Goal: Task Accomplishment & Management: Use online tool/utility

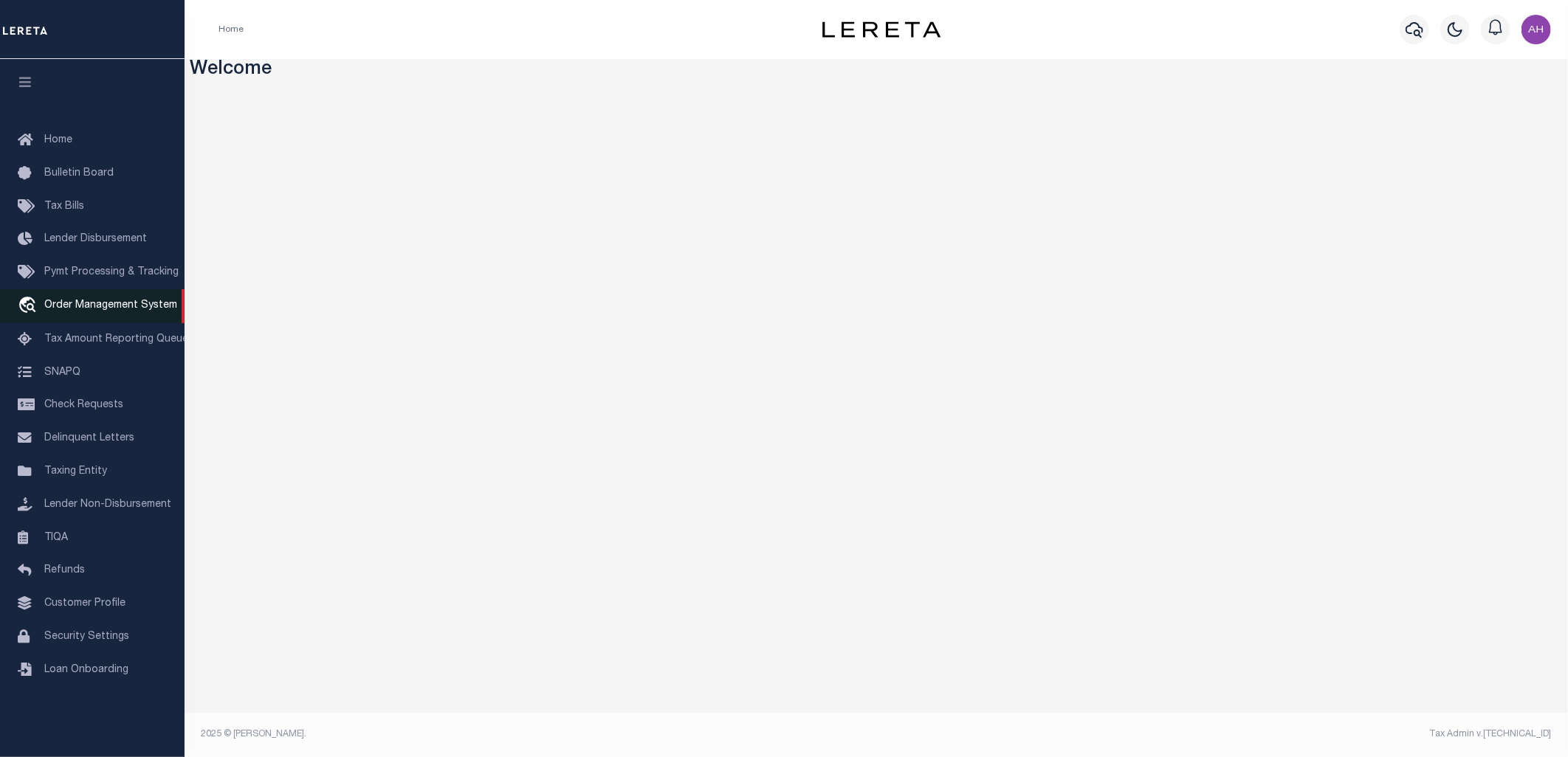
click at [97, 300] on span "Order Management System" at bounding box center [110, 305] width 133 height 11
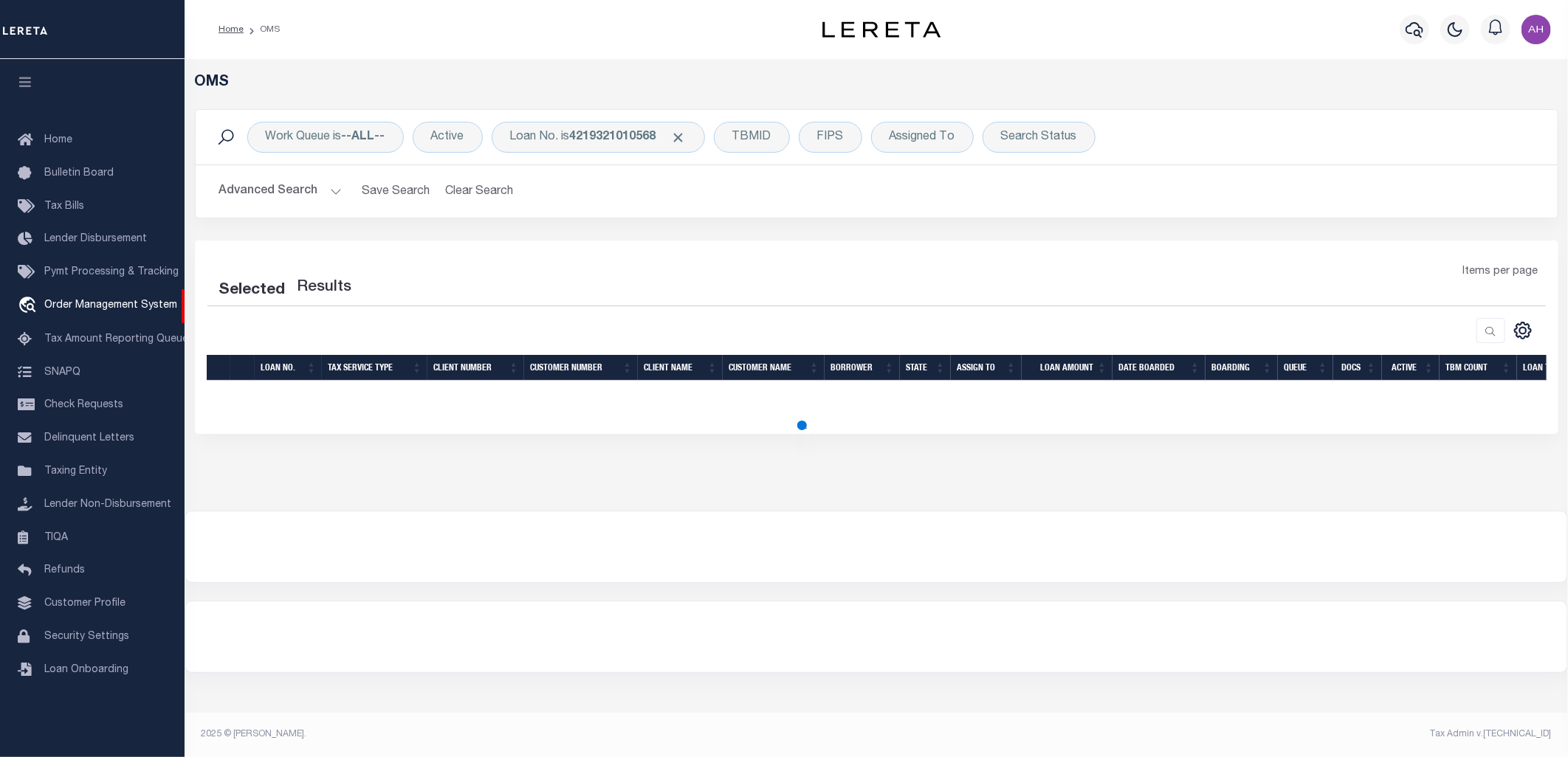
select select "200"
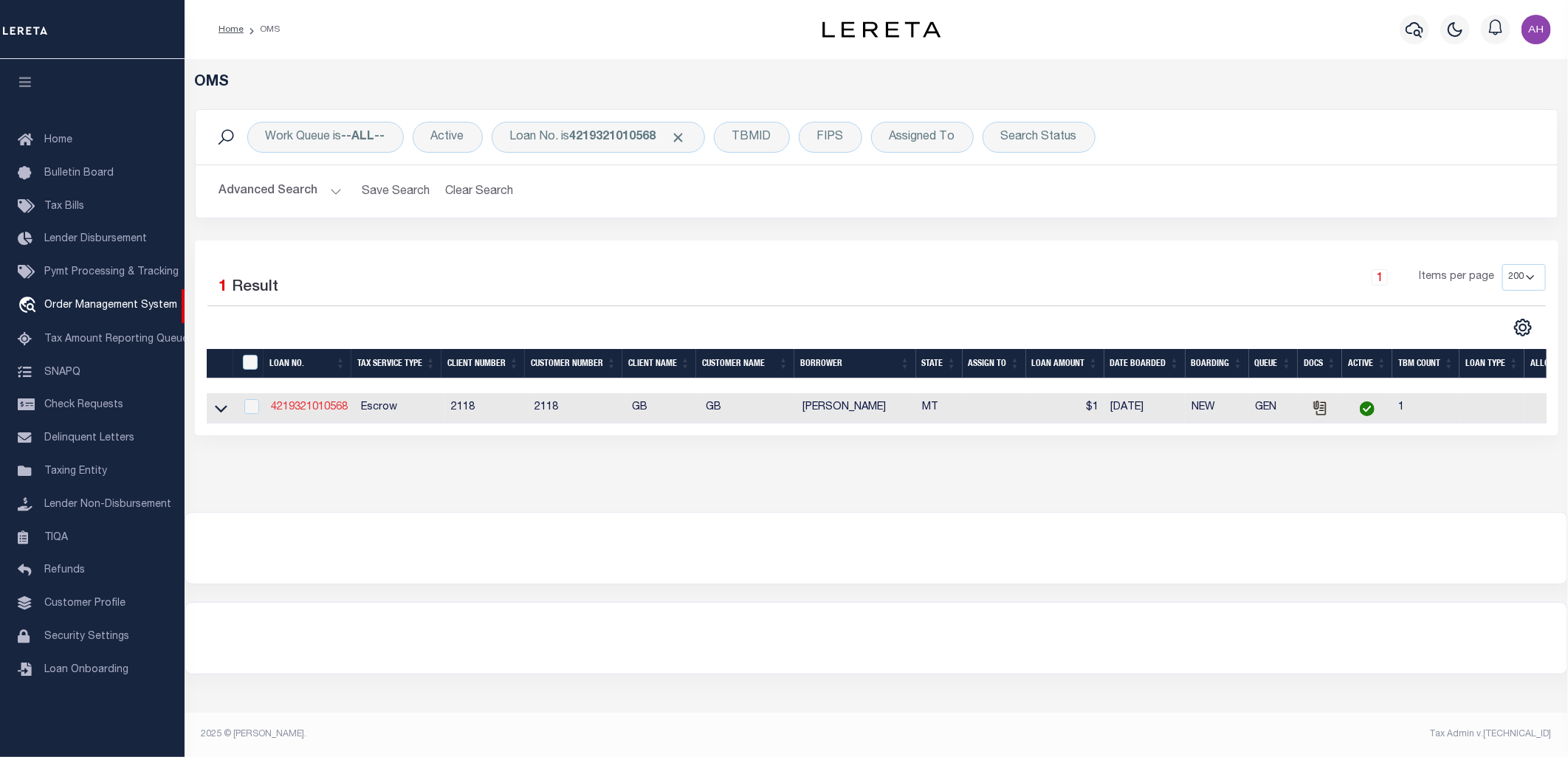
click at [297, 405] on link "4219321010568" at bounding box center [309, 407] width 77 height 11
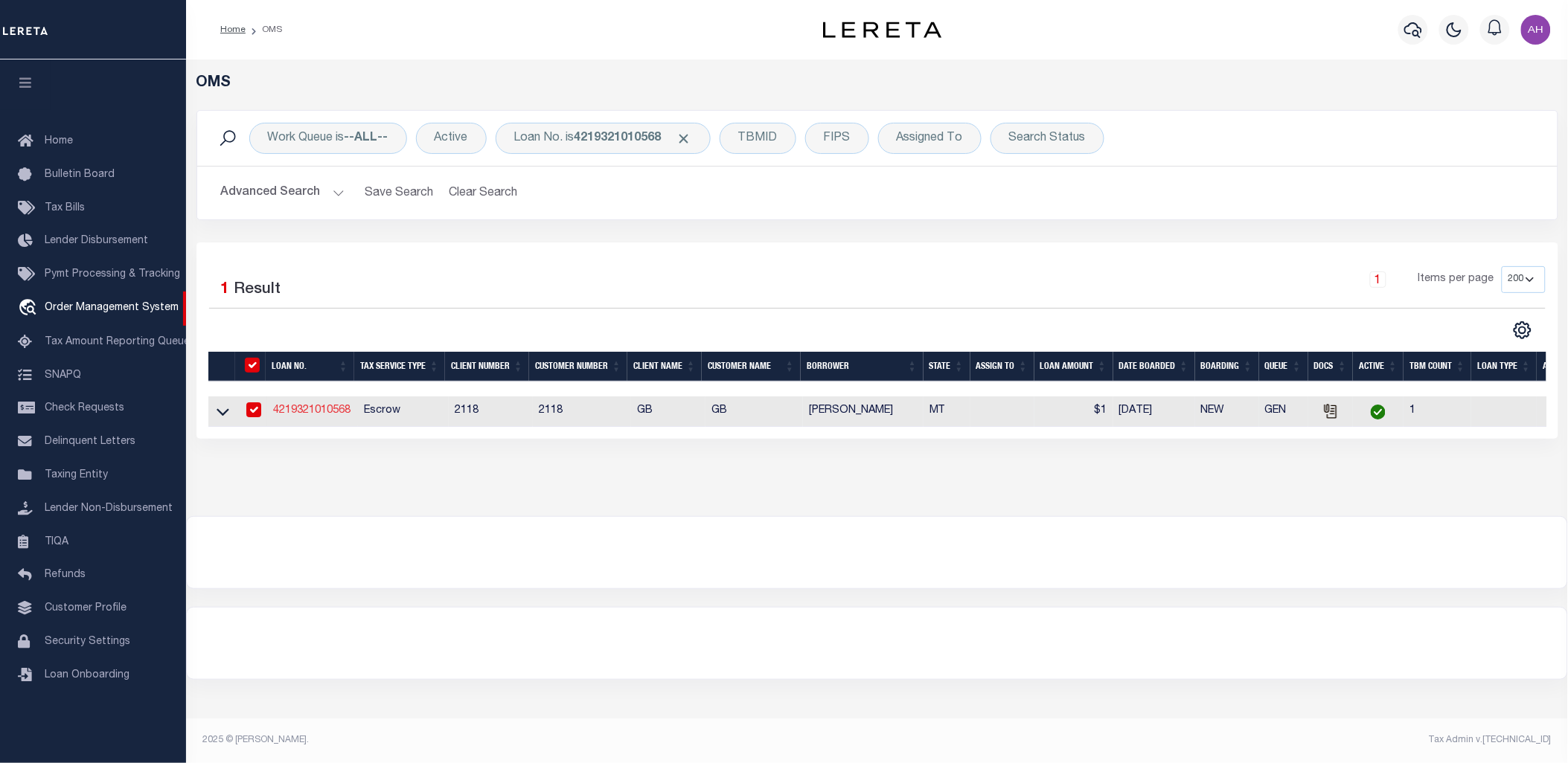
type input "4219321010568"
type input "RASMUSSEN PETER S"
select select
select select "Escrow"
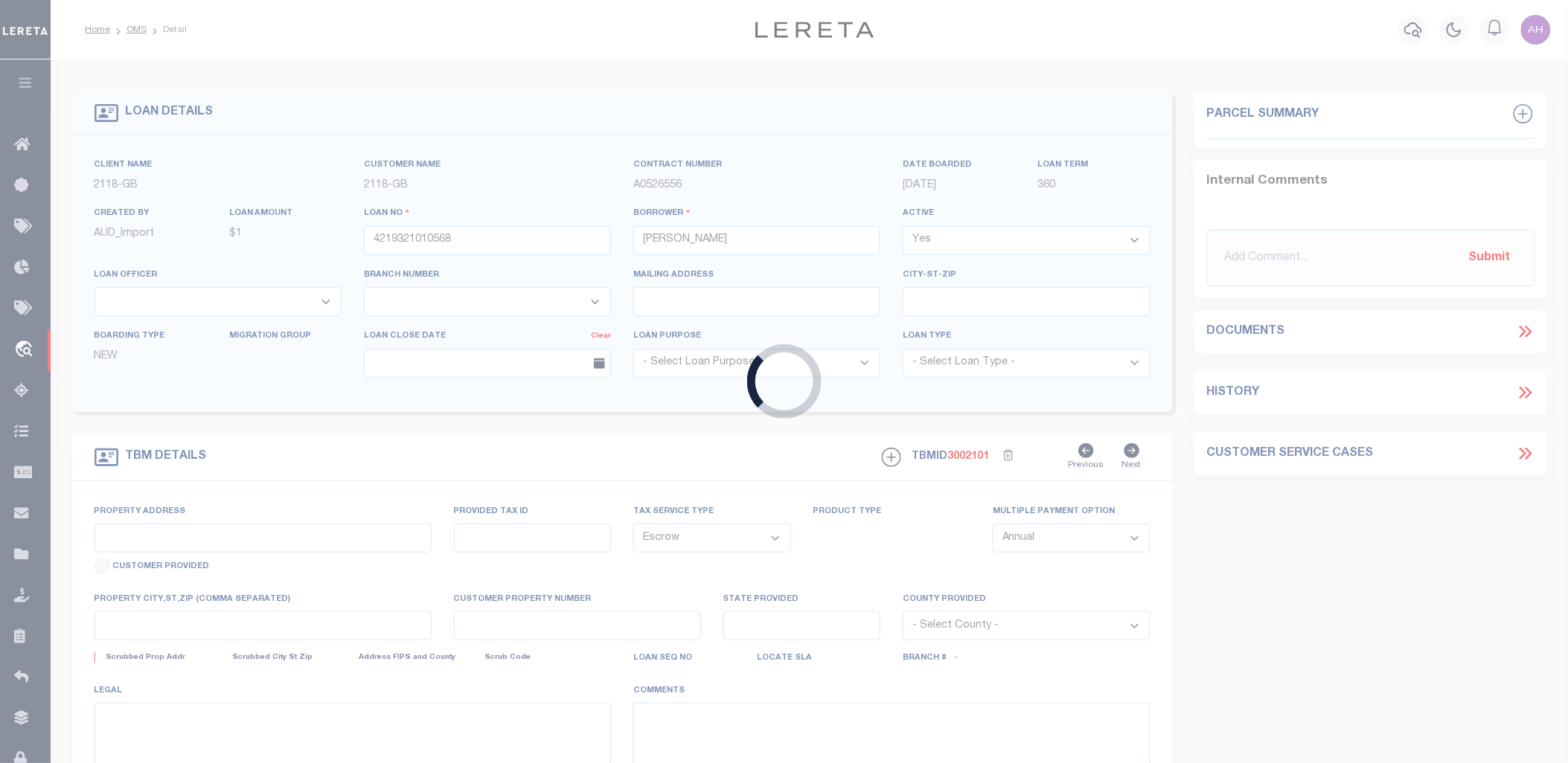
type input "1004 4TH ST NW"
type input "9112"
select select
type input "CHOTEAU MT 594220000"
type input "MT"
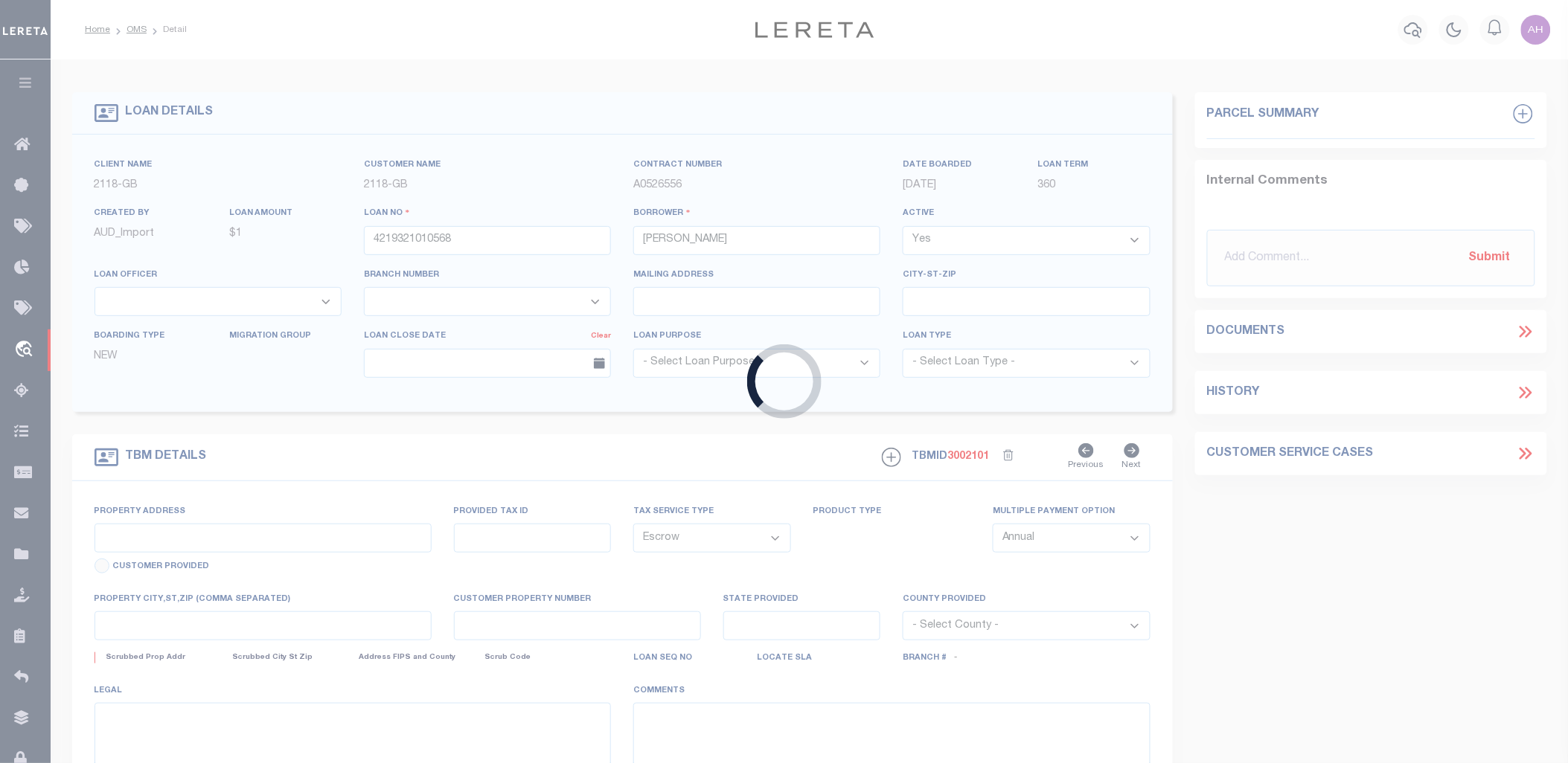
type textarea "INVESTOR: GBCI-DU"
select select "3688"
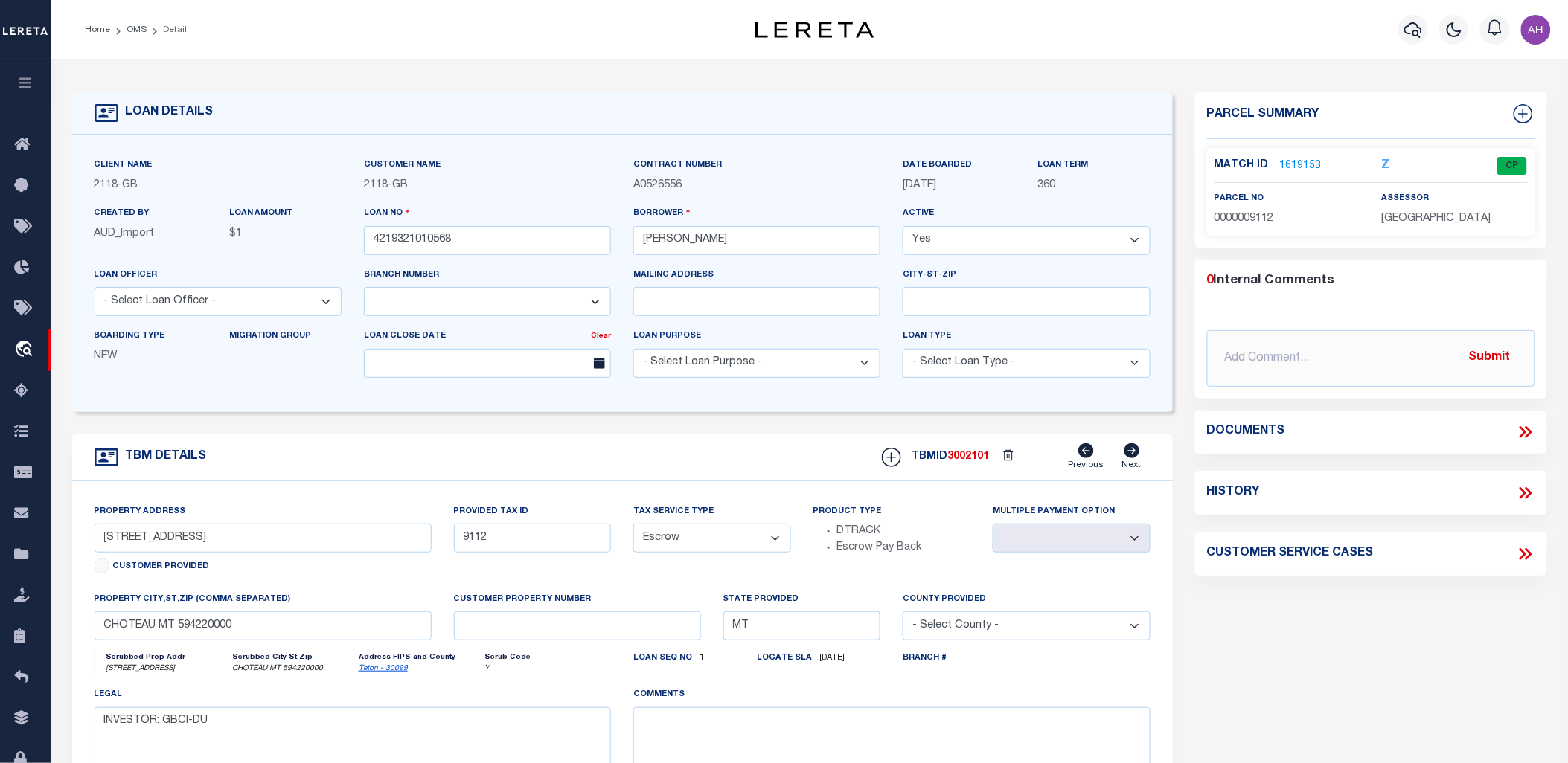
click at [1521, 435] on icon at bounding box center [1525, 432] width 20 height 20
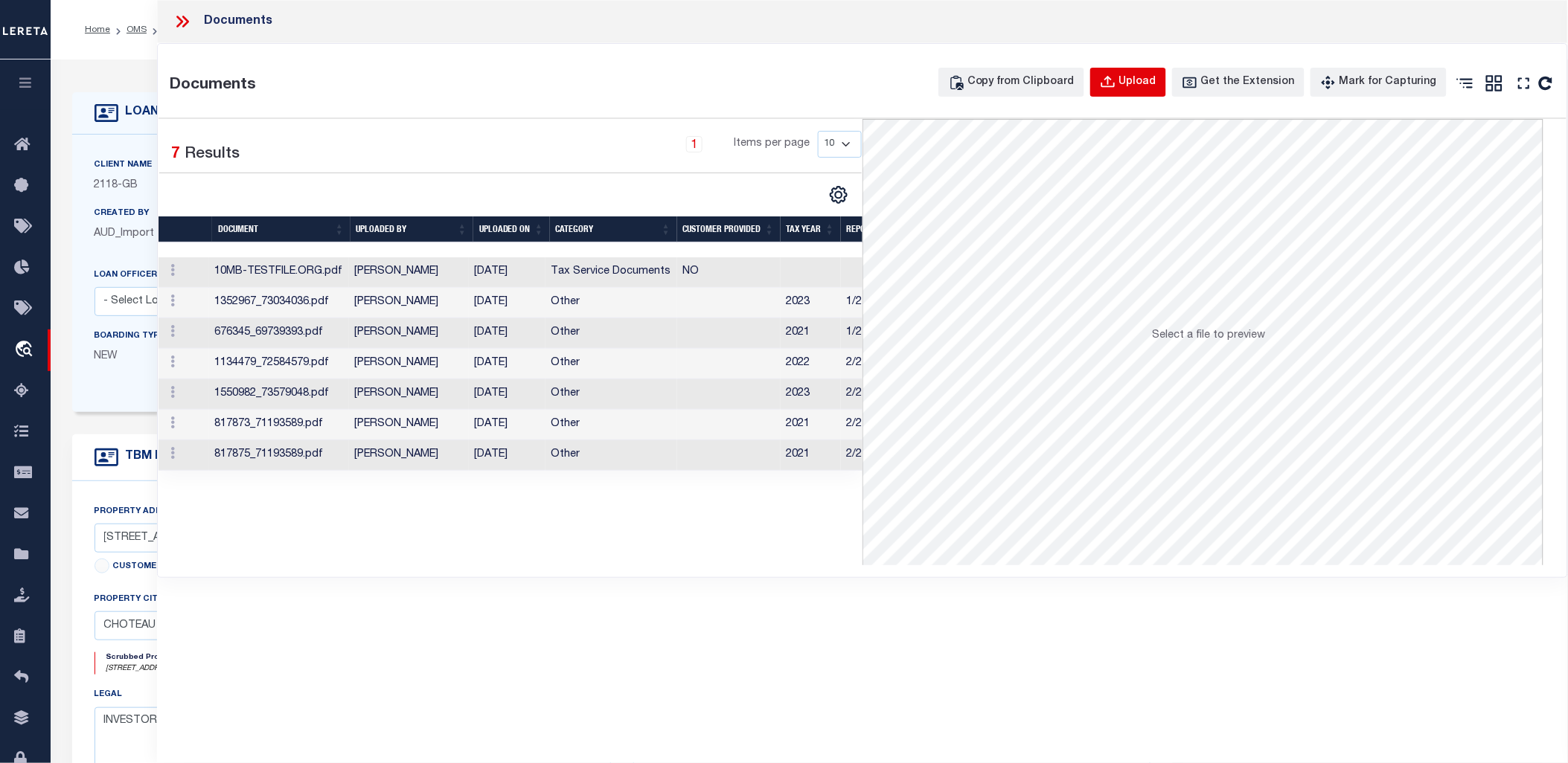
click at [1153, 80] on div "Upload" at bounding box center [1138, 82] width 38 height 17
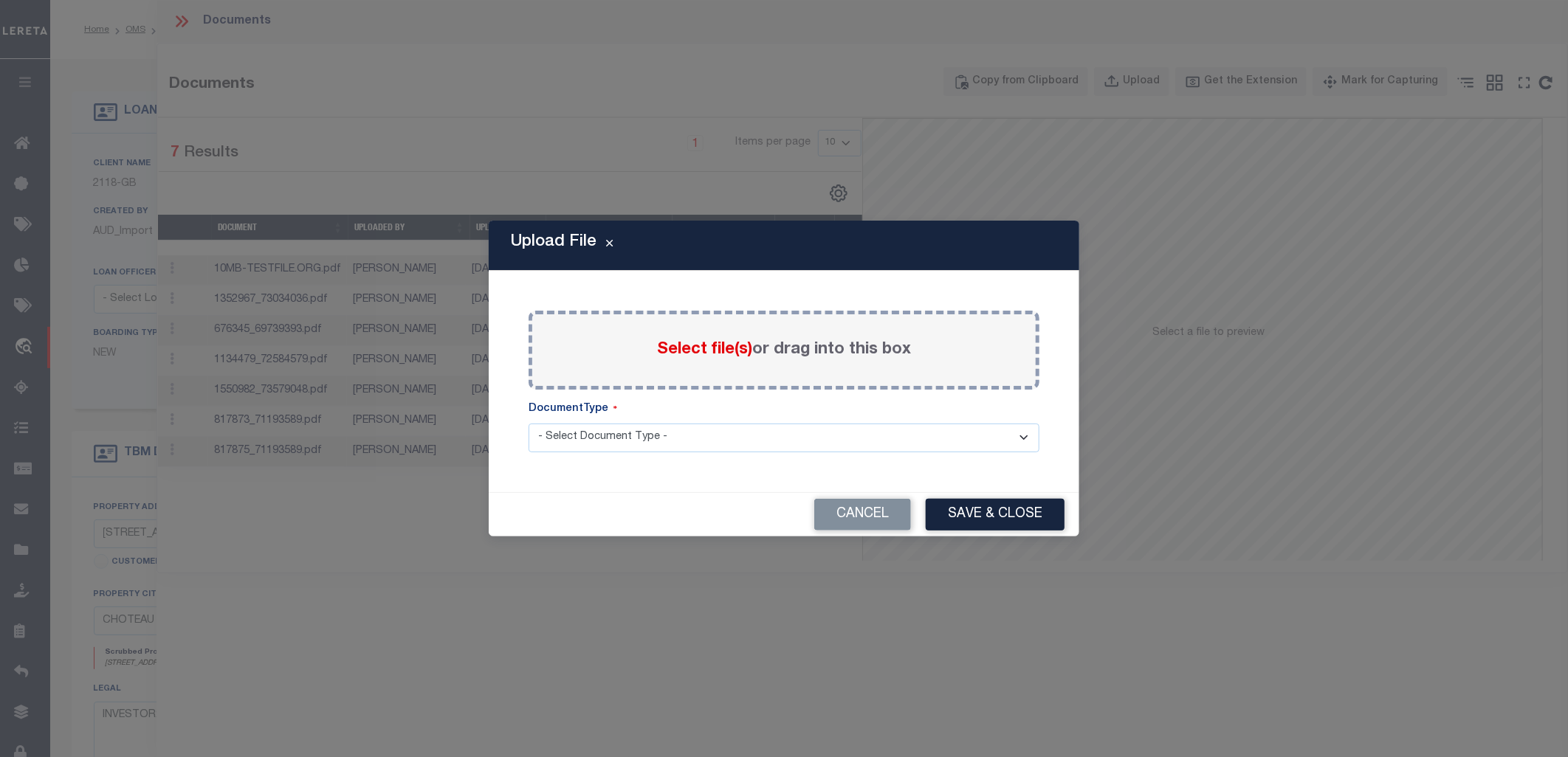
click at [650, 357] on div "Select file(s) or drag into this box" at bounding box center [784, 350] width 511 height 79
click at [677, 350] on span "Select file(s)" at bounding box center [704, 350] width 95 height 17
click at [0, 0] on input "Select file(s) or drag into this box" at bounding box center [0, 0] width 0 height 0
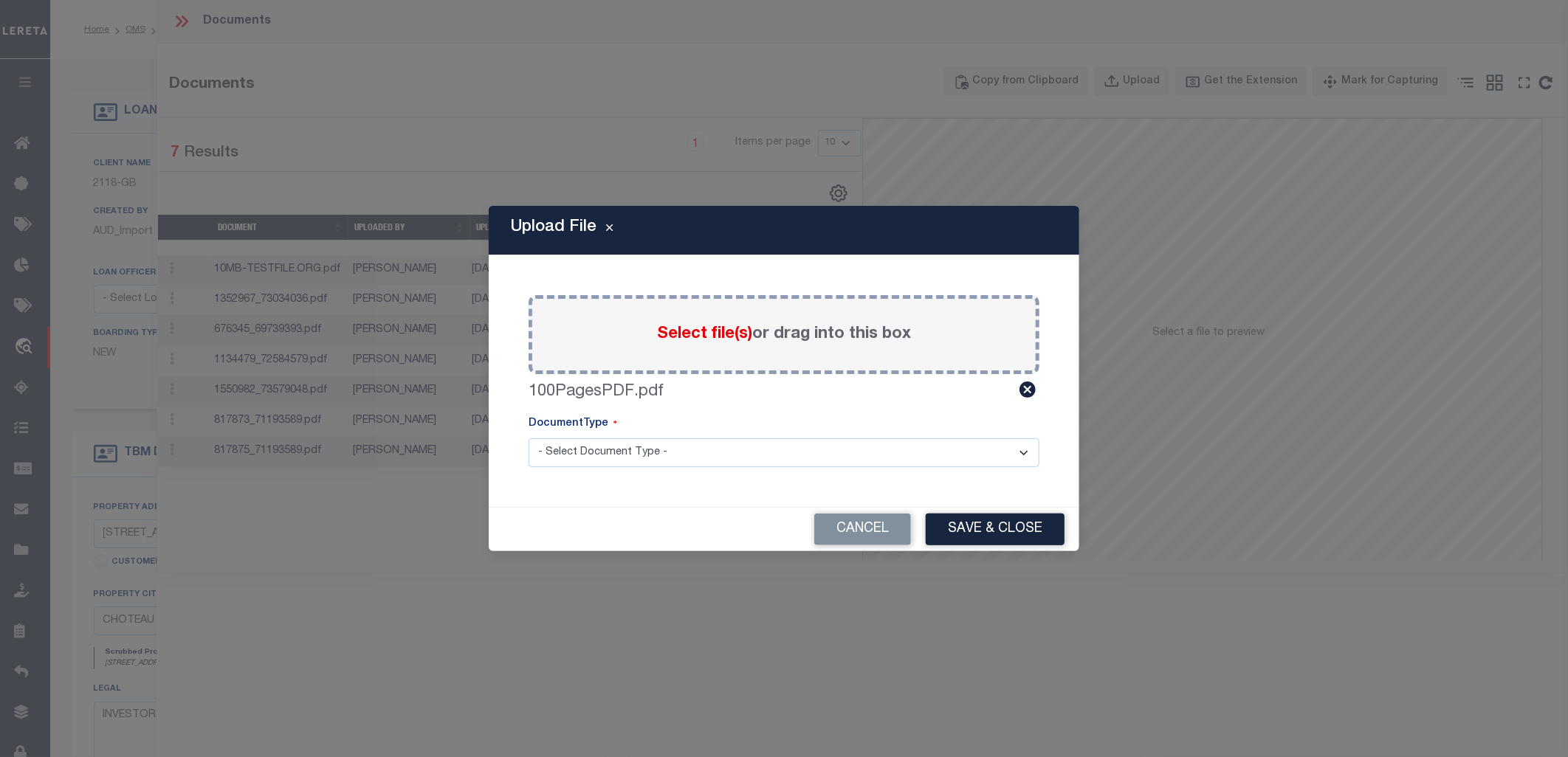
click at [730, 465] on select "- Select Document Type - Tax Service Documents" at bounding box center [784, 453] width 511 height 28
select select "TAX"
click at [528, 439] on select "- Select Document Type - Tax Service Documents" at bounding box center [784, 453] width 511 height 28
click at [995, 528] on button "Save & Close" at bounding box center [995, 529] width 138 height 31
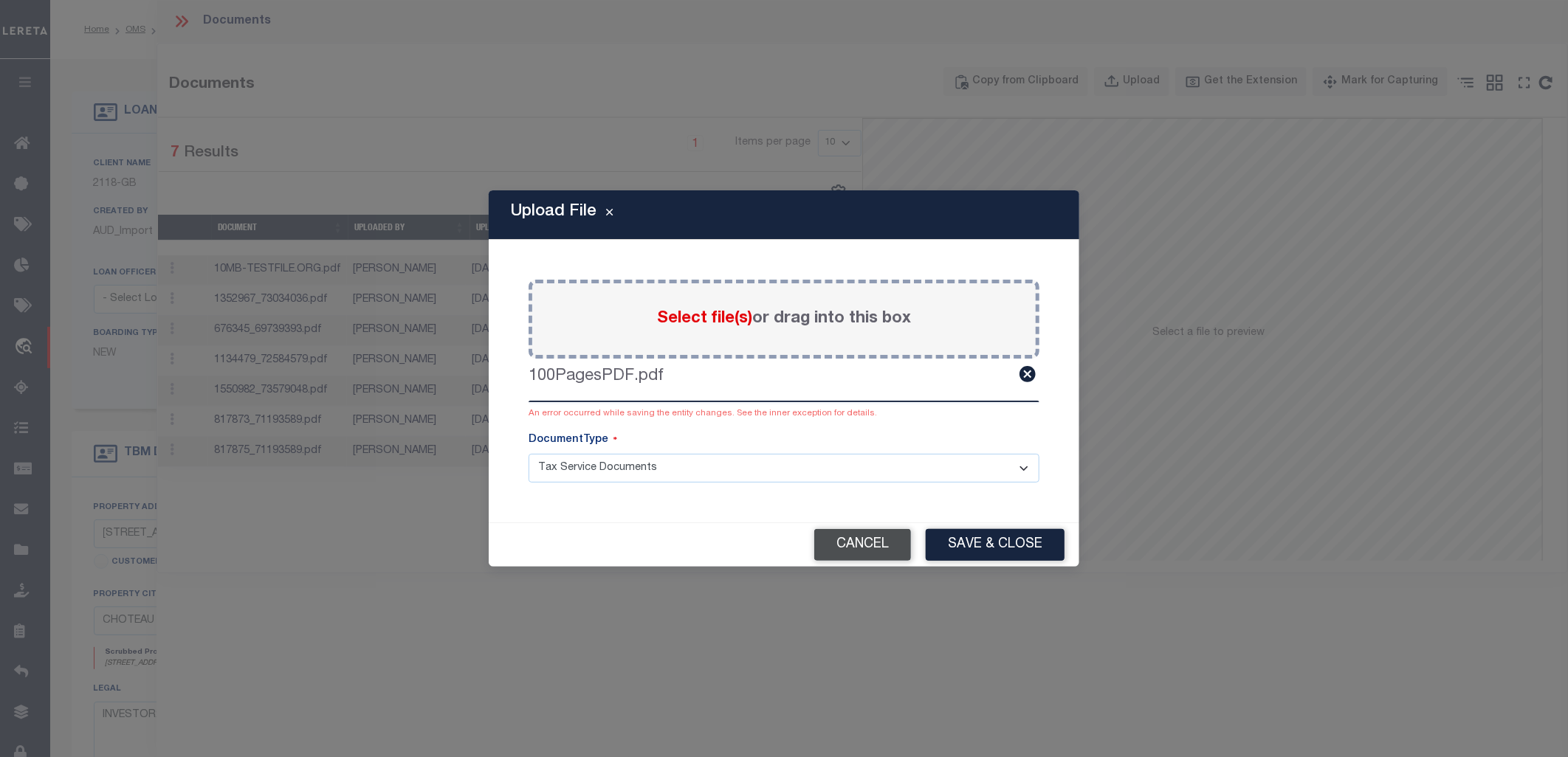
click at [861, 551] on button "Cancel" at bounding box center [862, 545] width 96 height 31
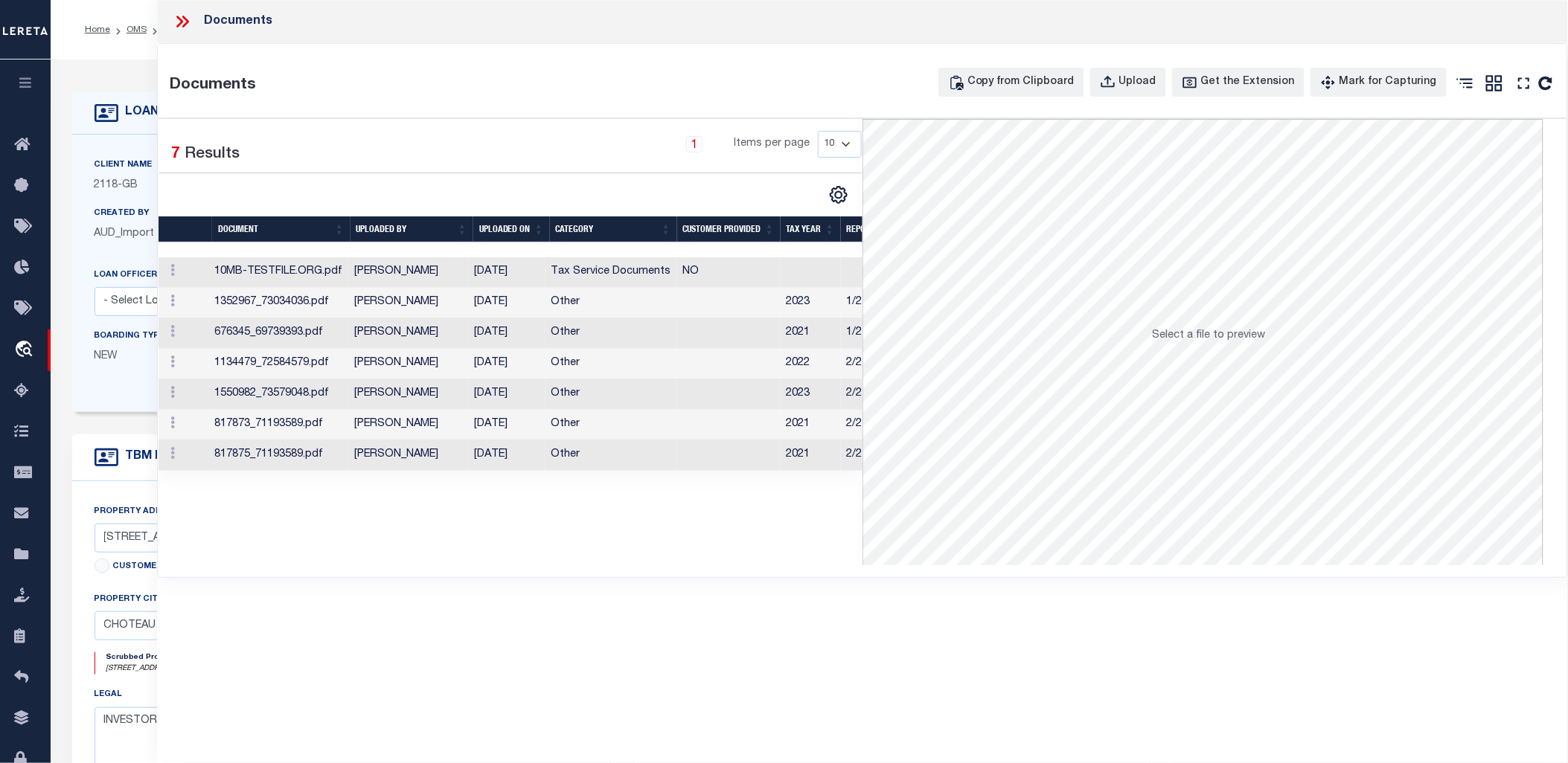
click at [177, 27] on icon at bounding box center [179, 22] width 7 height 12
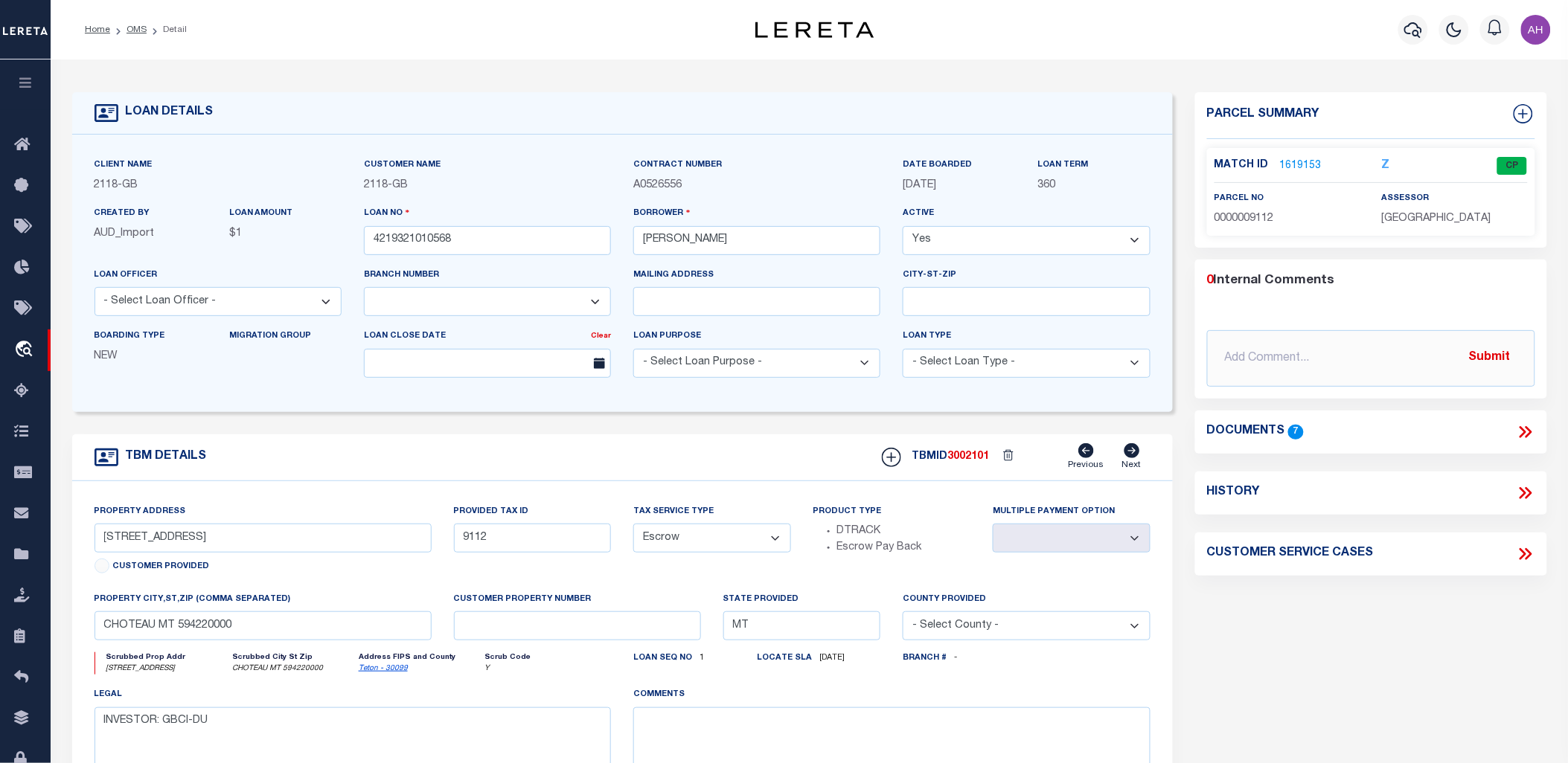
click at [19, 85] on icon "button" at bounding box center [25, 83] width 17 height 14
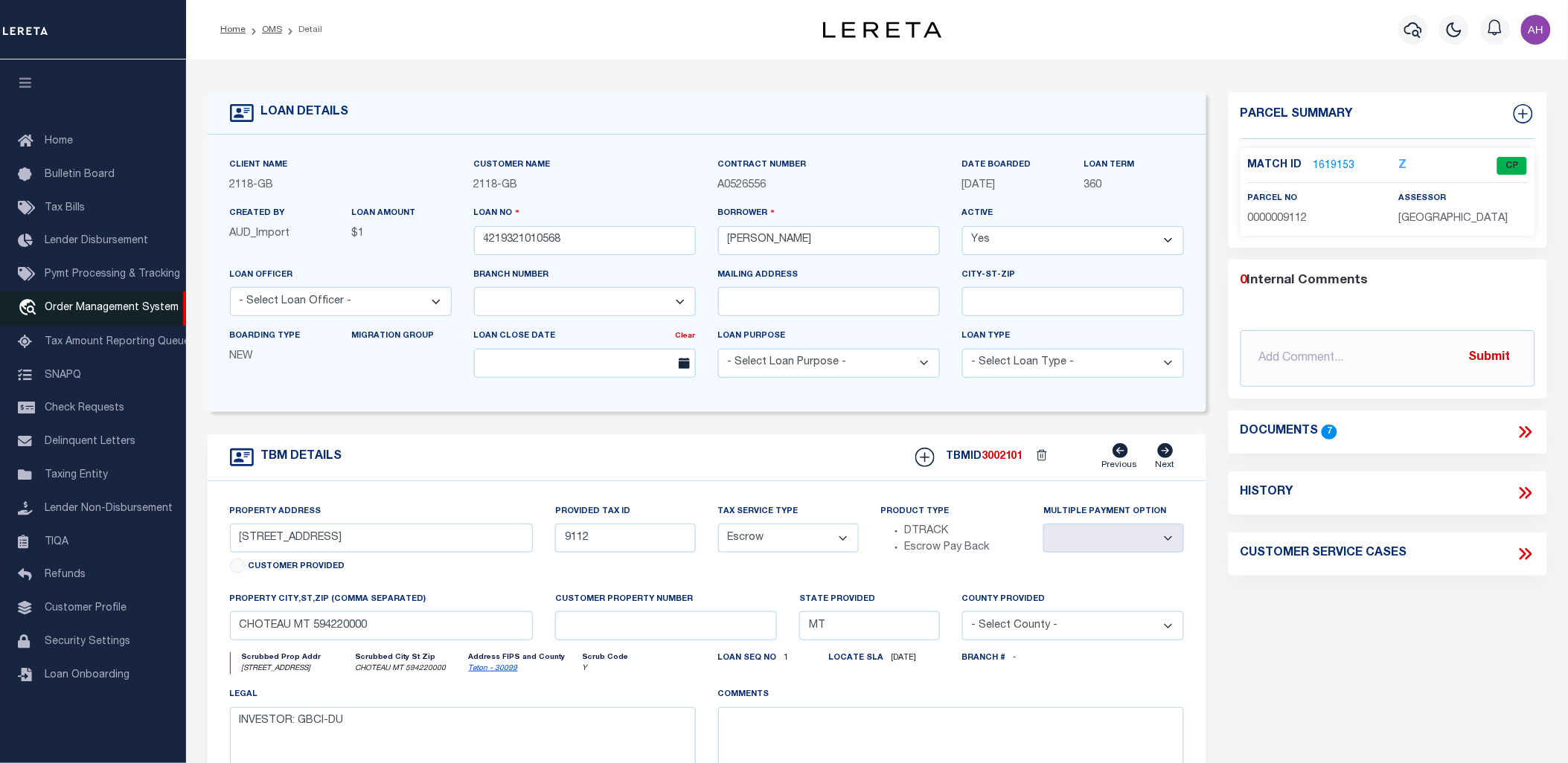
click at [134, 313] on span "Order Management System" at bounding box center [111, 308] width 134 height 11
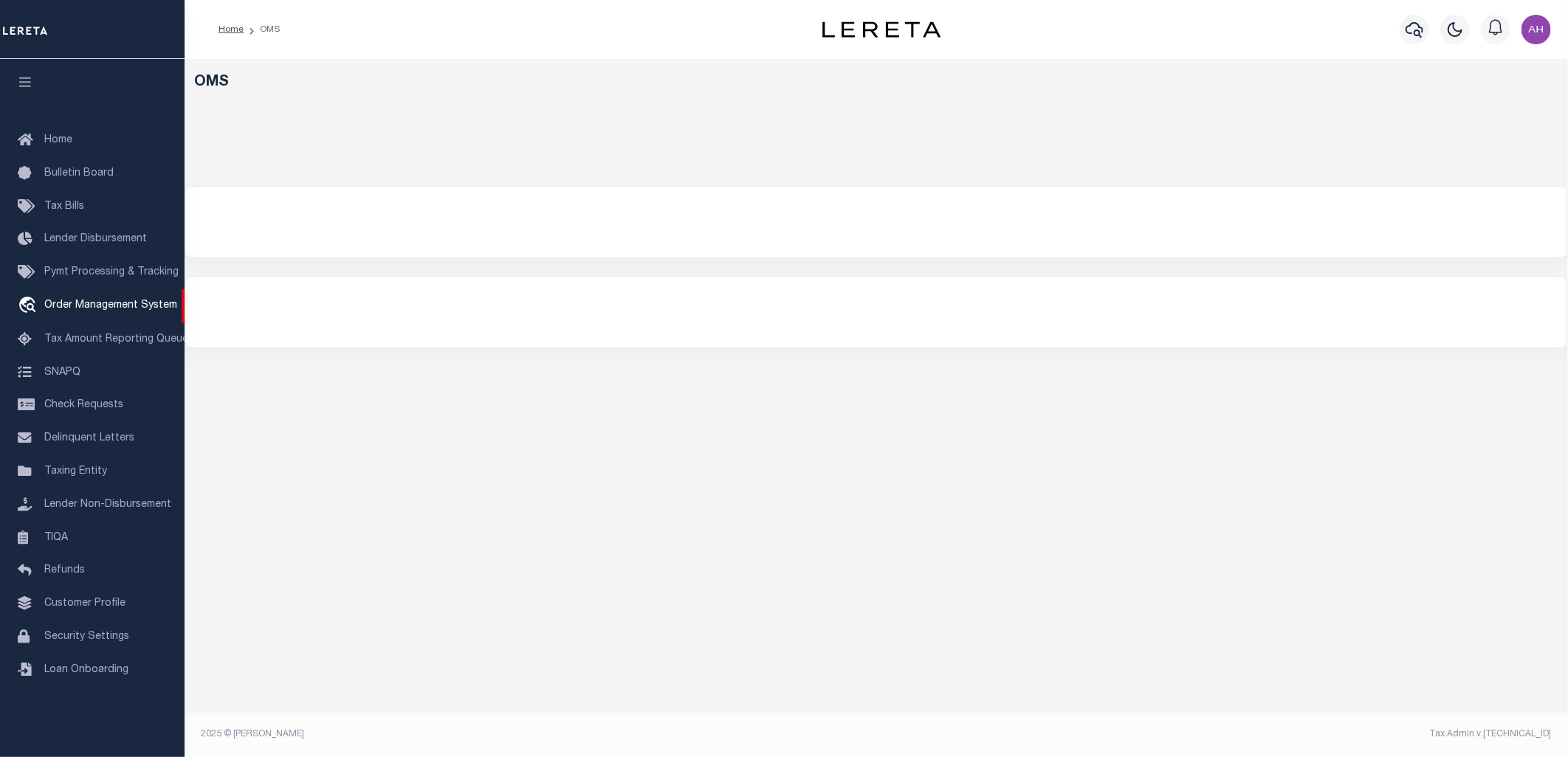
select select "200"
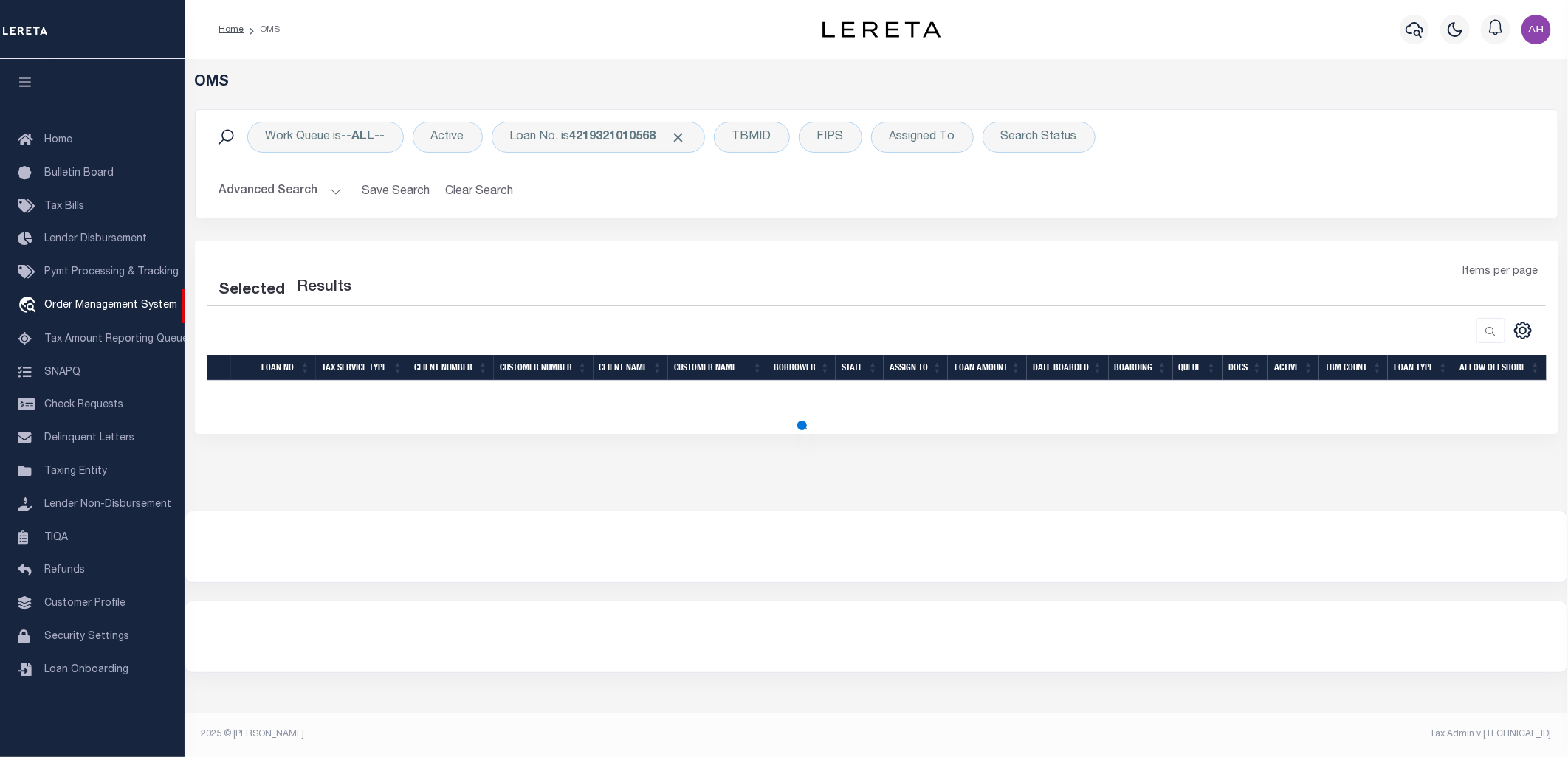
select select "200"
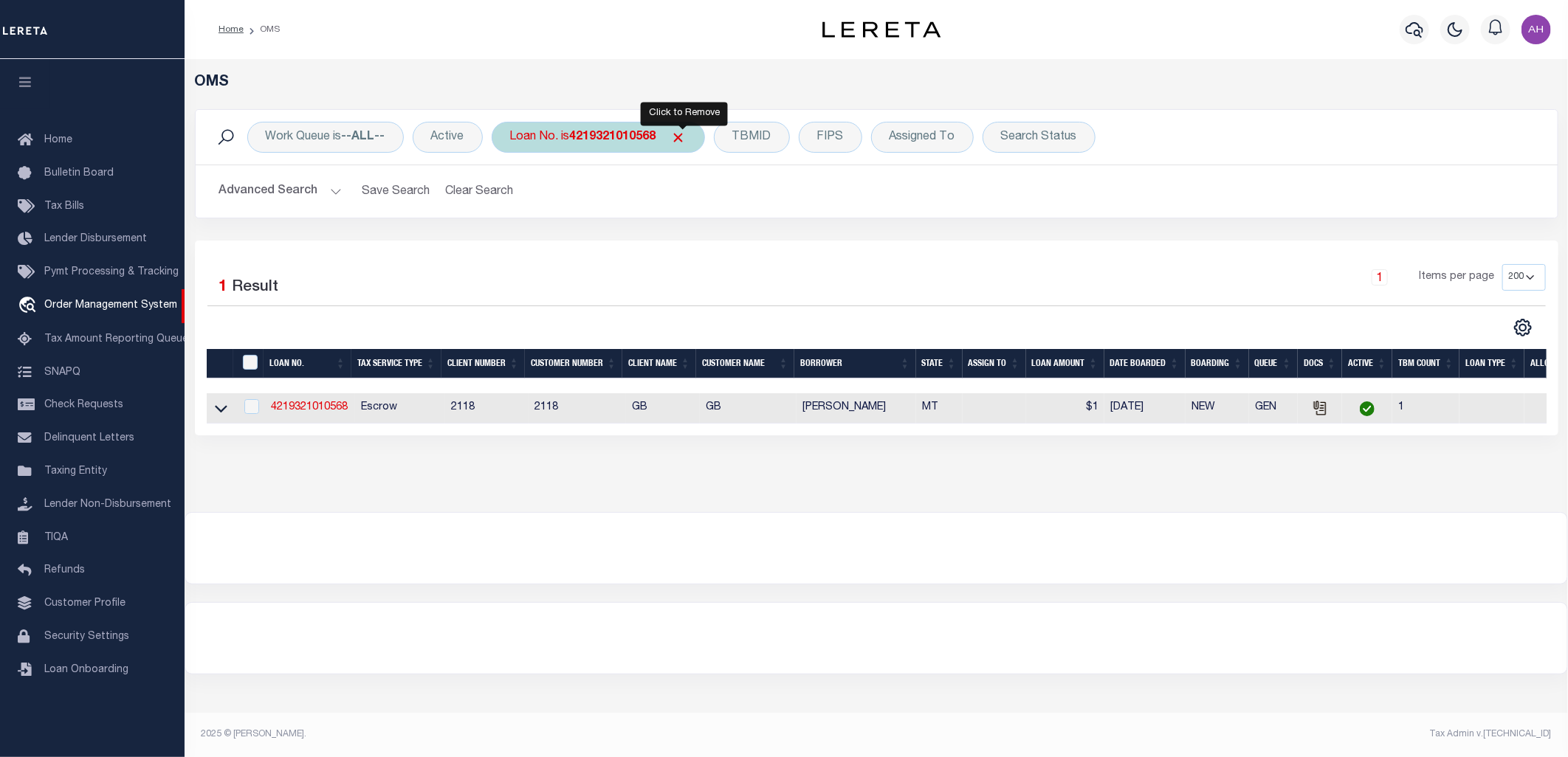
click at [680, 134] on span "Click to Remove" at bounding box center [678, 137] width 16 height 16
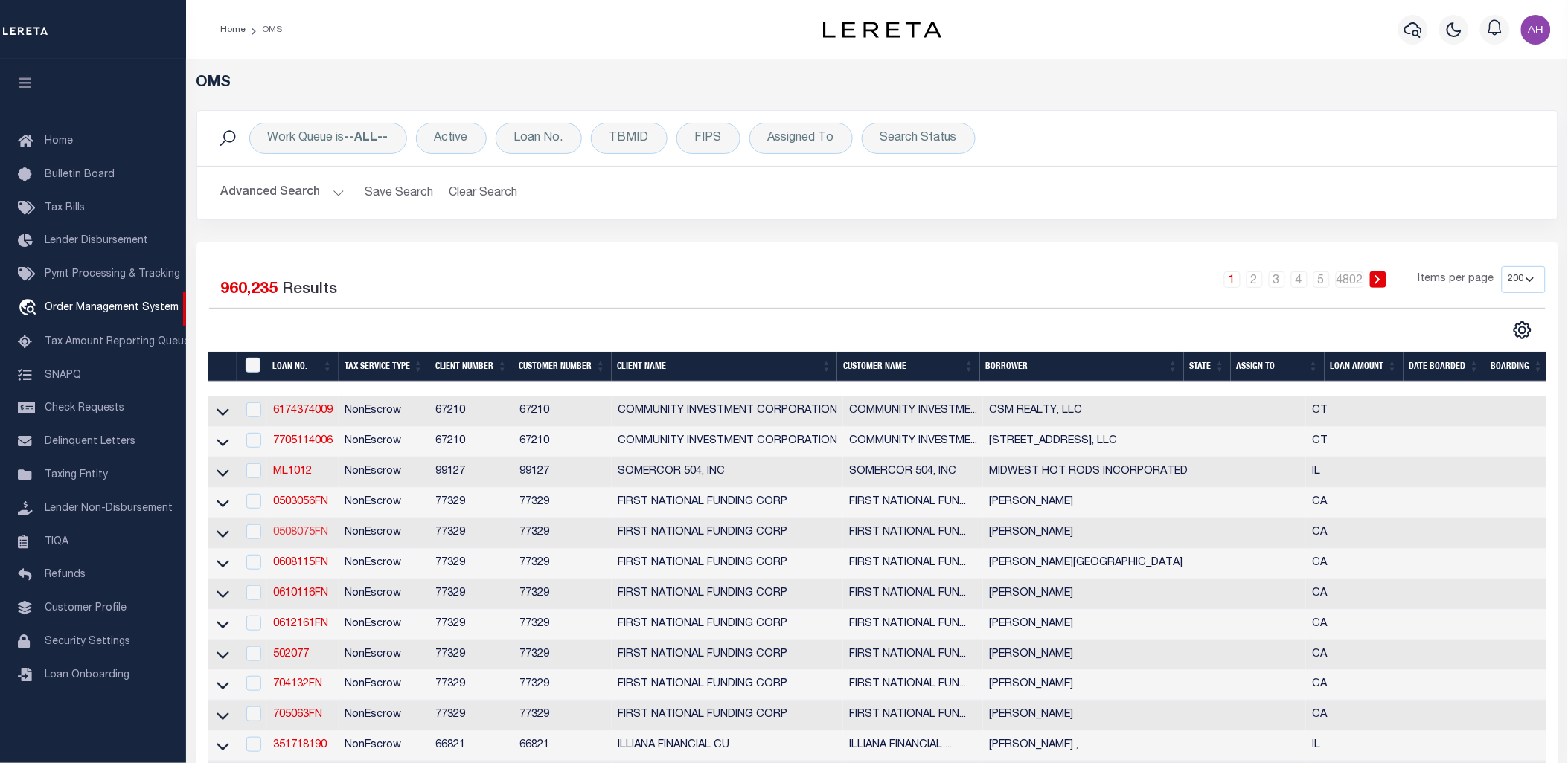
click at [316, 537] on link "0508075FN" at bounding box center [301, 532] width 55 height 11
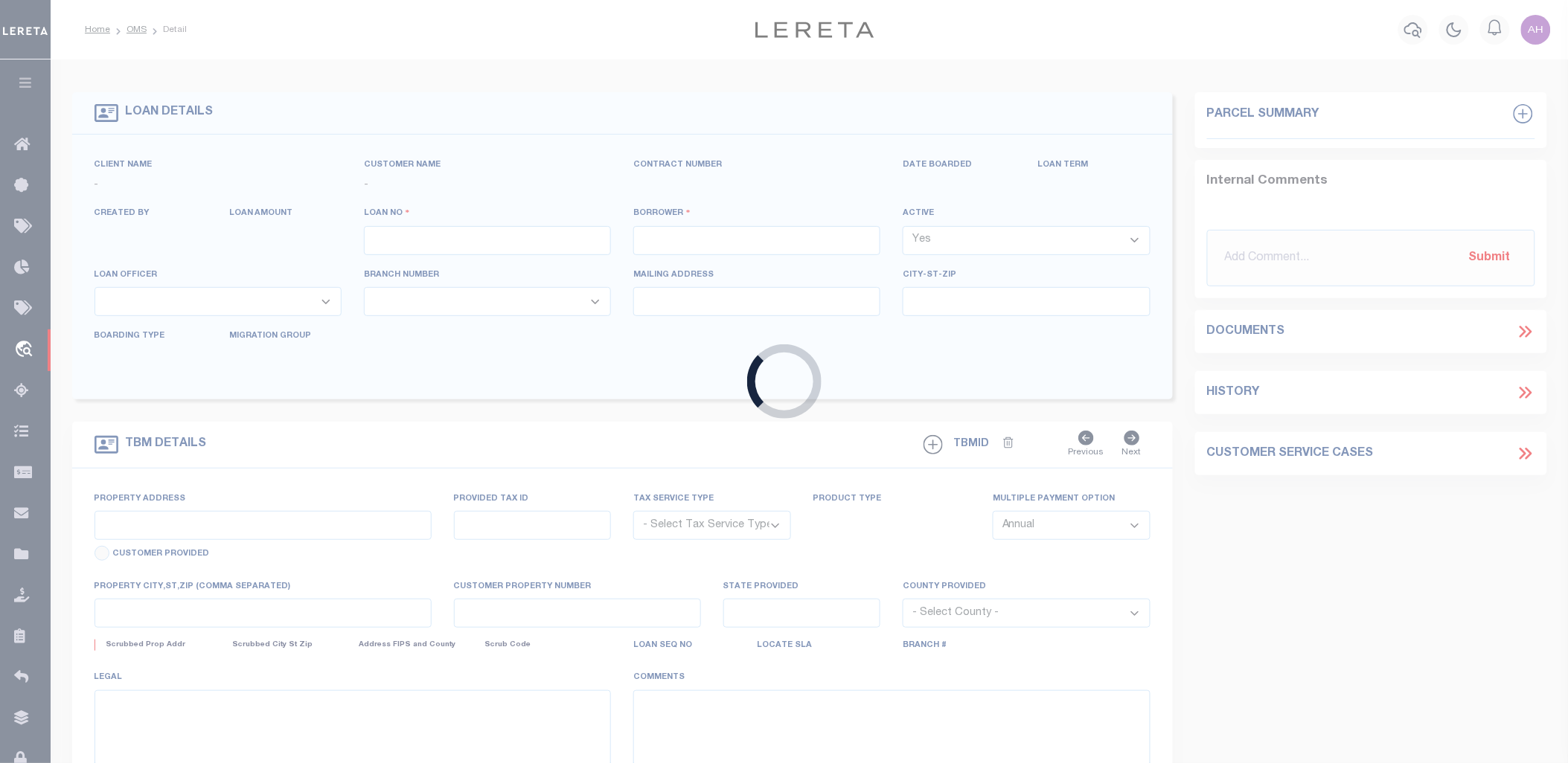
type input "0508075FN"
type input "CORPUZ, MARIO"
select select
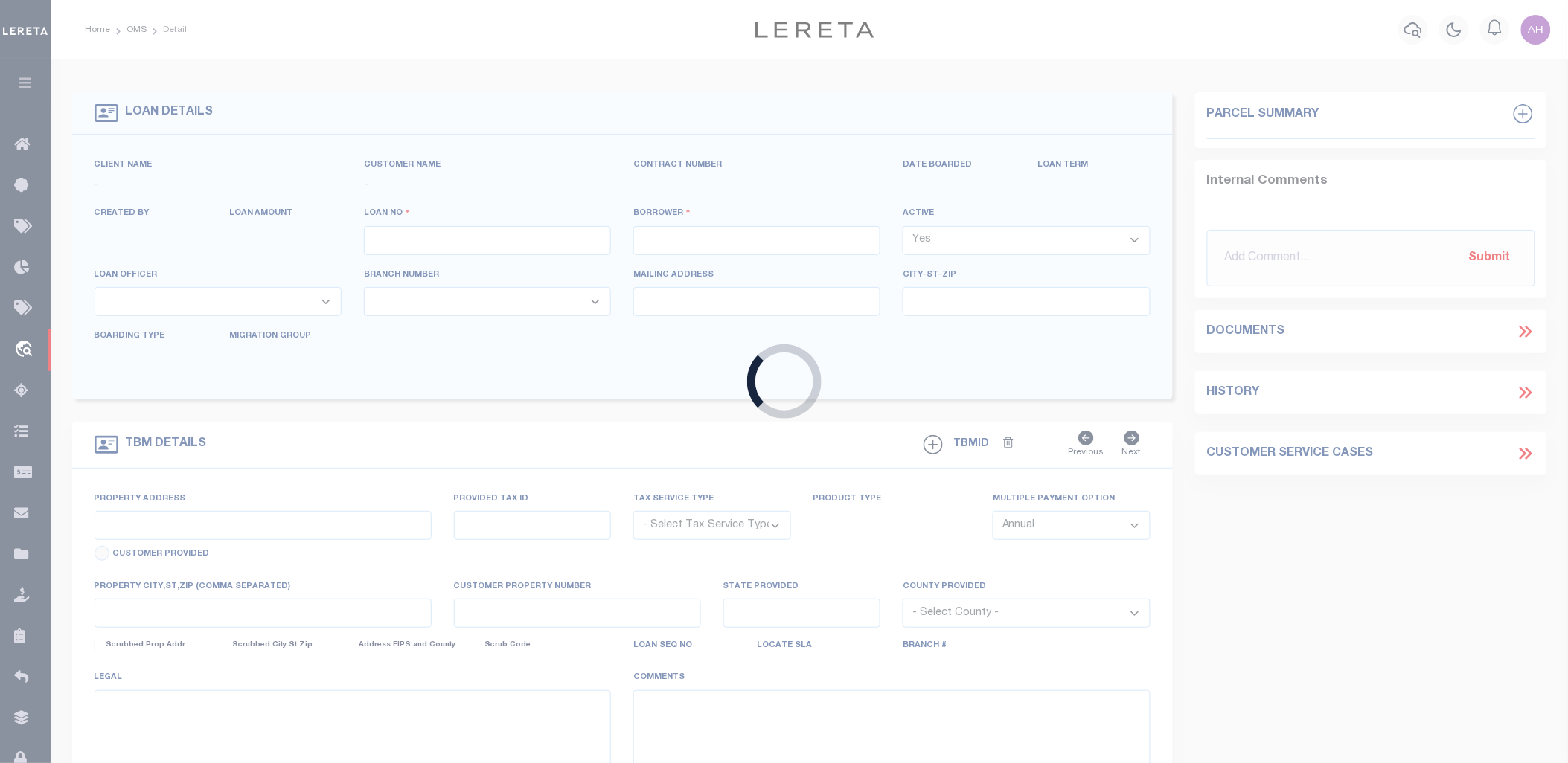
select select
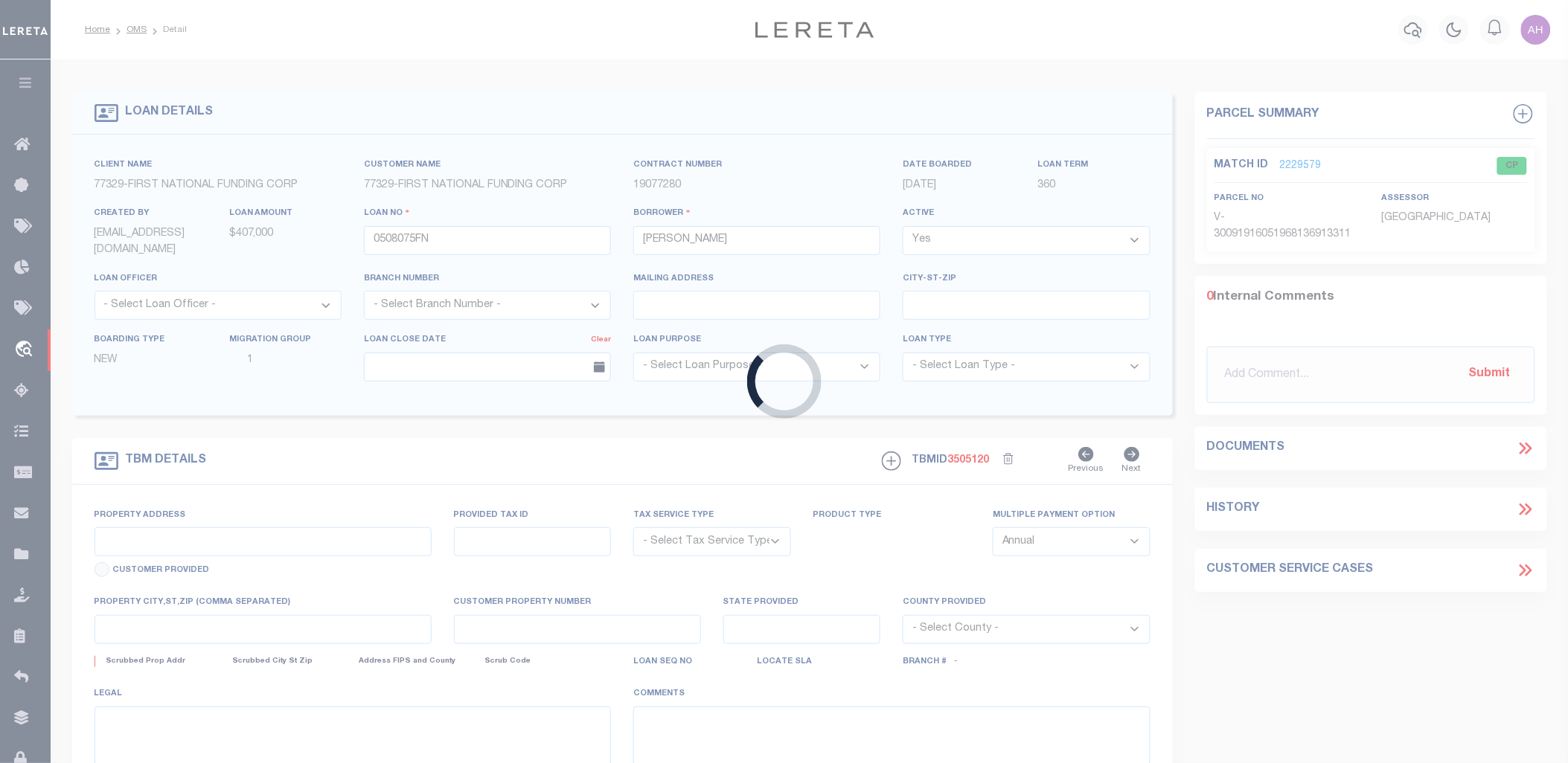
type input "807 CALERO AVE"
radio input "true"
select select "NonEscrow"
select select
type input "SAN JOSE CA 951233813"
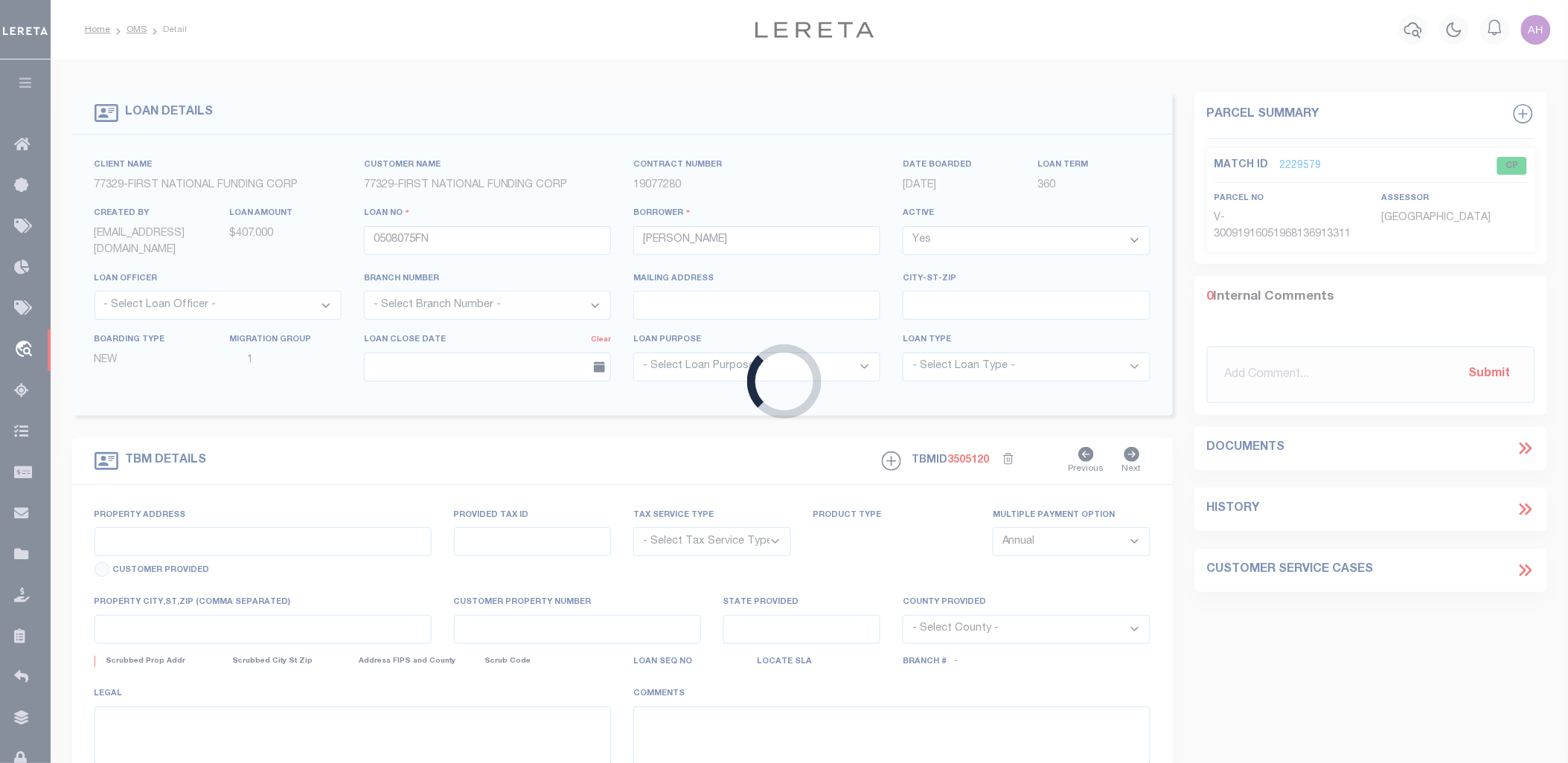
type input "0508075FN"
type input "CA"
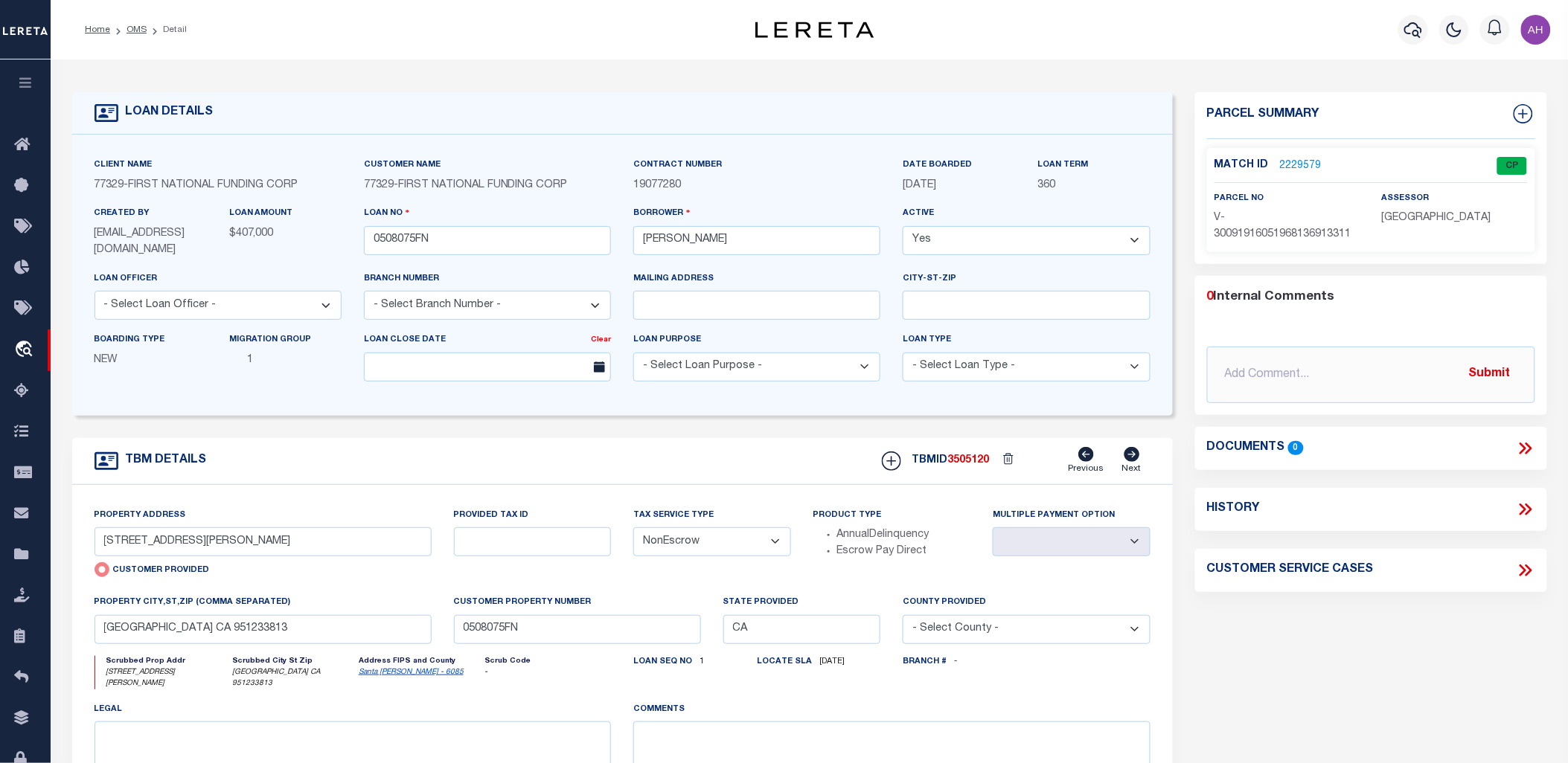
click at [1514, 442] on div "Documents 0" at bounding box center [1371, 449] width 329 height 20
click at [1523, 446] on icon at bounding box center [1525, 449] width 20 height 20
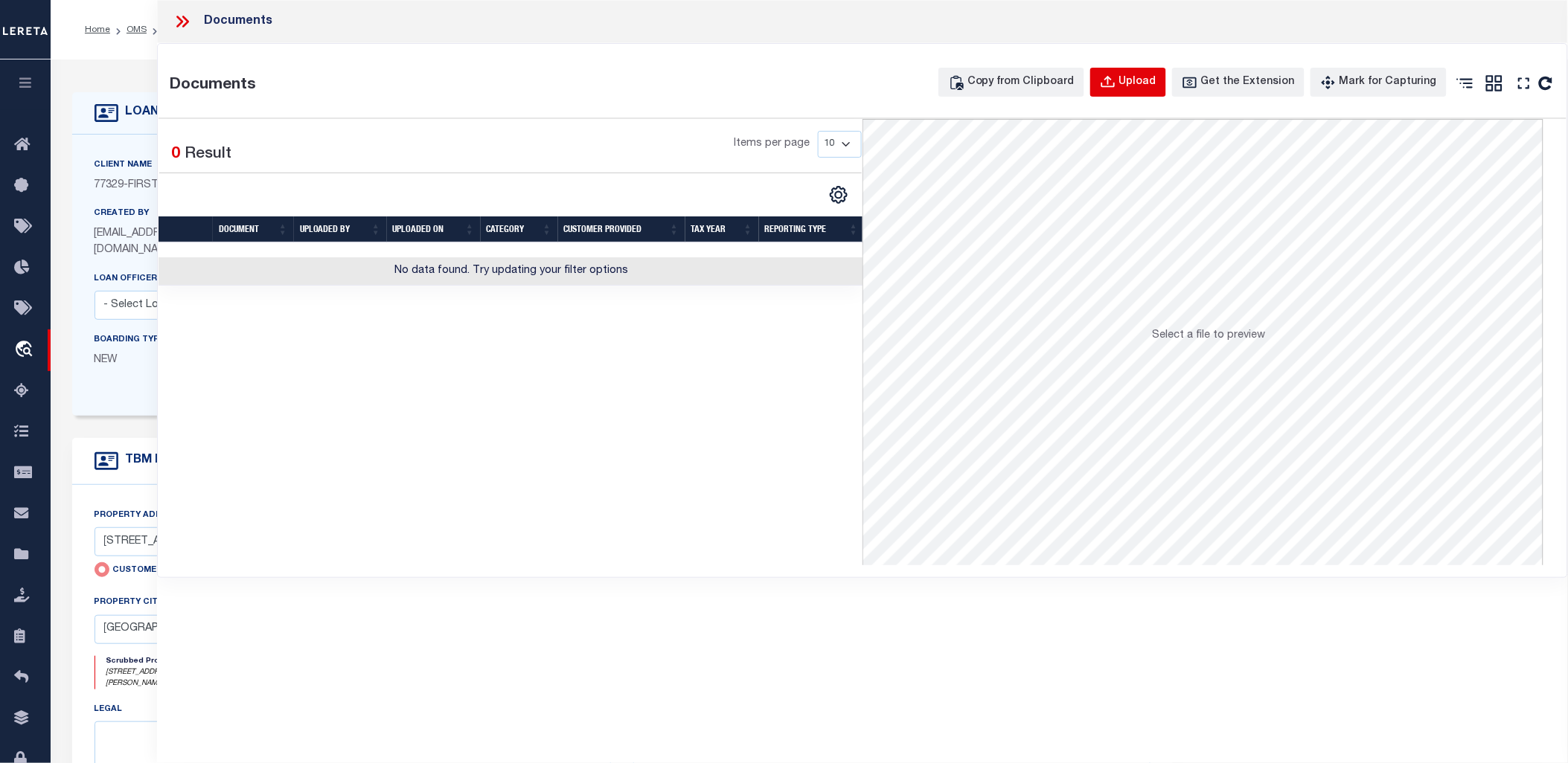
click at [1156, 79] on div "Upload" at bounding box center [1138, 82] width 38 height 17
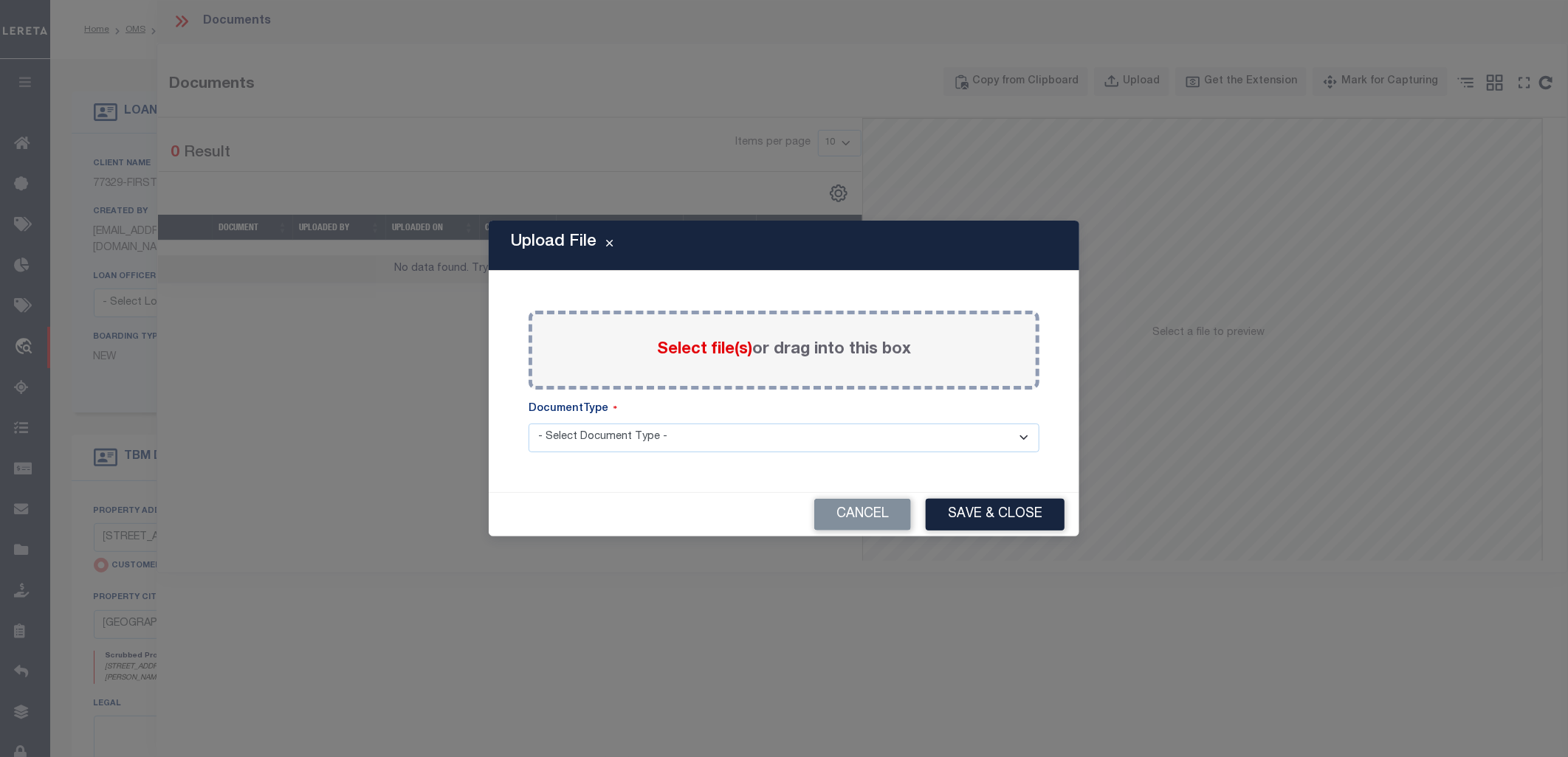
click at [667, 346] on span "Select file(s)" at bounding box center [704, 350] width 95 height 17
click at [0, 0] on input "Select file(s) or drag into this box" at bounding box center [0, 0] width 0 height 0
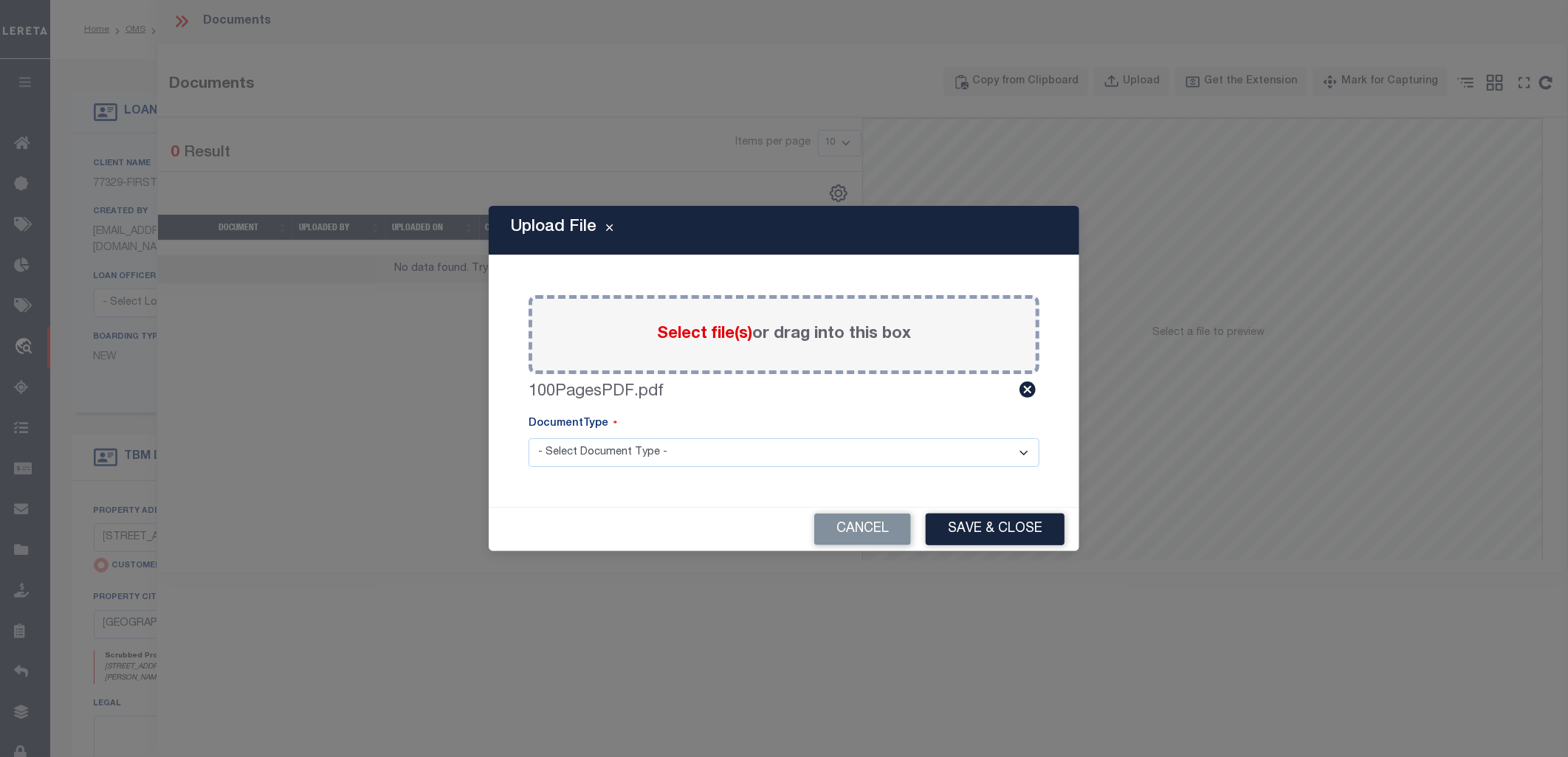
click at [639, 449] on select "- Select Document Type - Tax Service Documents" at bounding box center [784, 453] width 511 height 28
select select "TAX"
click at [528, 439] on select "- Select Document Type - Tax Service Documents" at bounding box center [784, 453] width 511 height 28
click at [1006, 533] on button "Save & Close" at bounding box center [995, 529] width 138 height 31
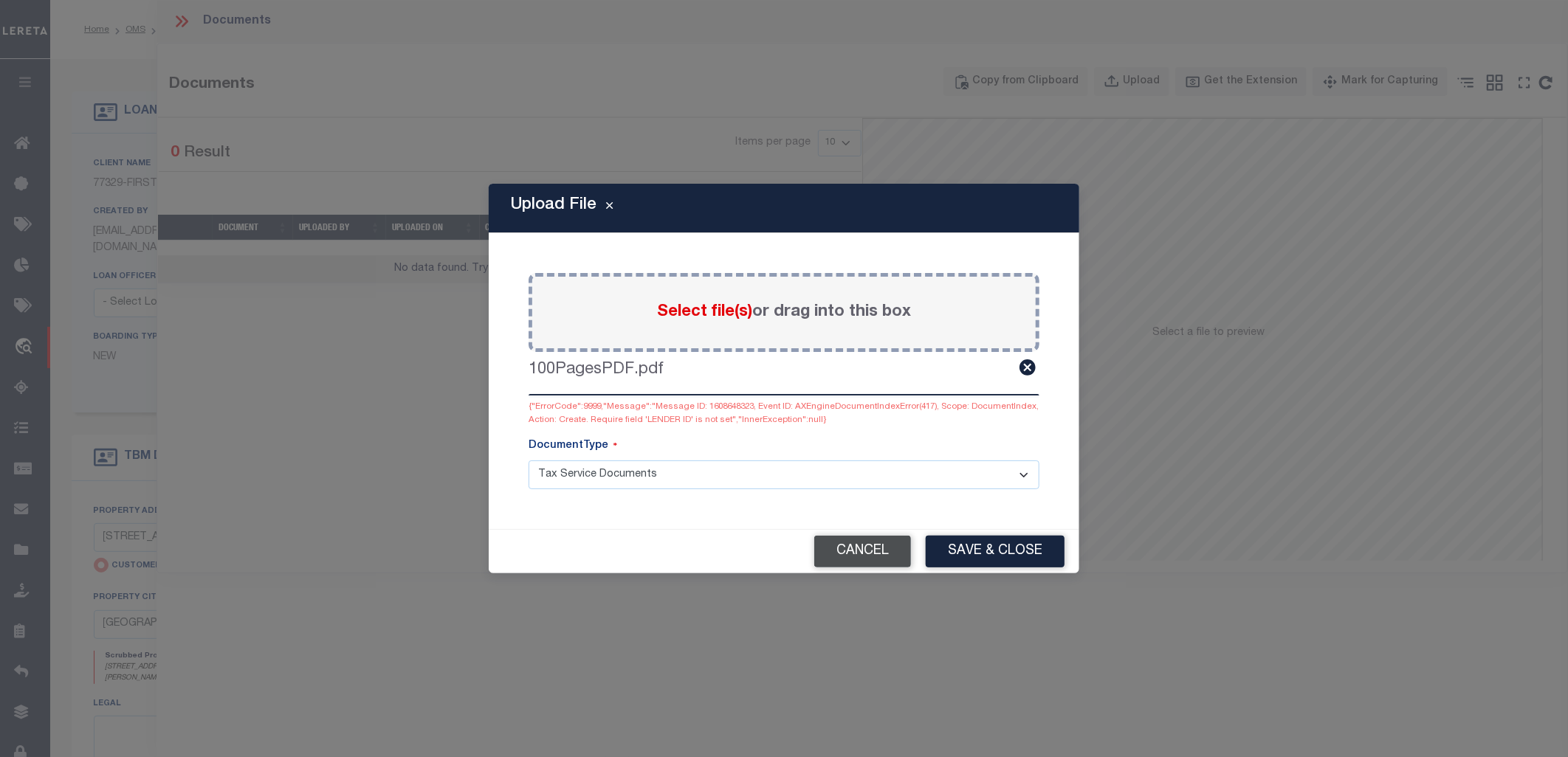
click at [871, 543] on button "Cancel" at bounding box center [862, 552] width 96 height 31
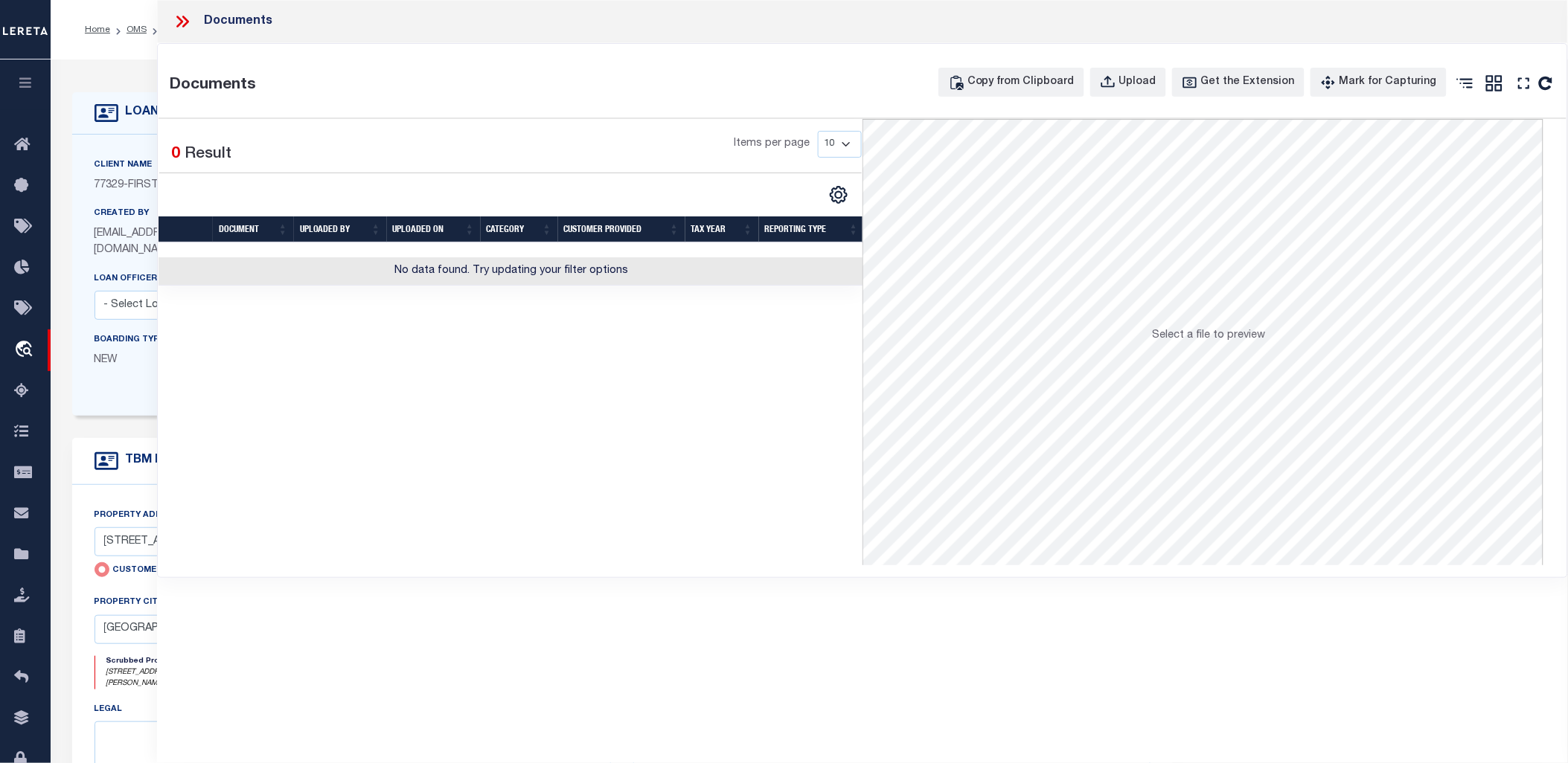
click at [183, 30] on icon at bounding box center [182, 22] width 20 height 20
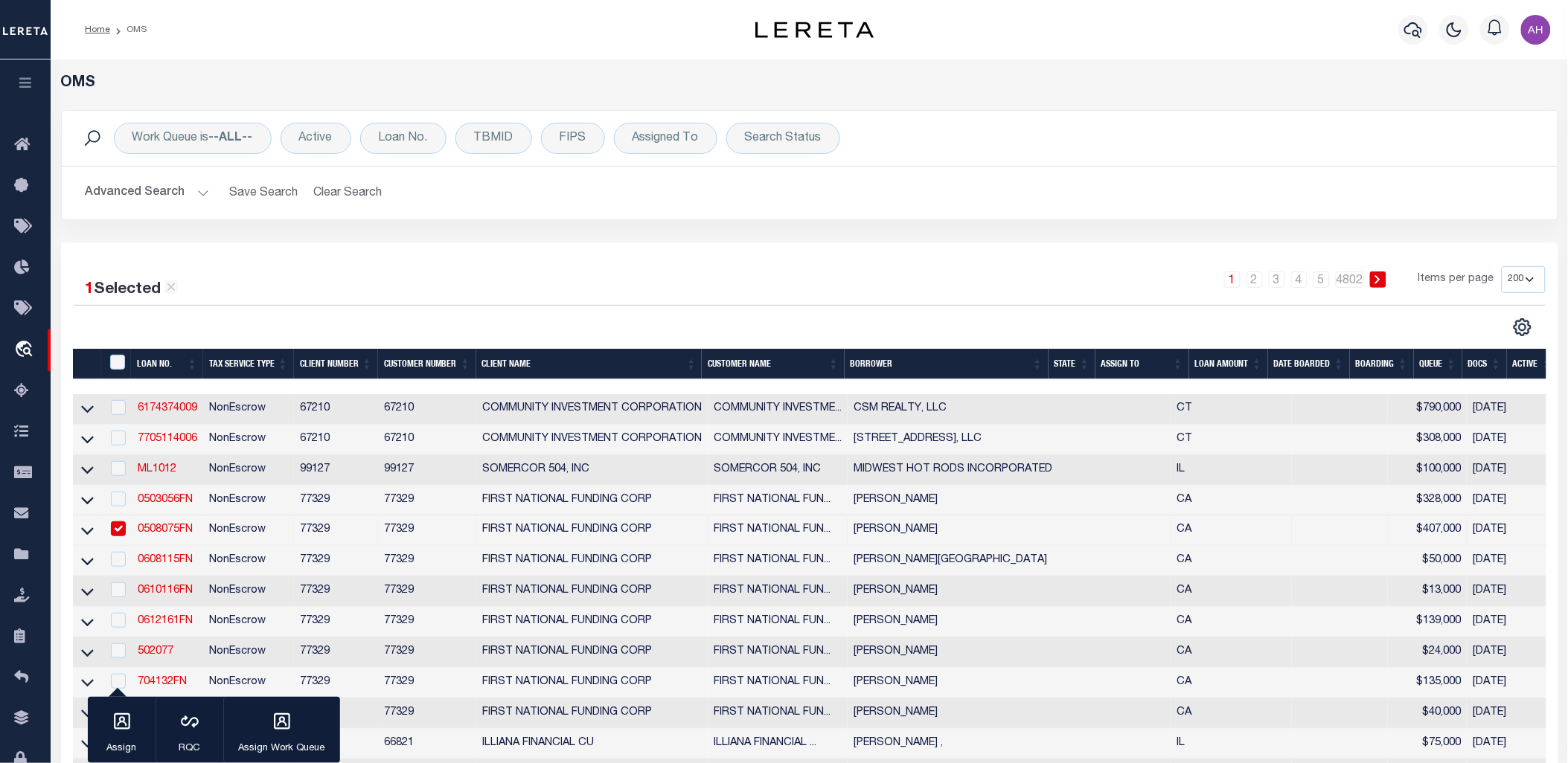
click at [160, 197] on button "Advanced Search" at bounding box center [147, 192] width 124 height 29
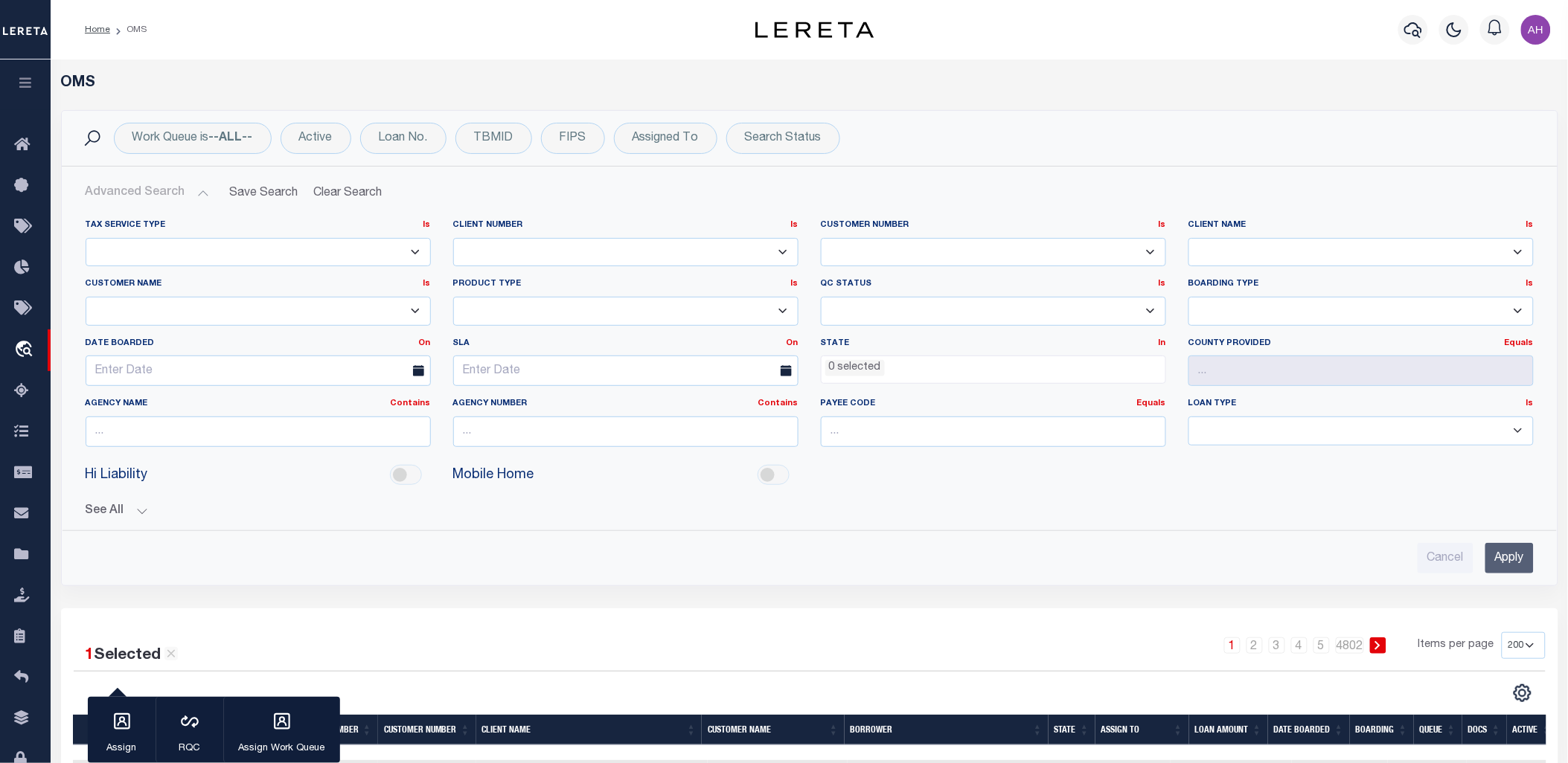
click at [511, 247] on select "0 1011 1012 1013 1014 1019 1042 1049 1052 1053 1055 1058 1061 1063 1064 1065 10…" at bounding box center [626, 252] width 345 height 29
select select "1049"
click at [453, 238] on select "0 1011 1012 1013 1014 1019 1042 1049 1052 1053 1055 1058 1061 1063 1064 1065 10…" at bounding box center [626, 252] width 345 height 29
click at [1521, 547] on input "Apply" at bounding box center [1509, 558] width 49 height 31
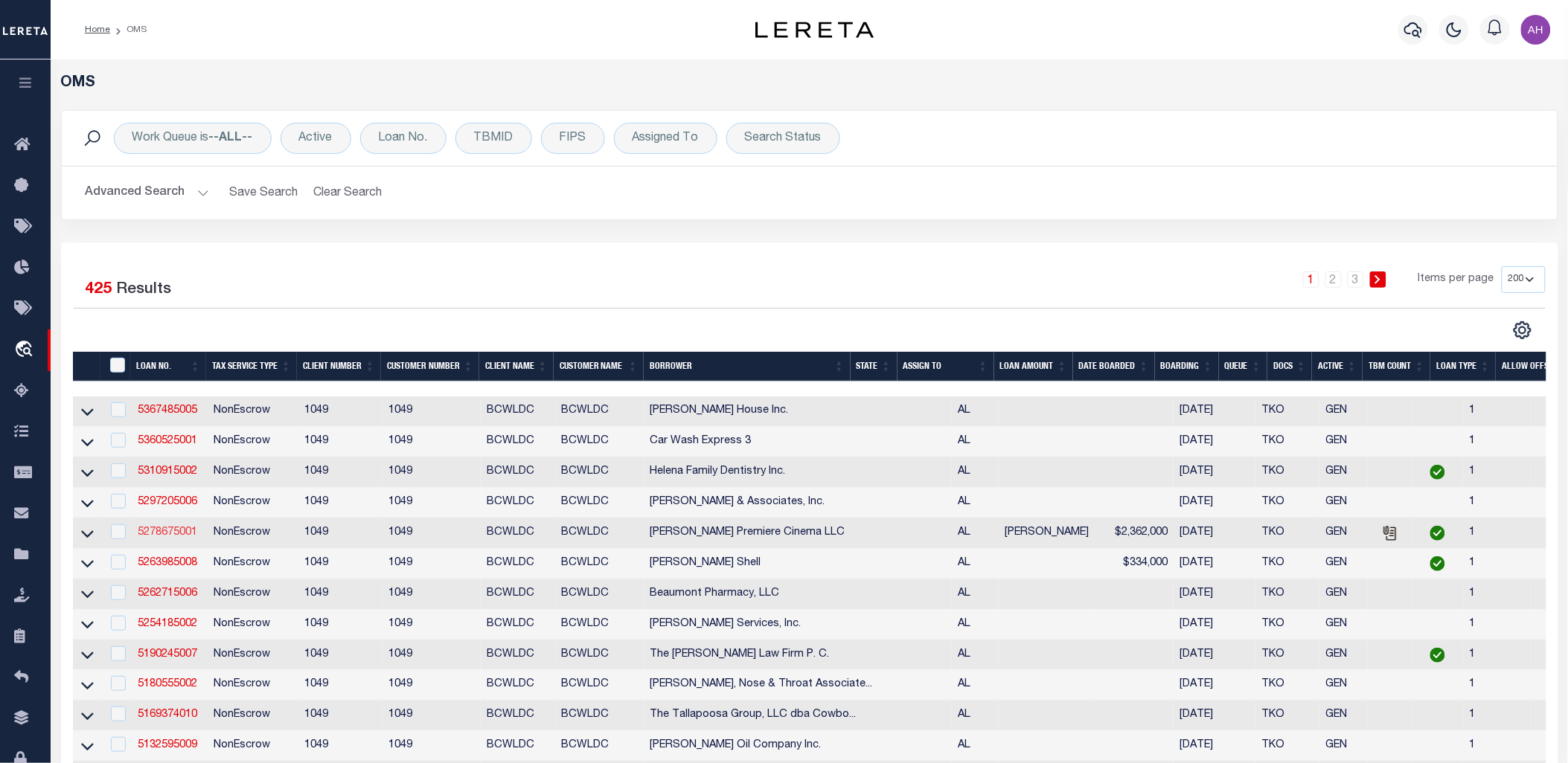
click at [175, 537] on link "5278675001" at bounding box center [167, 532] width 59 height 11
type input "5278675001"
type input "Tannehill Premiere Cinema LLC"
select select "1400"
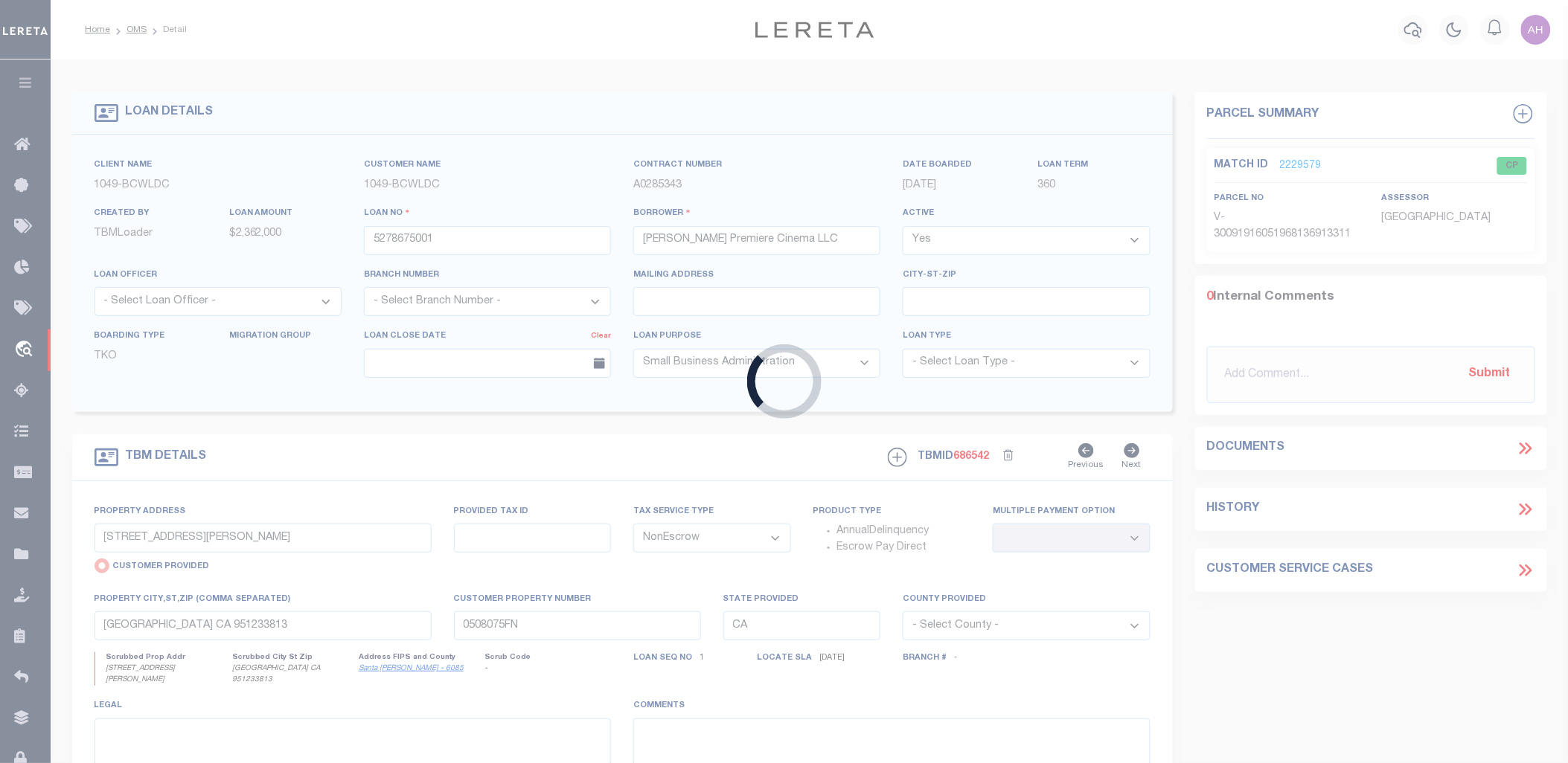
type input "4801 Promenade Parkway"
radio input "false"
type input "38-32-3-002-010.000"
select select
type input "Bessemer AL 35202"
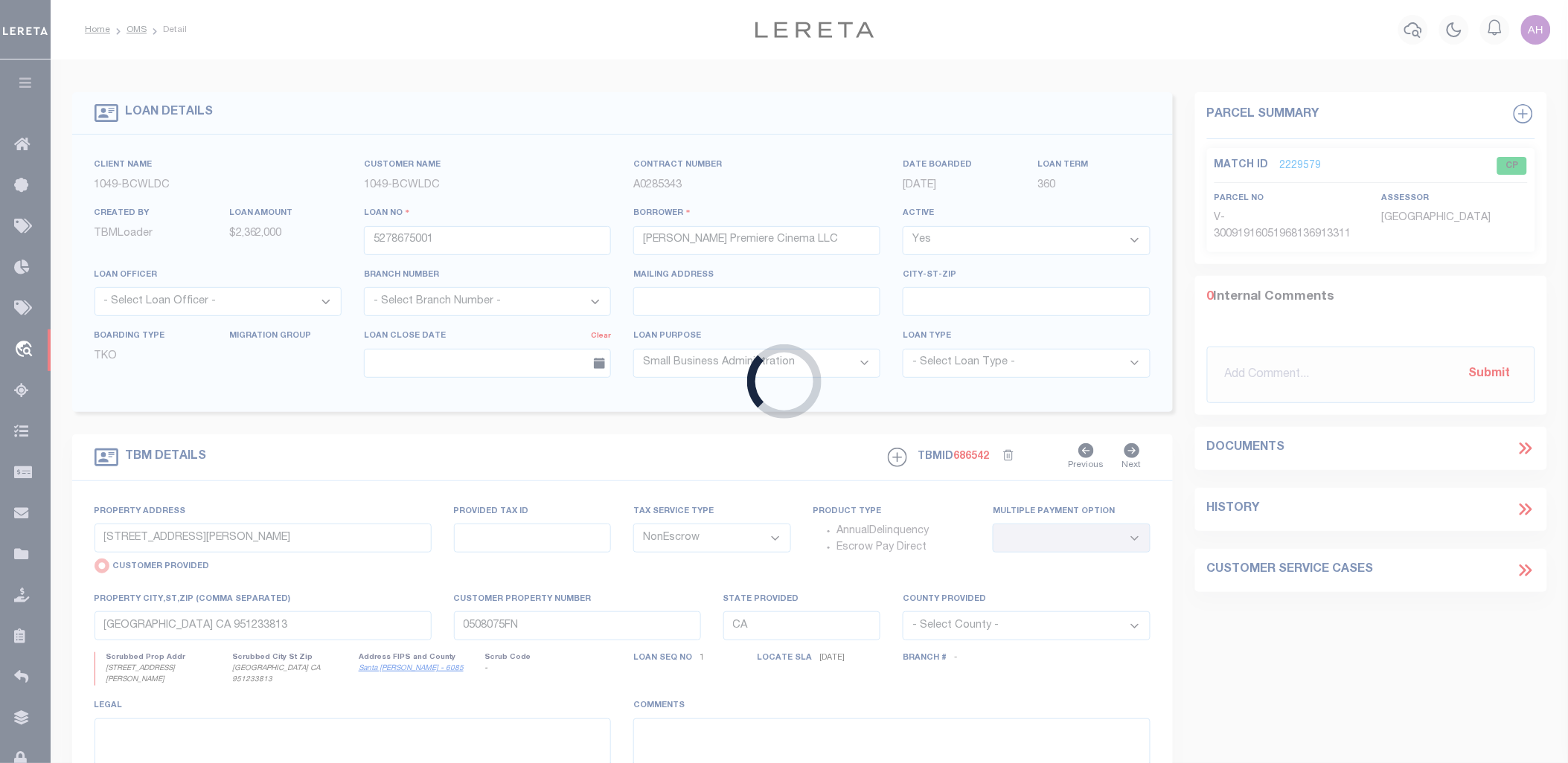
type input "AL"
select select "Jefferson"
type textarea "Lot 1A-9, according to a Resurvey of Lot 1A, Colonial Promenade at Tannehill, a…"
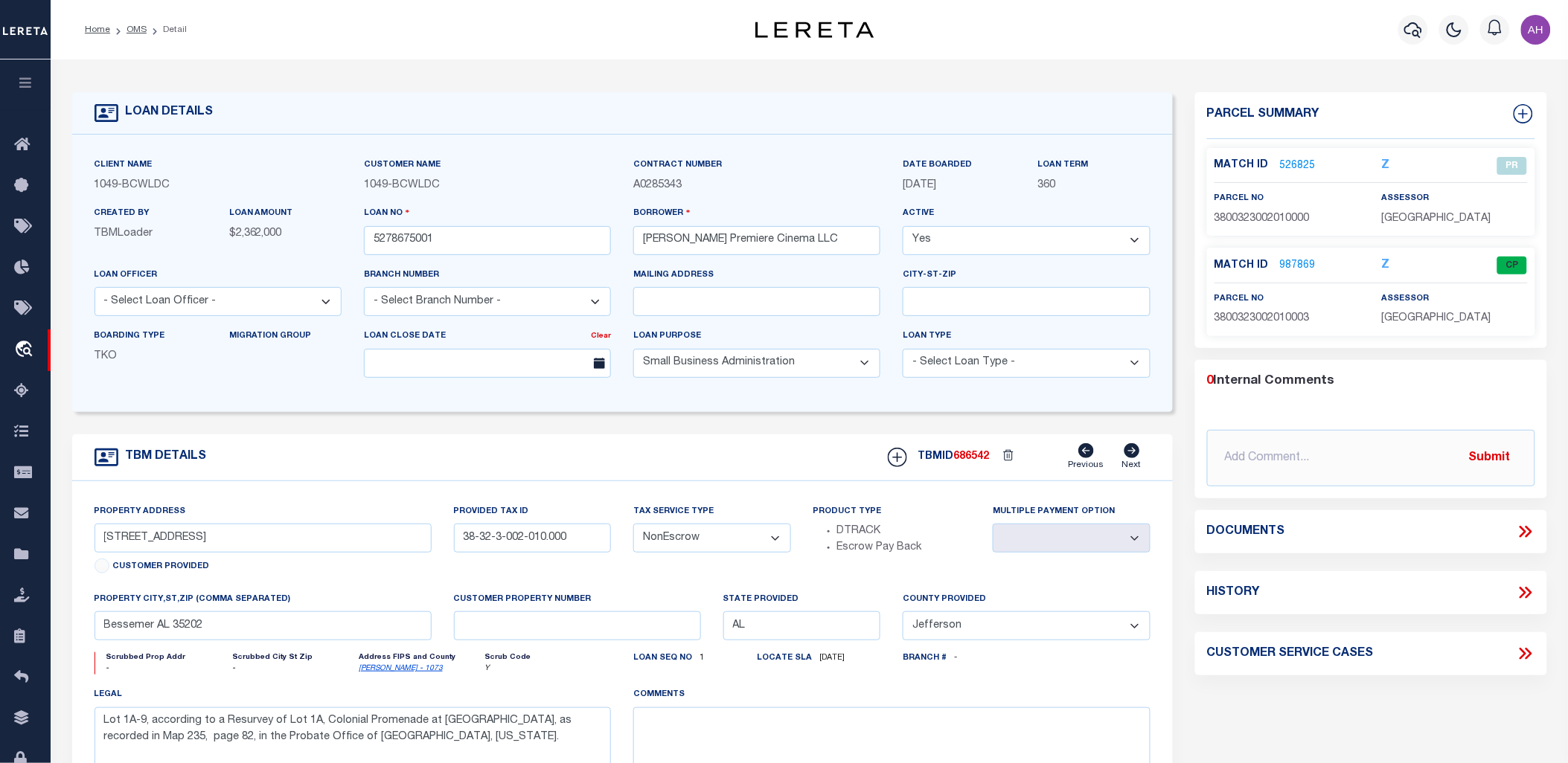
click at [1529, 533] on icon at bounding box center [1527, 532] width 7 height 12
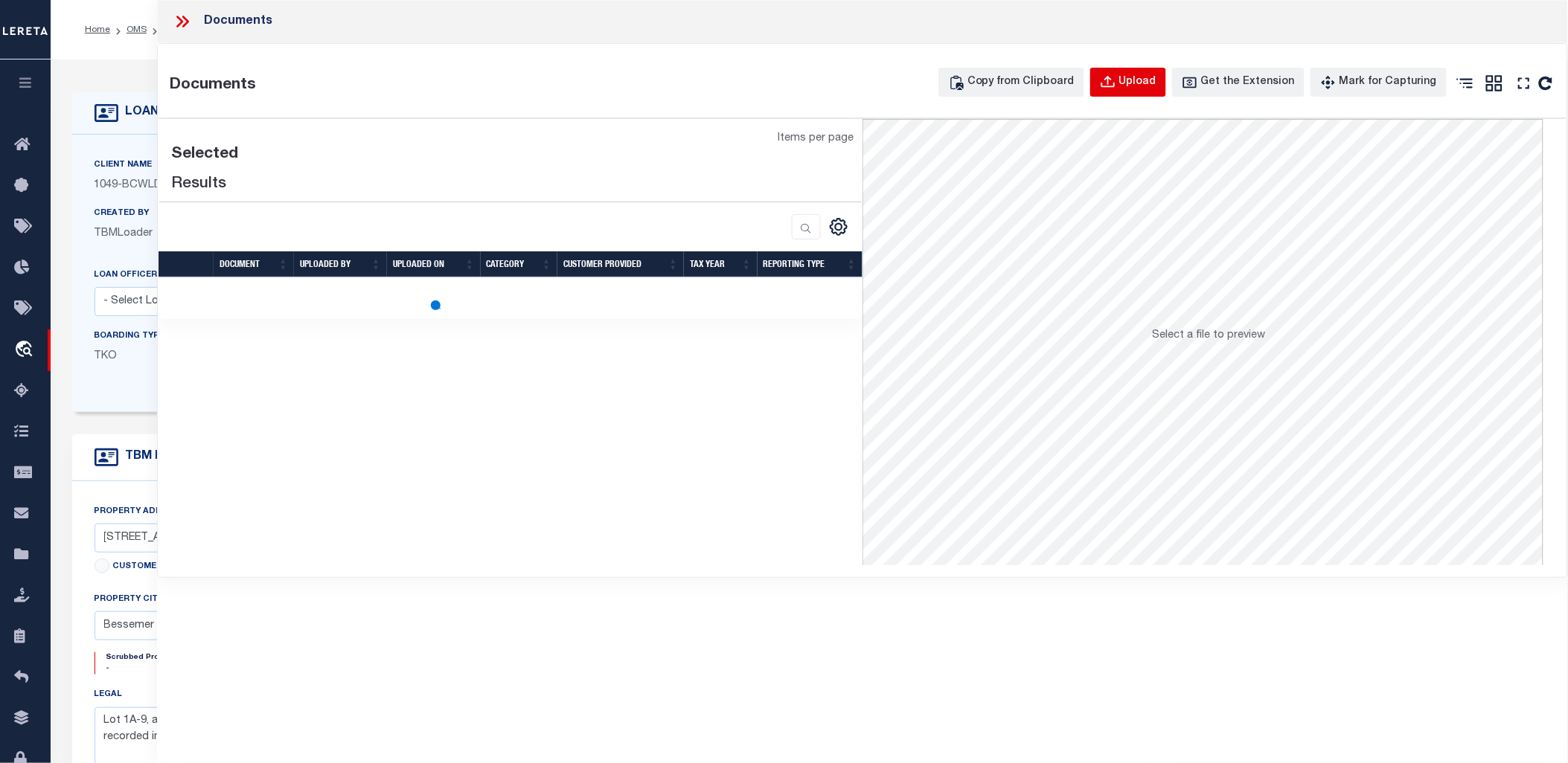
click at [1156, 83] on div "Upload" at bounding box center [1138, 82] width 38 height 17
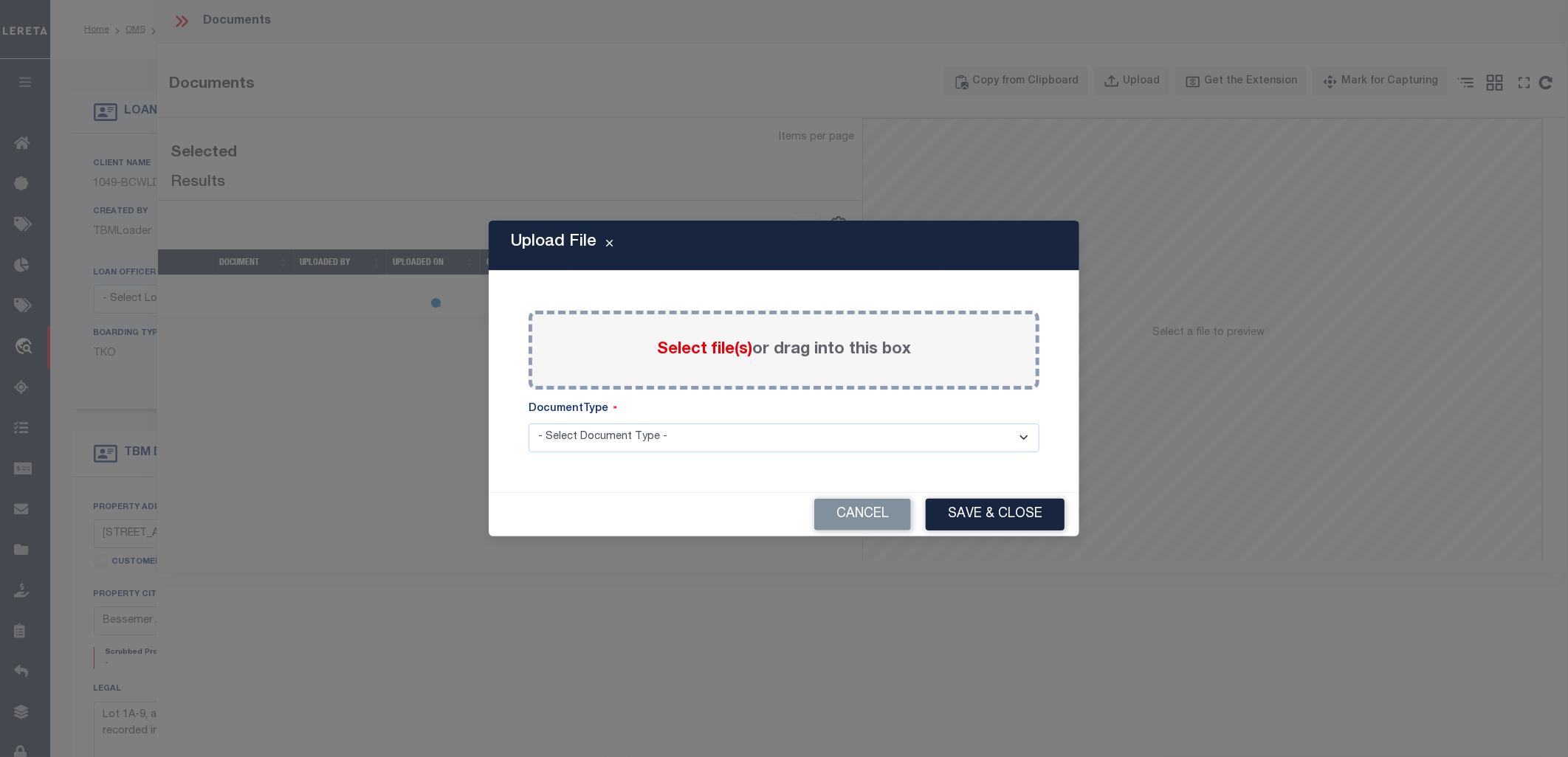
click at [698, 352] on span "Select file(s)" at bounding box center [704, 350] width 95 height 17
click at [0, 0] on input "Select file(s) or drag into this box" at bounding box center [0, 0] width 0 height 0
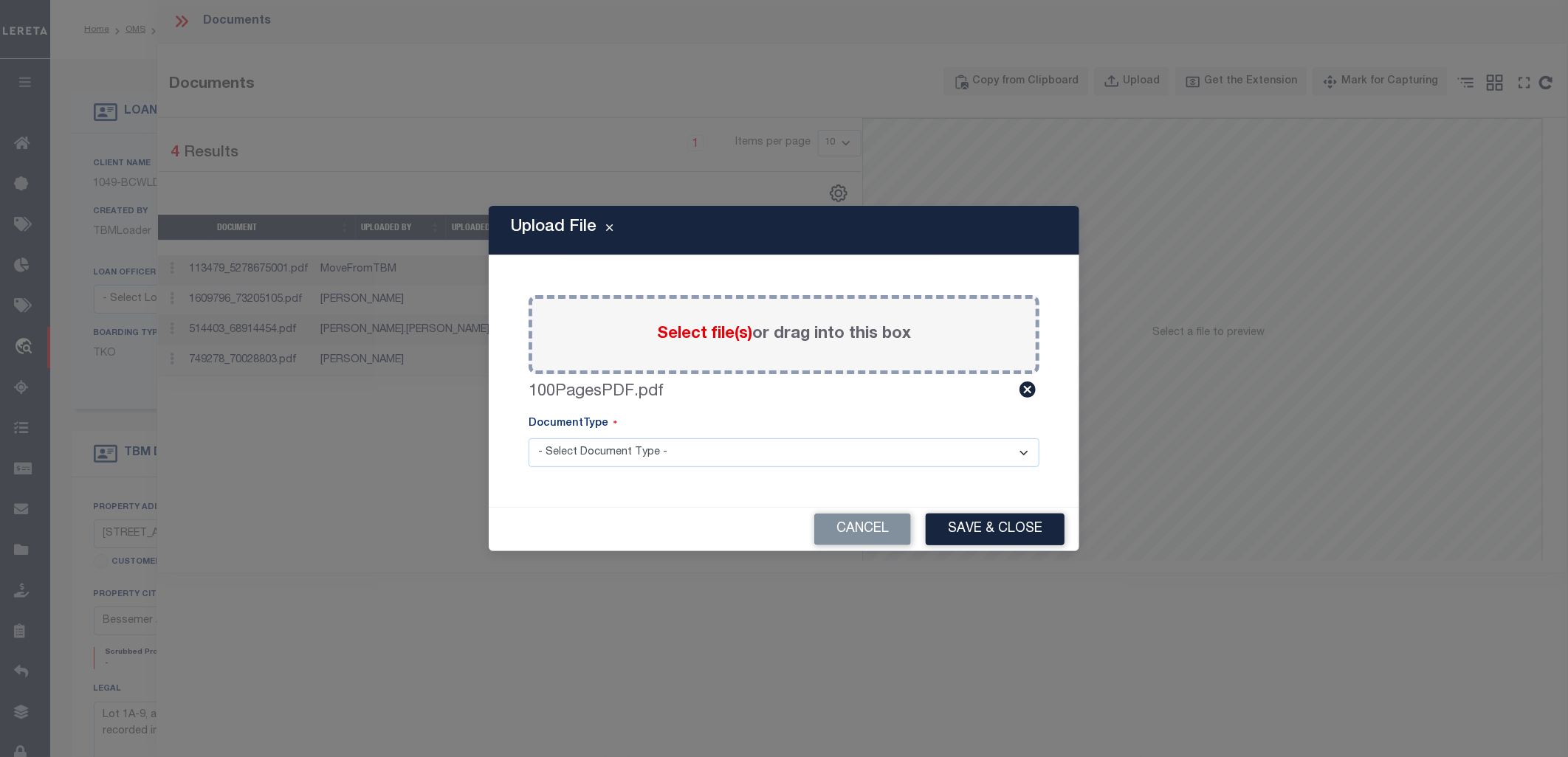
click at [718, 451] on select "- Select Document Type - Tax Service Documents" at bounding box center [784, 453] width 511 height 28
select select "TAX"
click at [528, 439] on select "- Select Document Type - Tax Service Documents" at bounding box center [784, 453] width 511 height 28
click at [1009, 537] on button "Save & Close" at bounding box center [995, 529] width 138 height 31
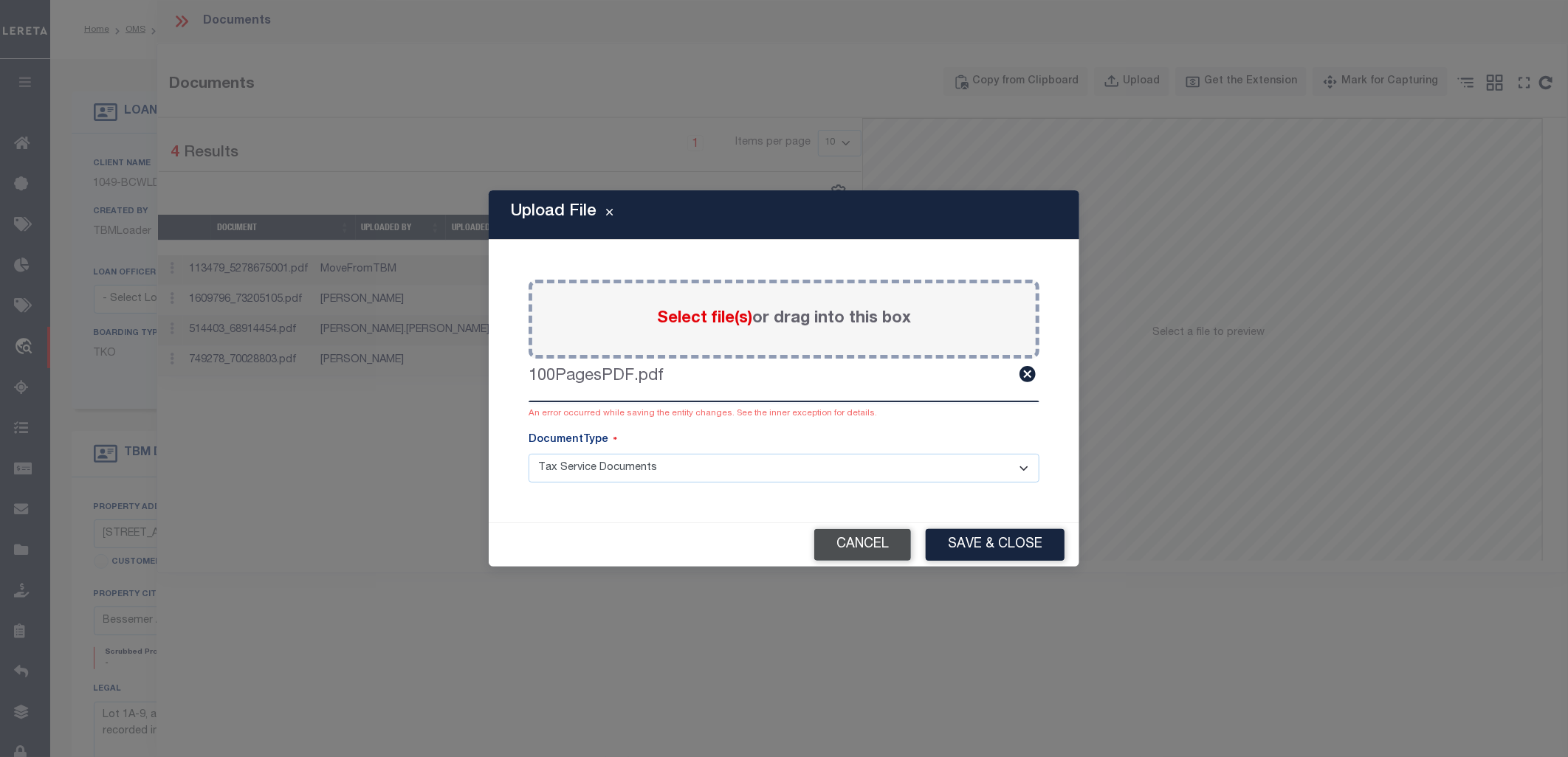
click at [885, 543] on button "Cancel" at bounding box center [862, 545] width 96 height 31
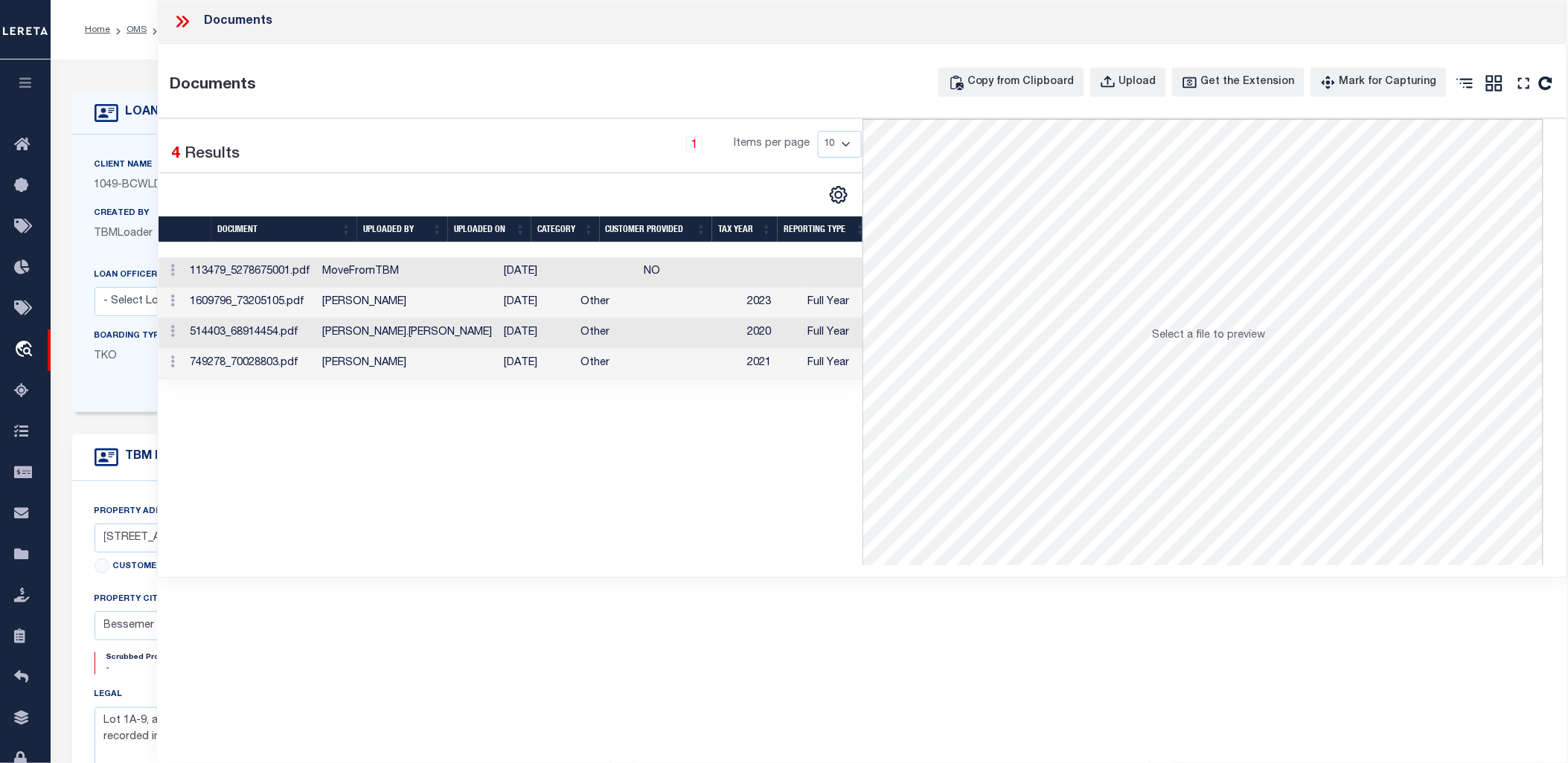
click at [176, 16] on icon at bounding box center [182, 22] width 20 height 20
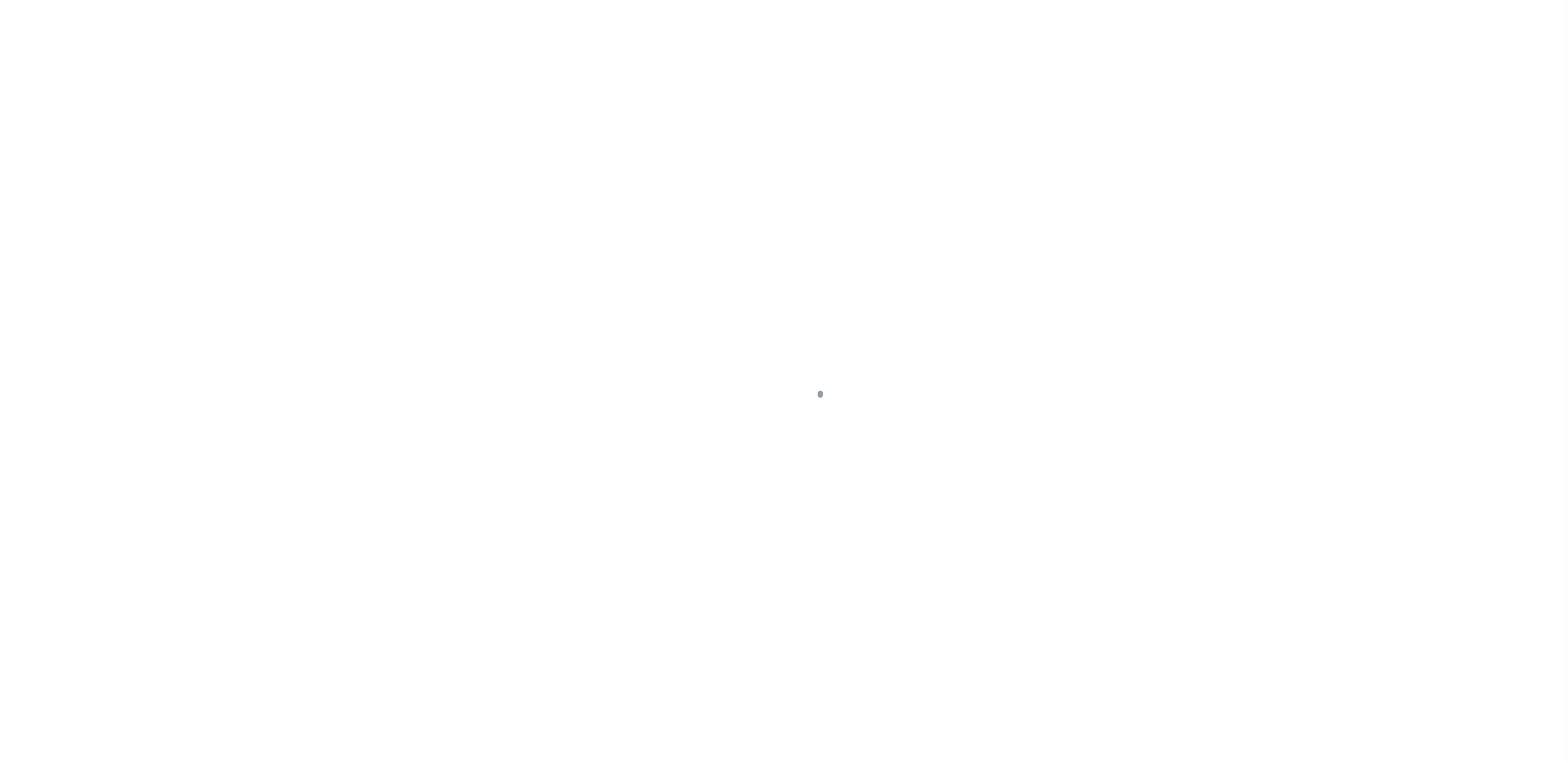
select select "1400"
select select "NonEscrow"
type input "[STREET_ADDRESS]"
type input "38-32-3-002-010.000"
select select
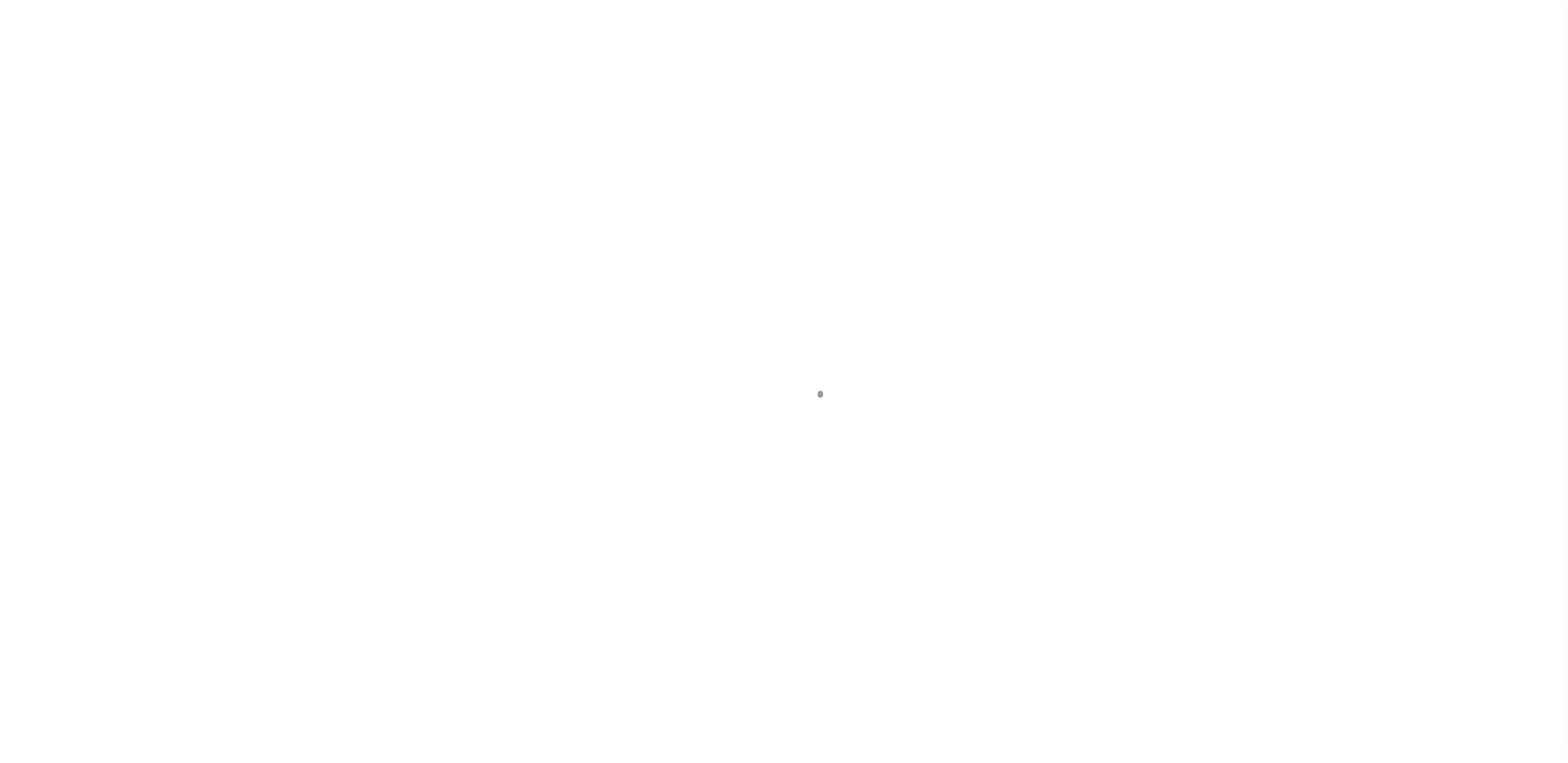
type input "Bessemer AL 35202"
type input "AL"
select select "Jefferson"
type textarea "Lot 1A-9, according to a Resurvey of Lot 1A, Colonial Promenade at [GEOGRAPHIC_…"
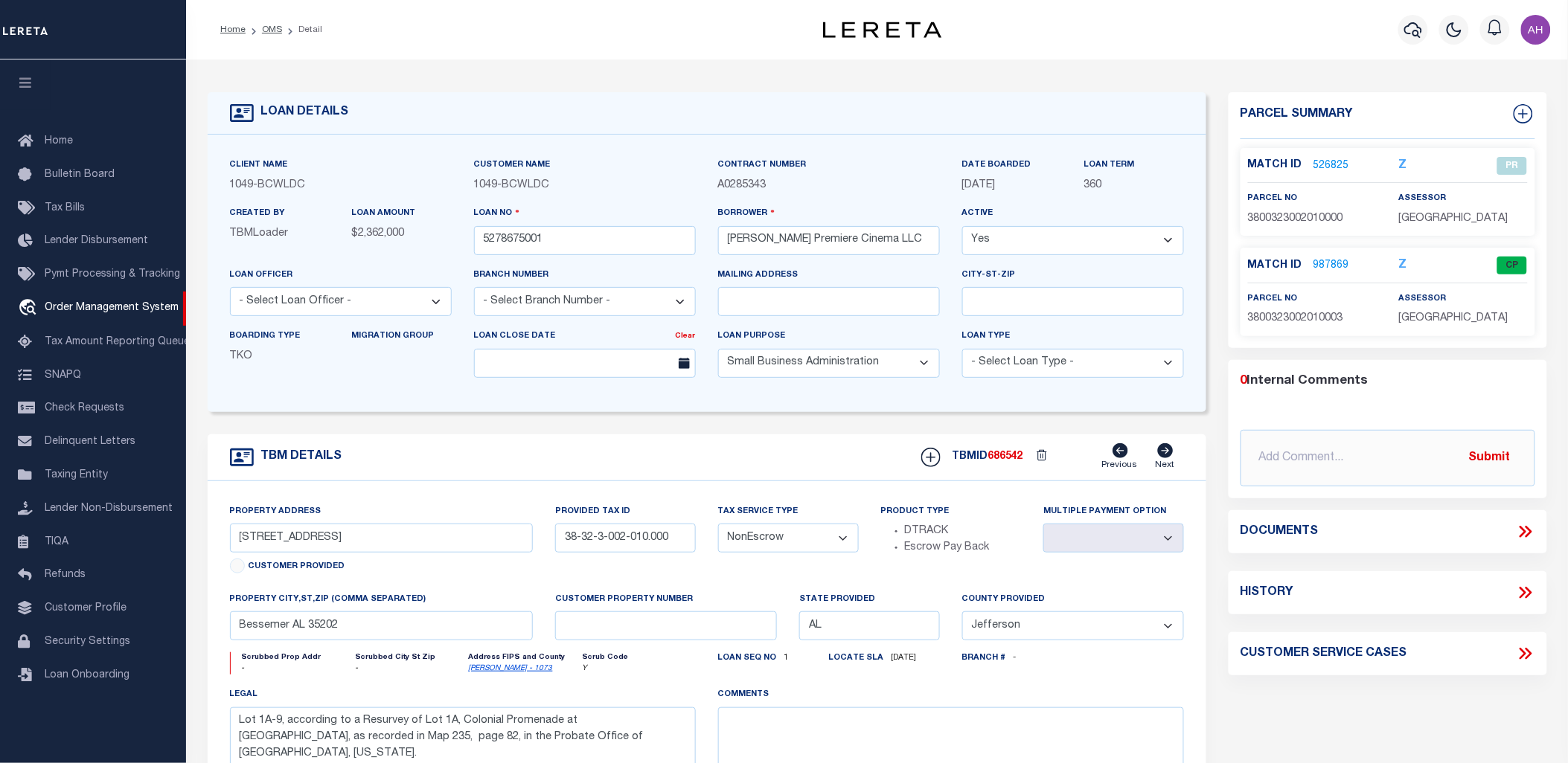
click at [1522, 526] on icon at bounding box center [1522, 532] width 7 height 12
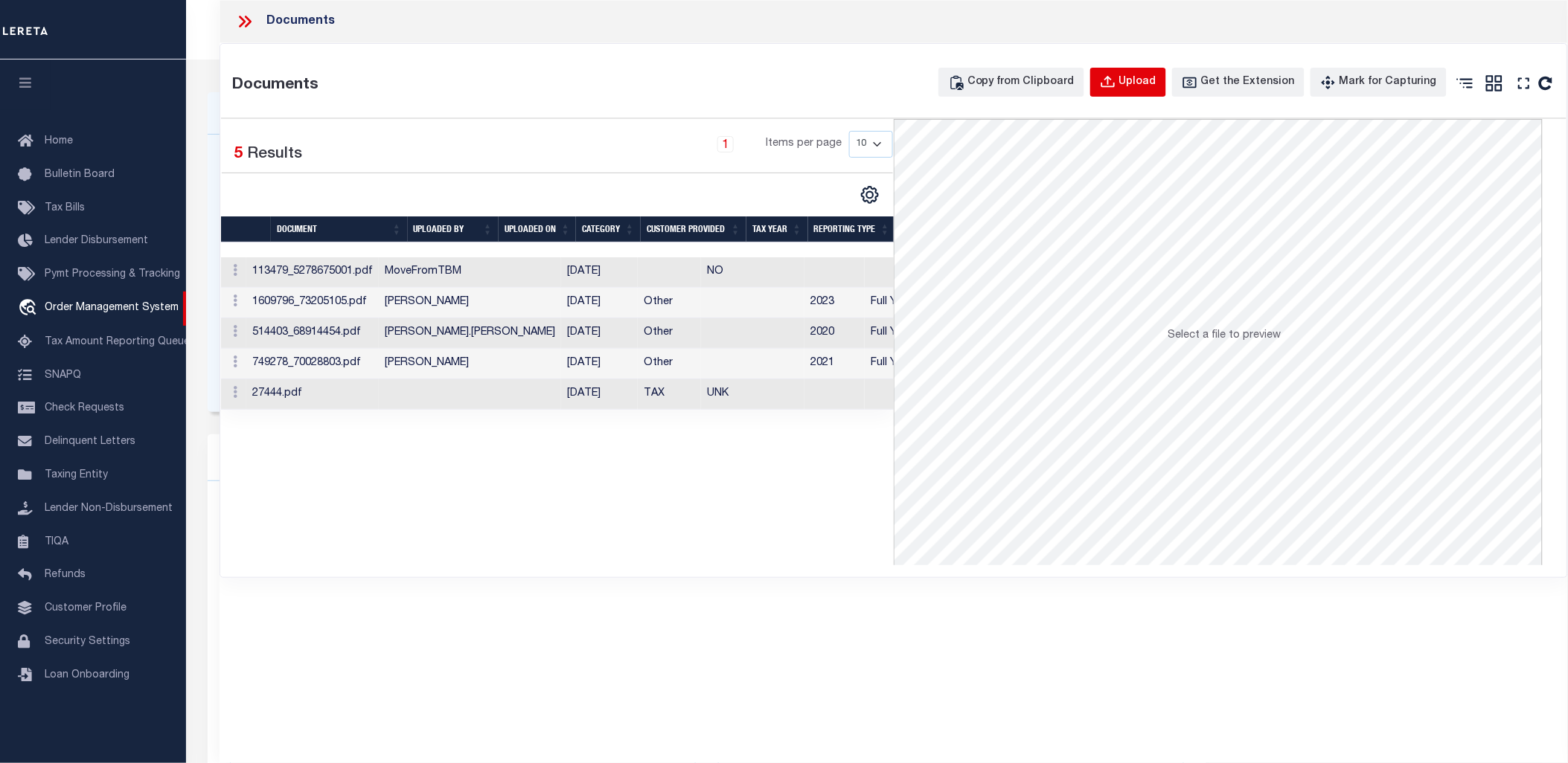
click at [1117, 76] on icon "button" at bounding box center [1108, 82] width 17 height 17
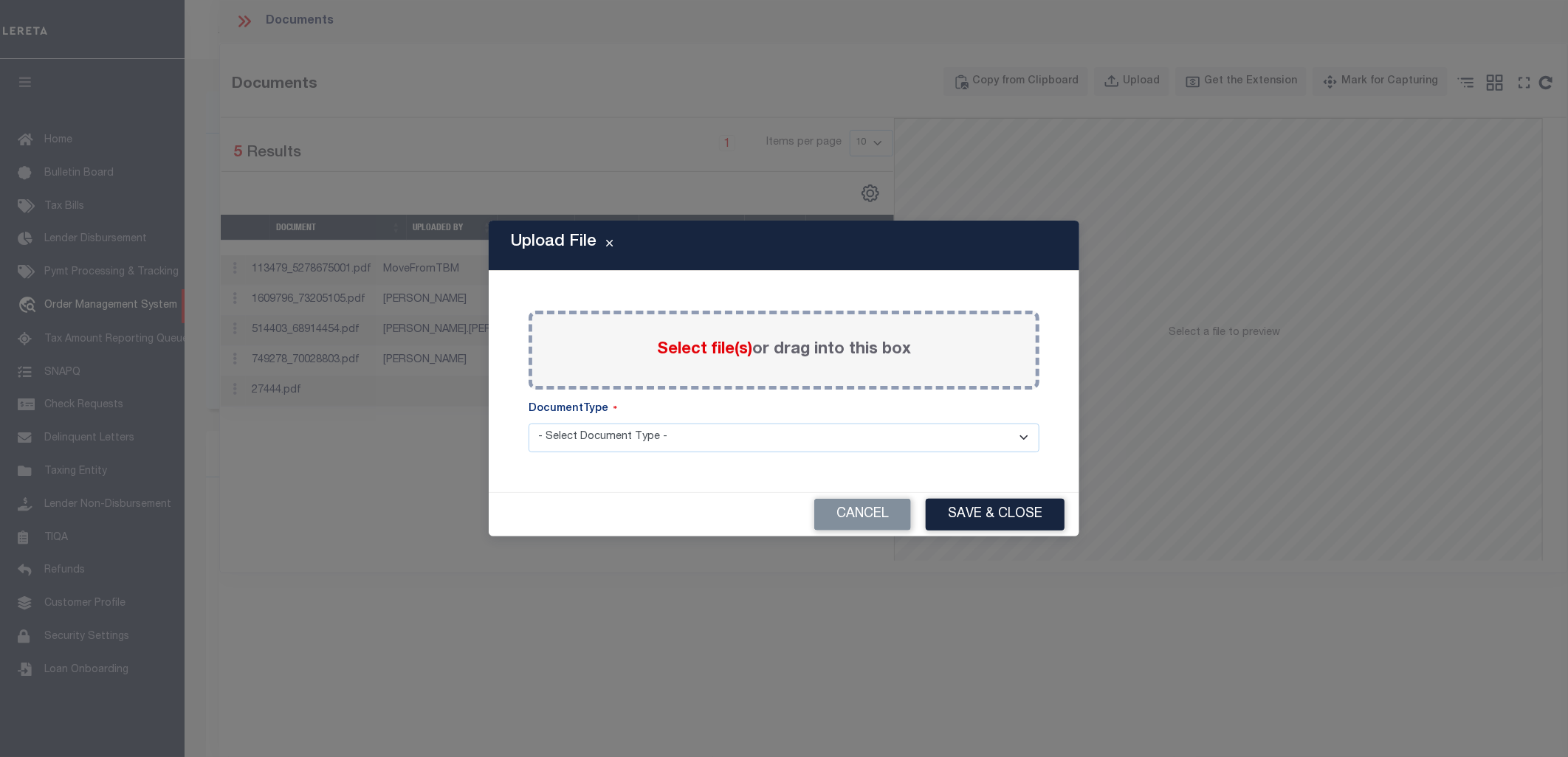
click at [662, 367] on div "Select file(s) or drag into this box" at bounding box center [784, 350] width 511 height 79
click at [674, 351] on span "Select file(s)" at bounding box center [704, 350] width 95 height 17
click at [0, 0] on input "Select file(s) or drag into this box" at bounding box center [0, 0] width 0 height 0
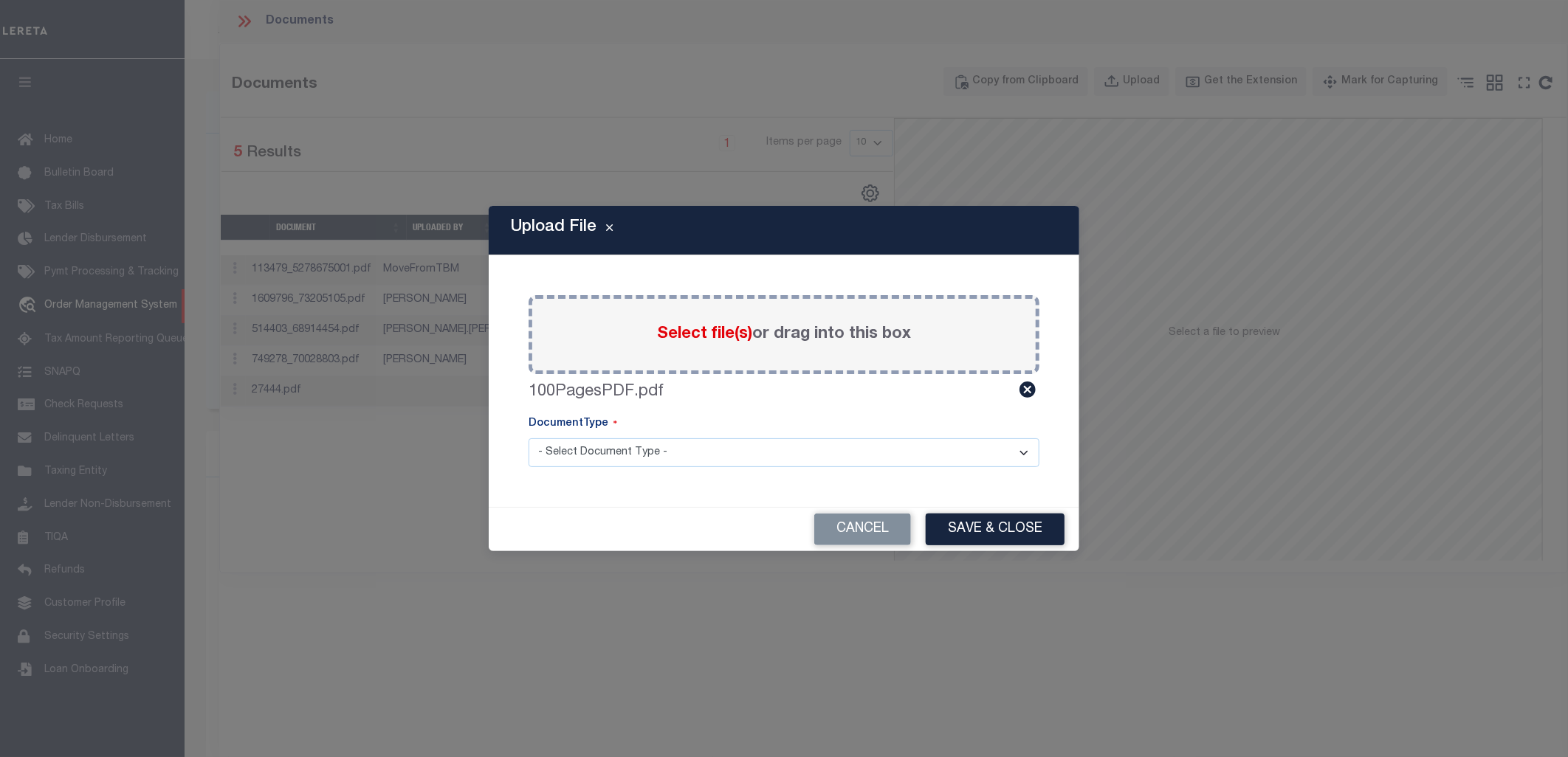
click at [622, 452] on select "- Select Document Type - Tax Service Documents" at bounding box center [784, 453] width 511 height 28
select select "TAX"
click at [528, 439] on select "- Select Document Type - Tax Service Documents" at bounding box center [784, 453] width 511 height 28
click at [955, 524] on button "Save & Close" at bounding box center [995, 529] width 138 height 31
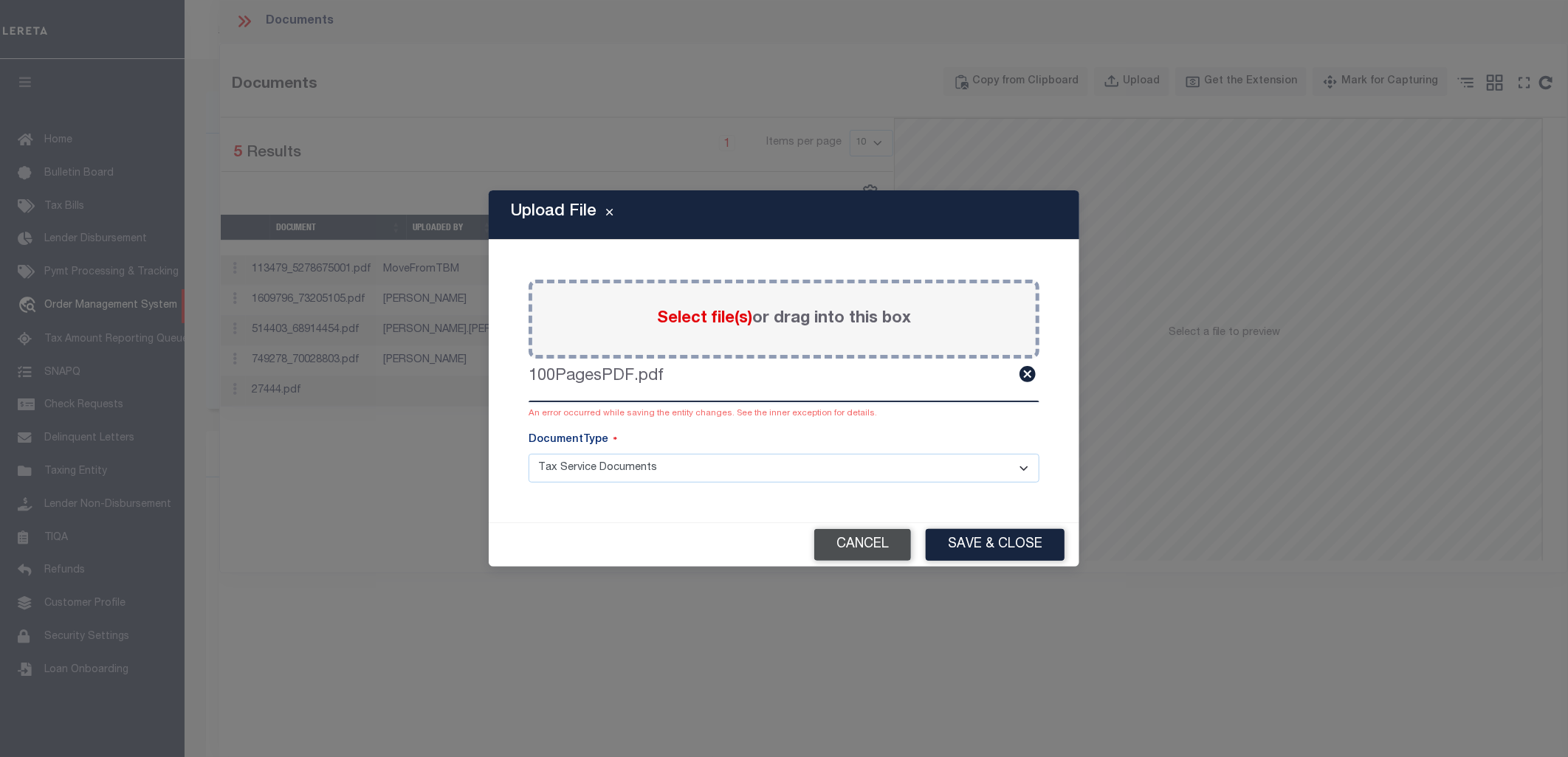
click at [902, 540] on button "Cancel" at bounding box center [862, 545] width 96 height 31
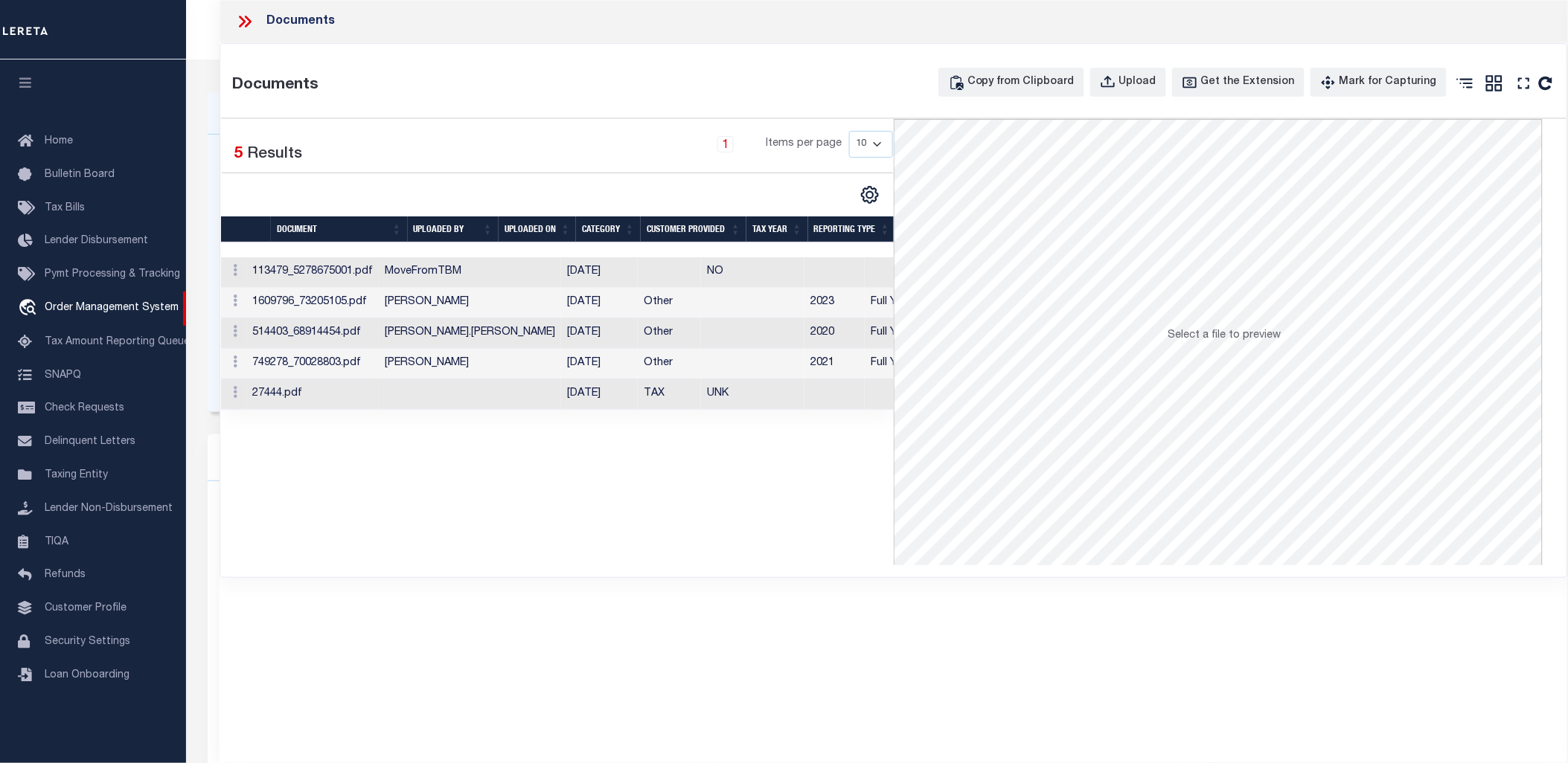
click at [247, 23] on icon at bounding box center [245, 22] width 20 height 20
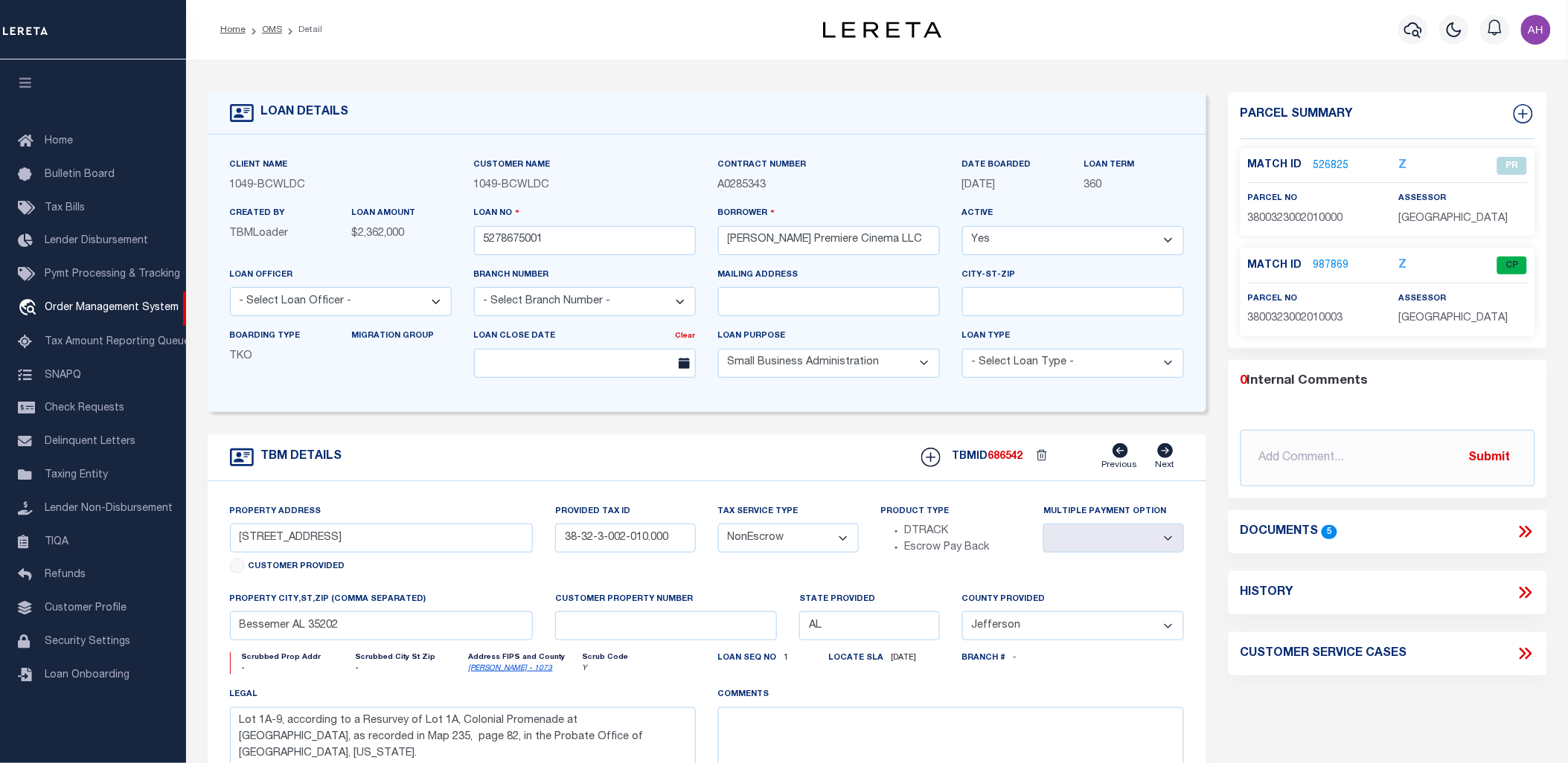
click at [1521, 530] on icon at bounding box center [1525, 532] width 20 height 20
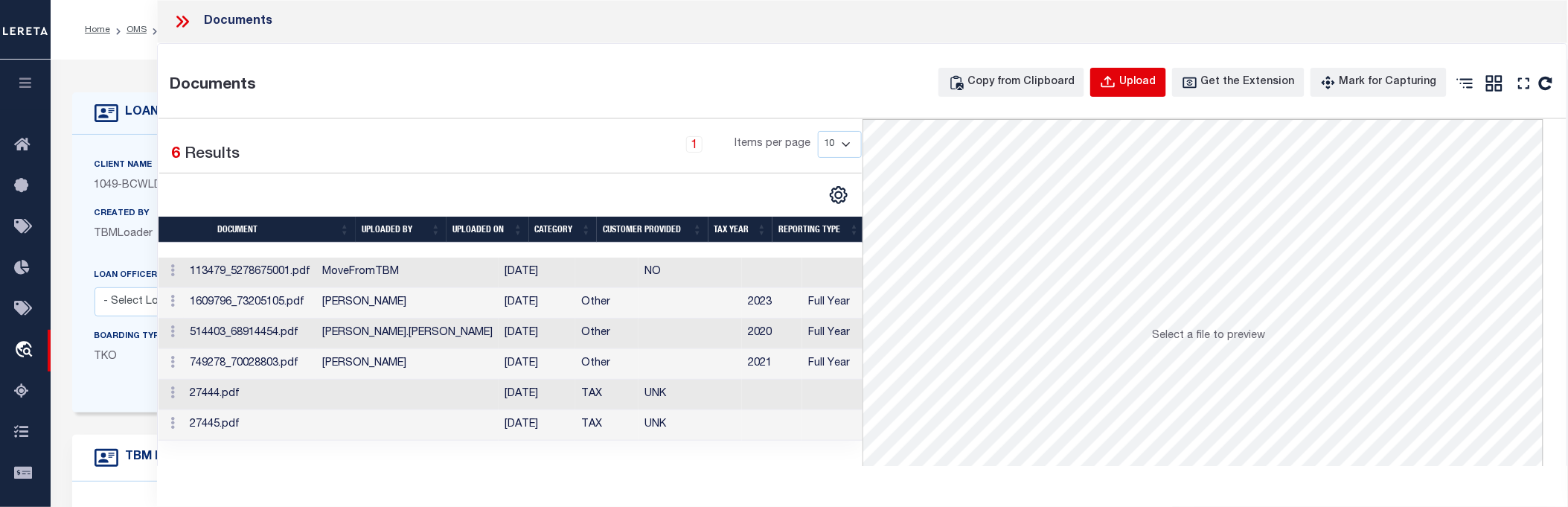
click at [1139, 82] on div "Upload" at bounding box center [1138, 82] width 38 height 17
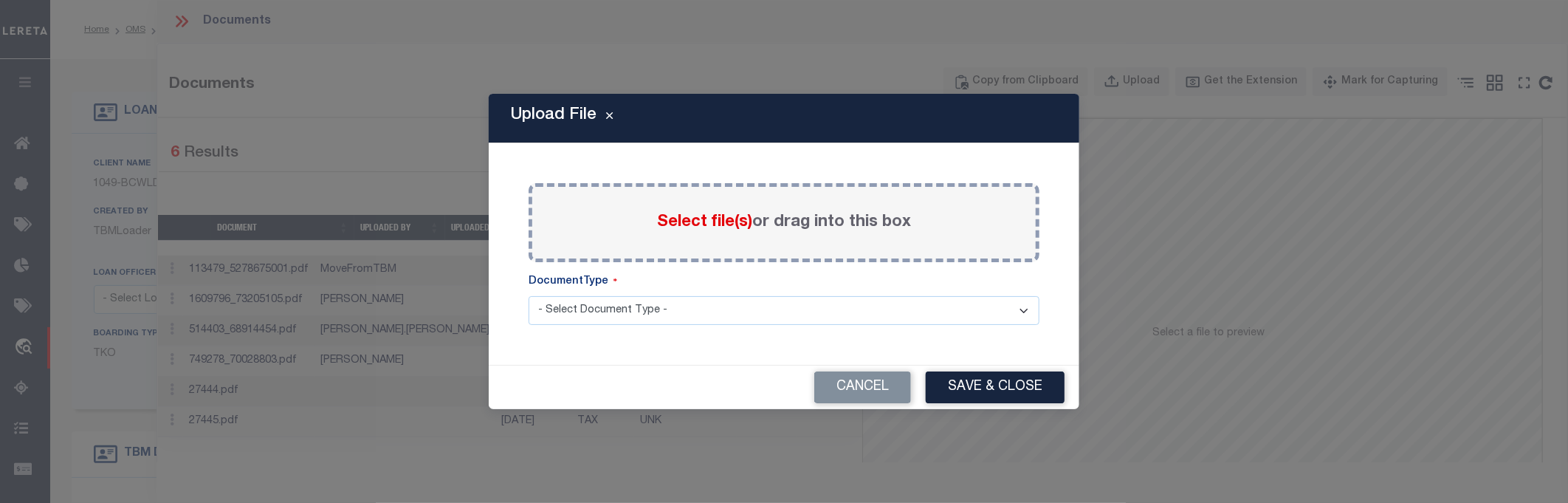
click at [679, 216] on span "Select file(s)" at bounding box center [704, 222] width 95 height 17
click at [0, 0] on input "Select file(s) or drag into this box" at bounding box center [0, 0] width 0 height 0
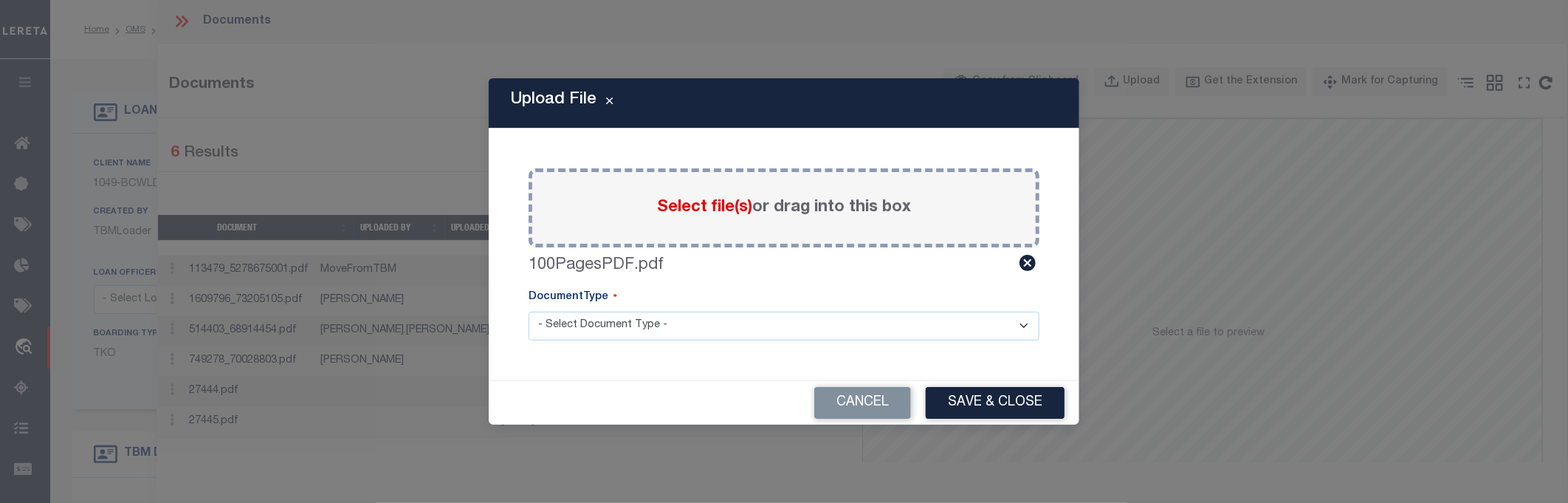
click at [940, 329] on select "- Select Document Type - Tax Service Documents" at bounding box center [784, 325] width 511 height 28
select select "TAX"
click at [528, 311] on select "- Select Document Type - Tax Service Documents" at bounding box center [784, 325] width 511 height 28
click at [1003, 405] on button "Save & Close" at bounding box center [995, 403] width 138 height 31
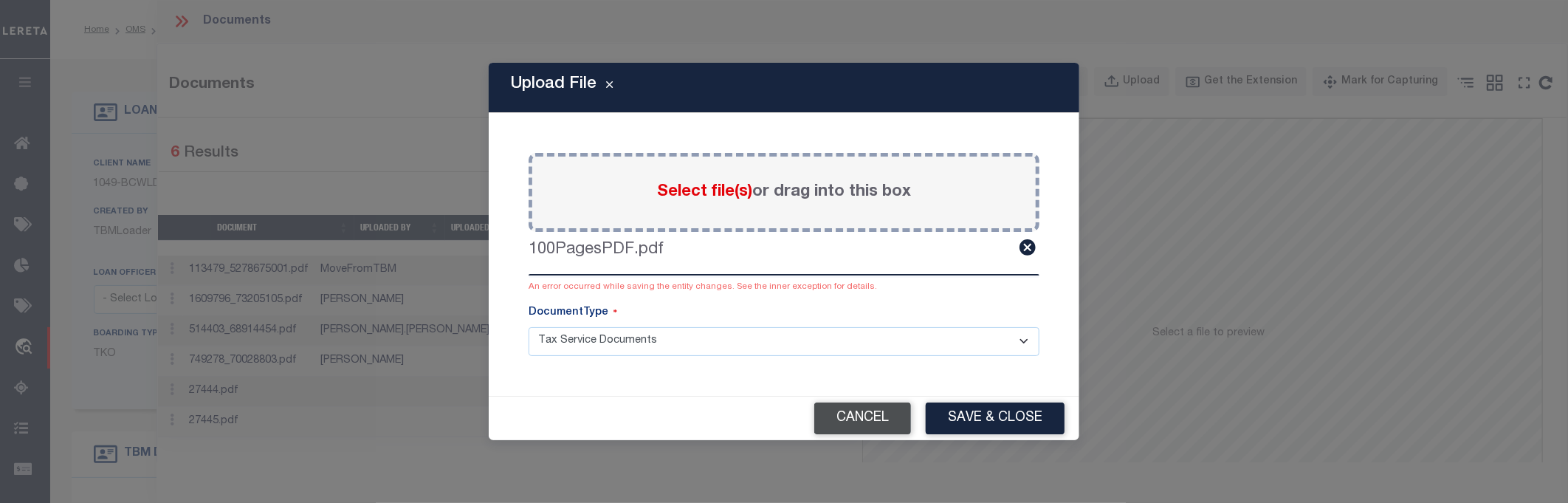
click at [861, 407] on button "Cancel" at bounding box center [862, 419] width 96 height 31
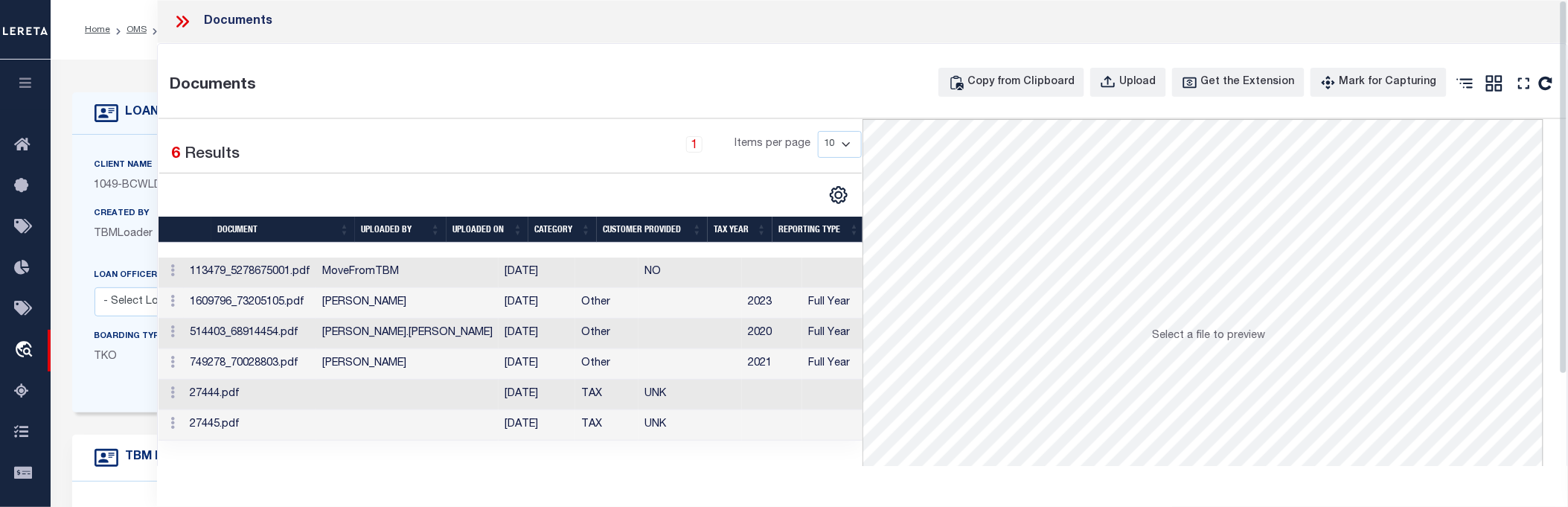
click at [187, 23] on icon at bounding box center [185, 22] width 7 height 12
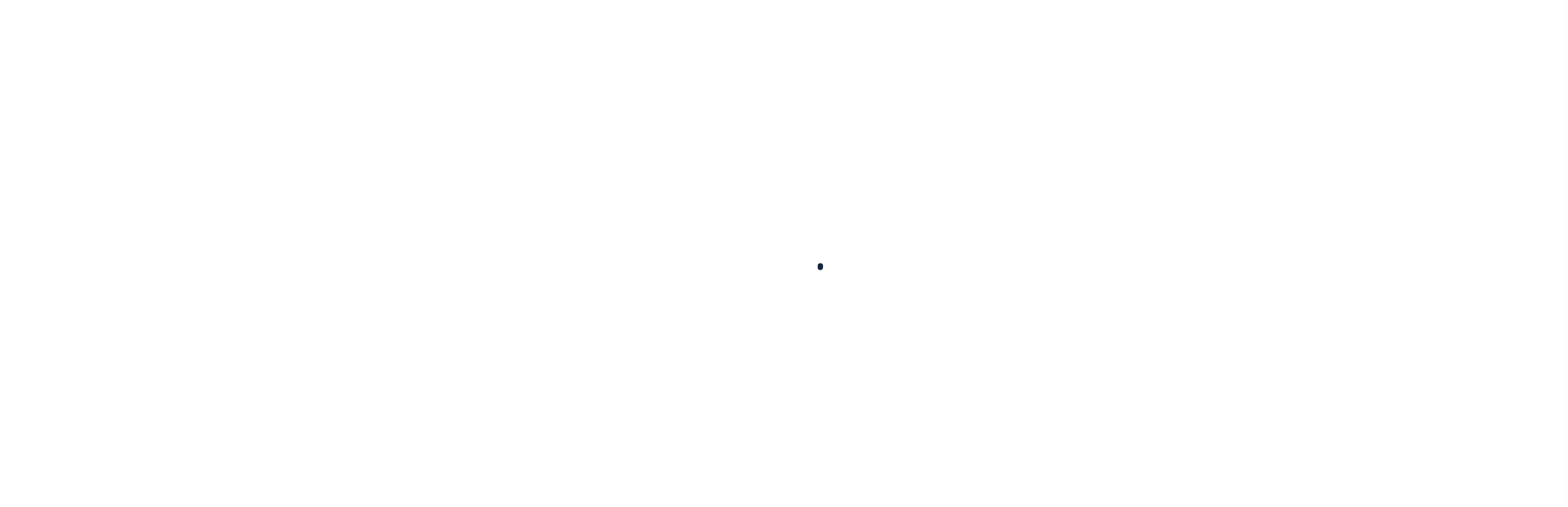
type input "5278675001"
type input "[PERSON_NAME] Premiere Cinema LLC"
select select
select select "1400"
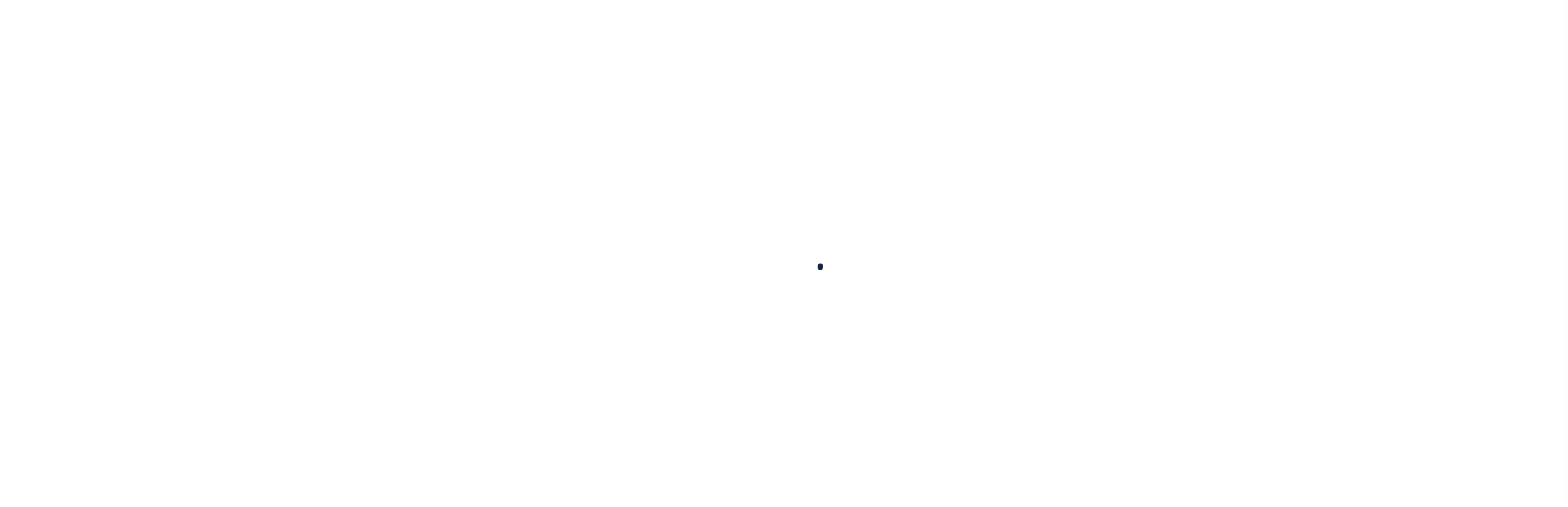
select select "NonEscrow"
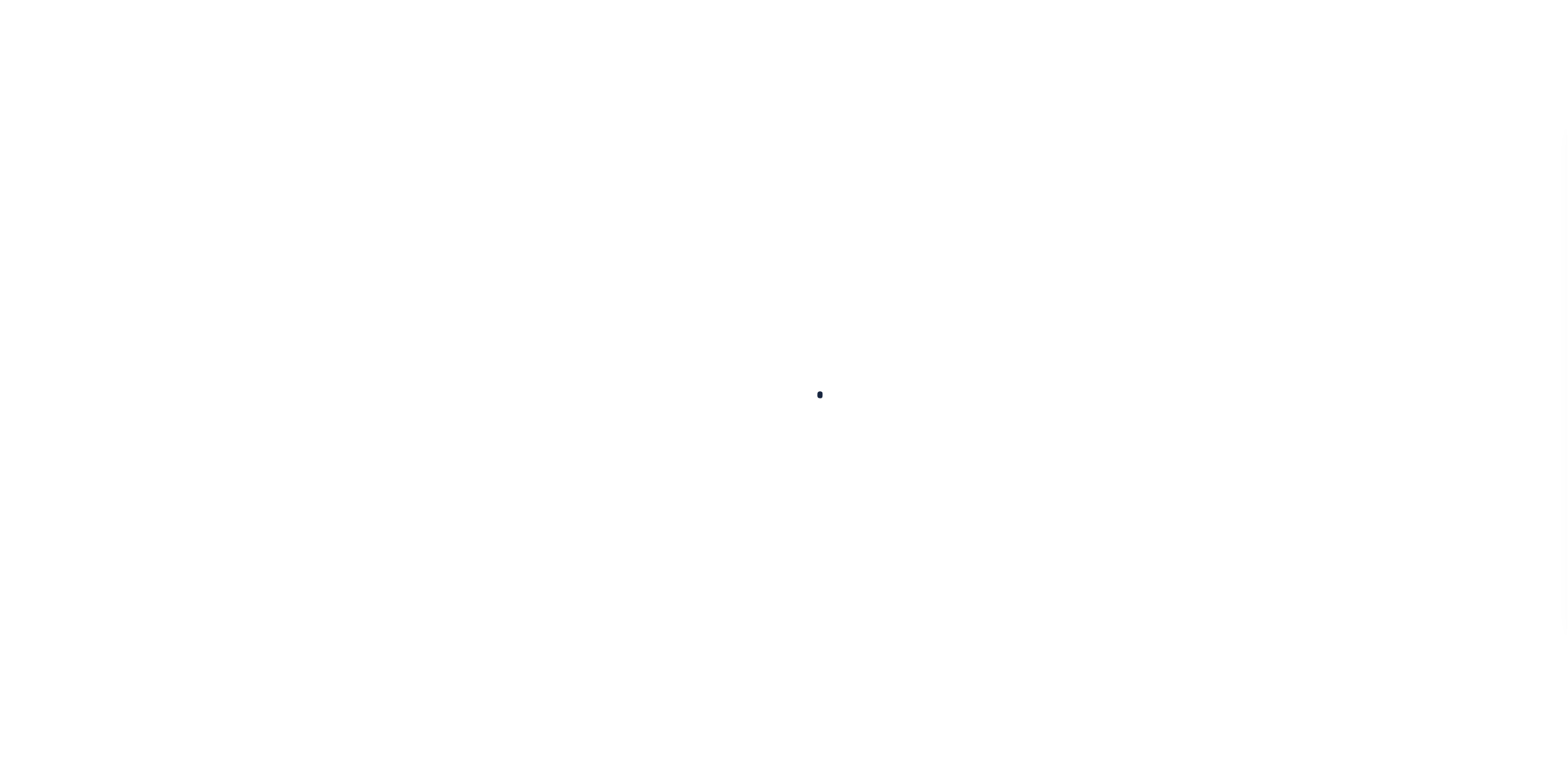
scroll to position [106, 0]
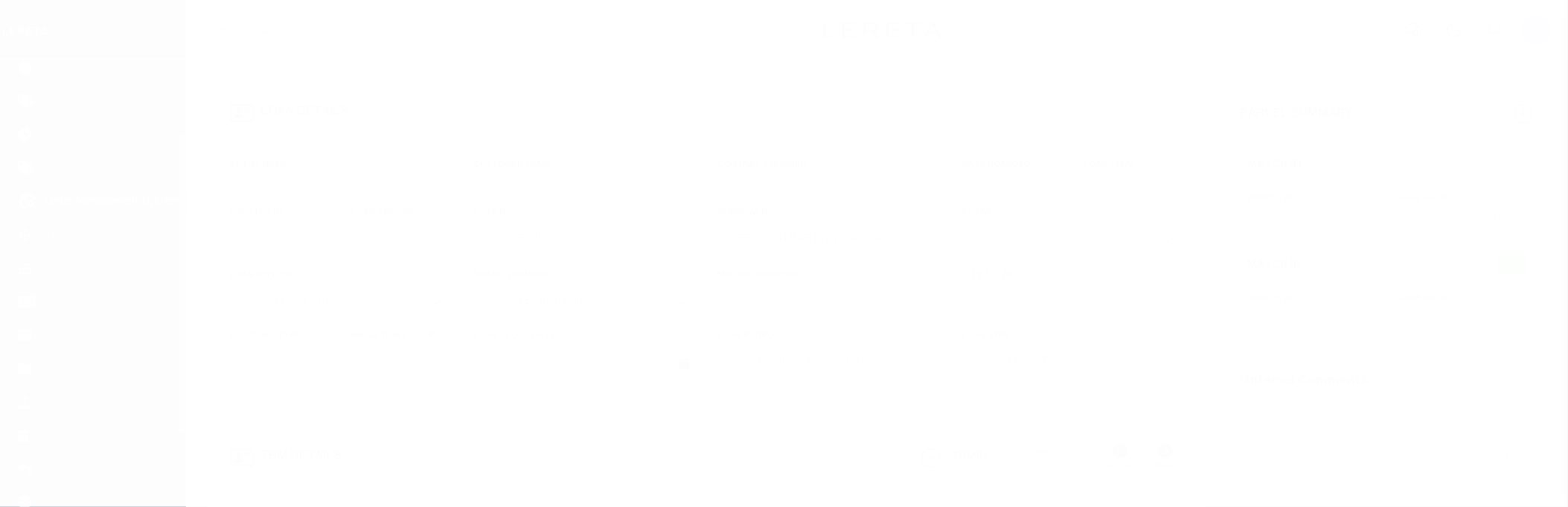
type input "[STREET_ADDRESS]"
type input "38-32-3-002-010.000"
select select
type input "Bessemer AL 35202"
type input "AL"
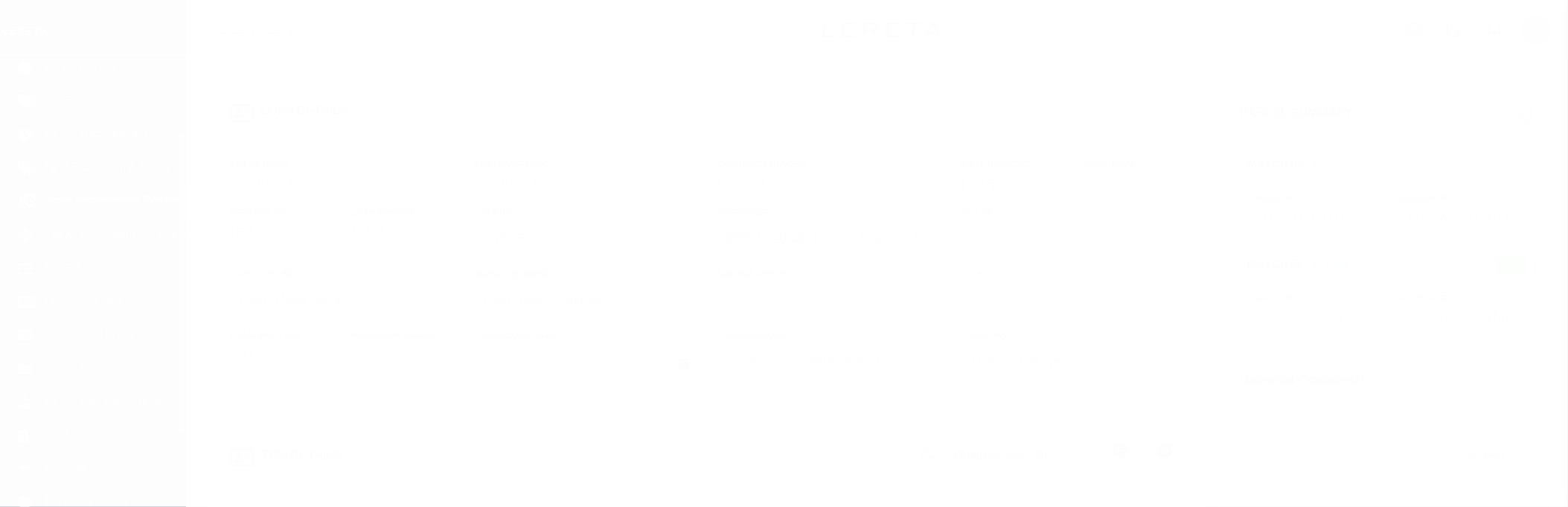
select select "Jefferson"
type textarea "Lot 1A-9, according to a Resurvey of Lot 1A, Colonial Promenade at [GEOGRAPHIC_…"
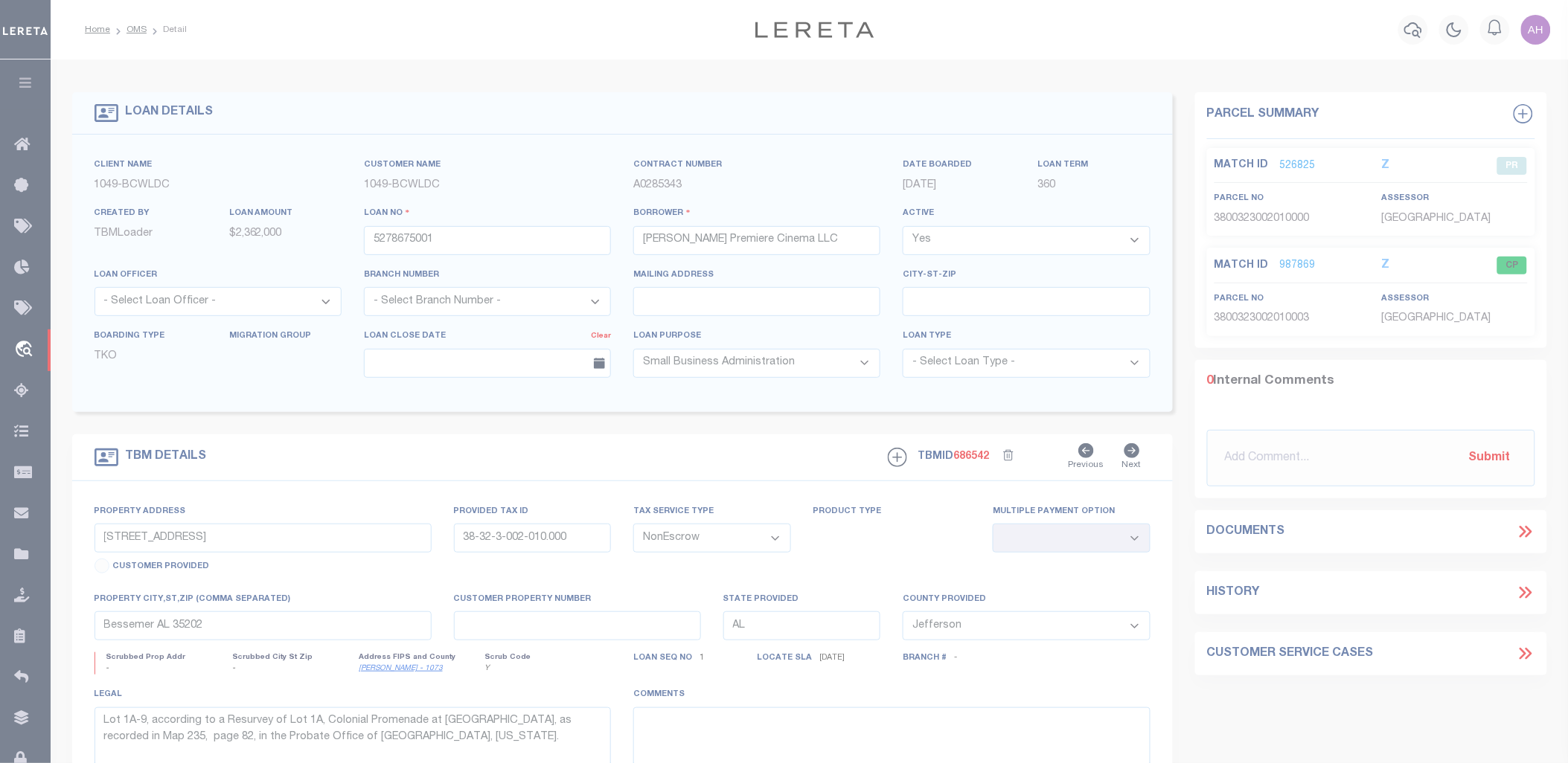
scroll to position [0, 0]
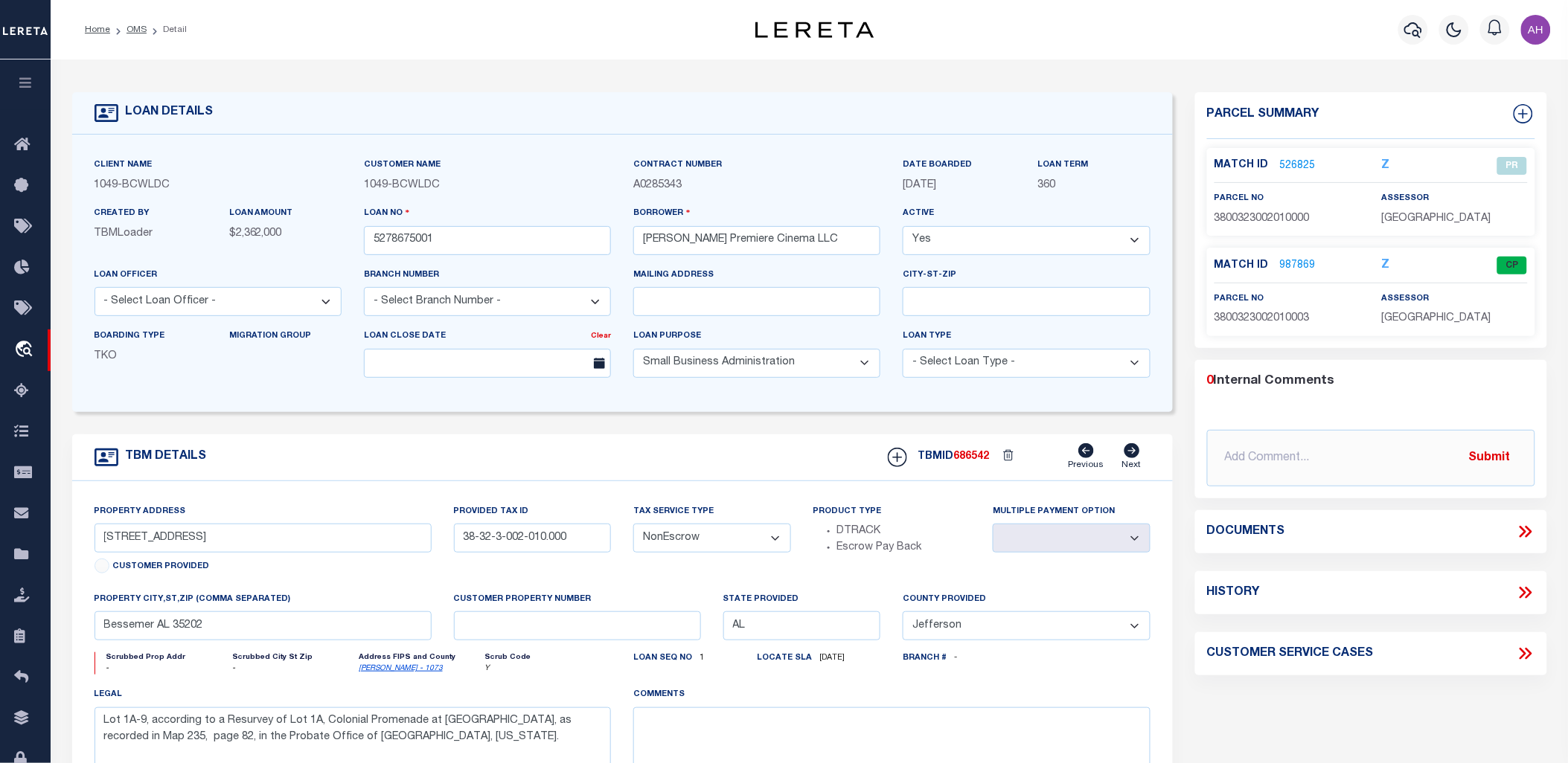
click at [1526, 506] on icon at bounding box center [1525, 532] width 20 height 20
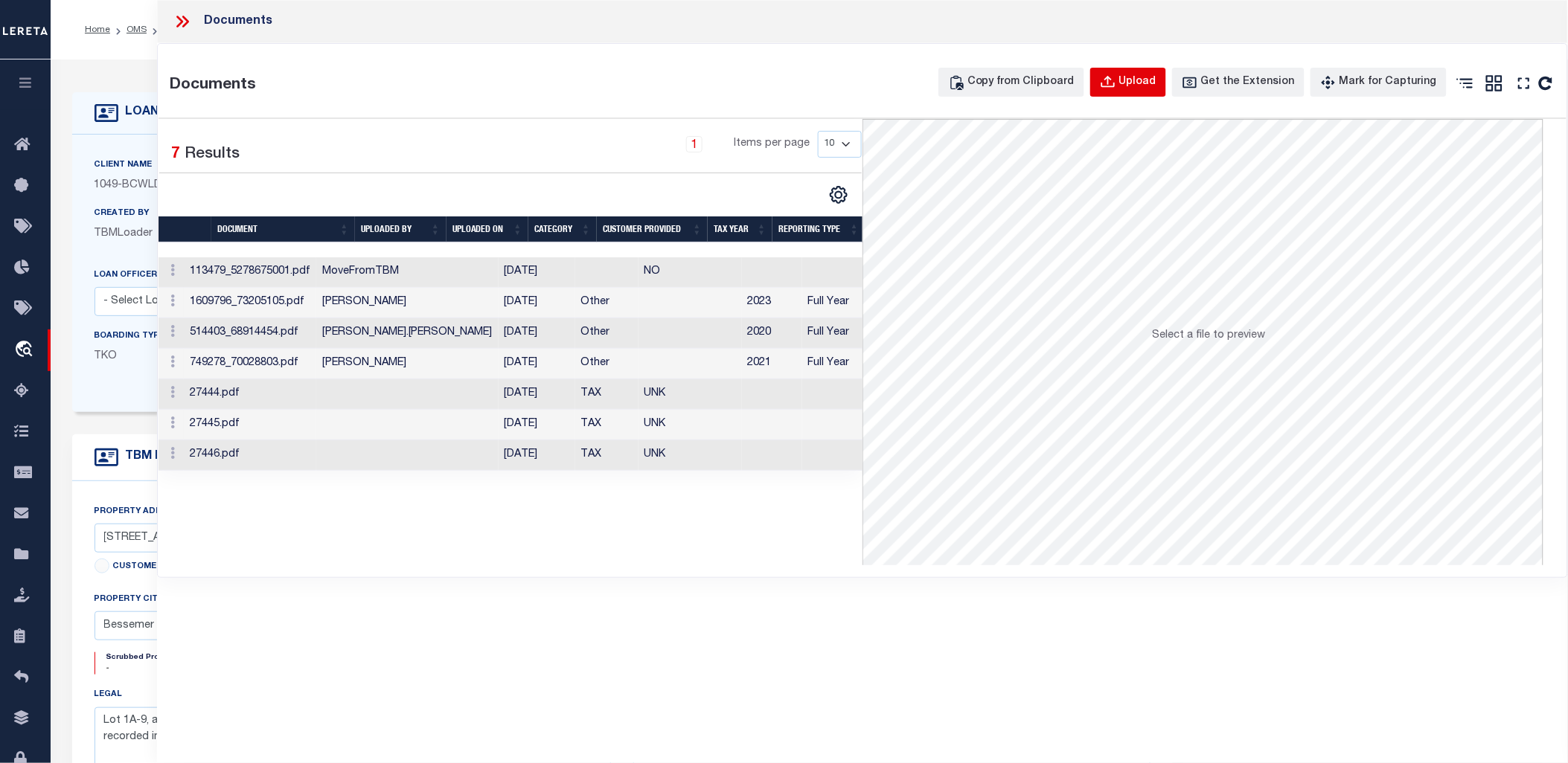
click at [1149, 77] on div "Upload" at bounding box center [1138, 82] width 38 height 17
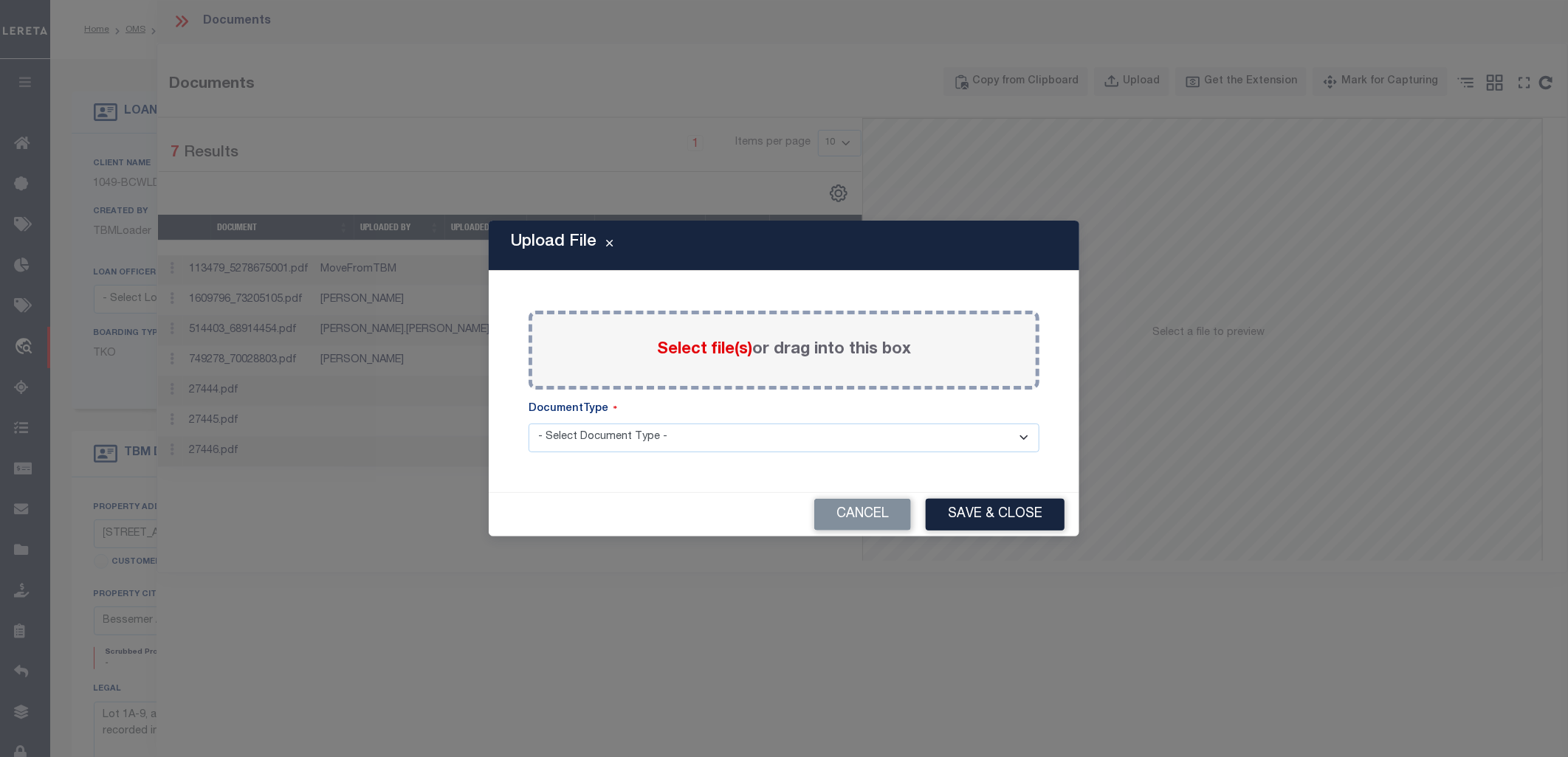
click at [651, 338] on div "Select file(s) or drag into this box" at bounding box center [784, 350] width 511 height 79
click at [875, 502] on button "Cancel" at bounding box center [862, 514] width 96 height 31
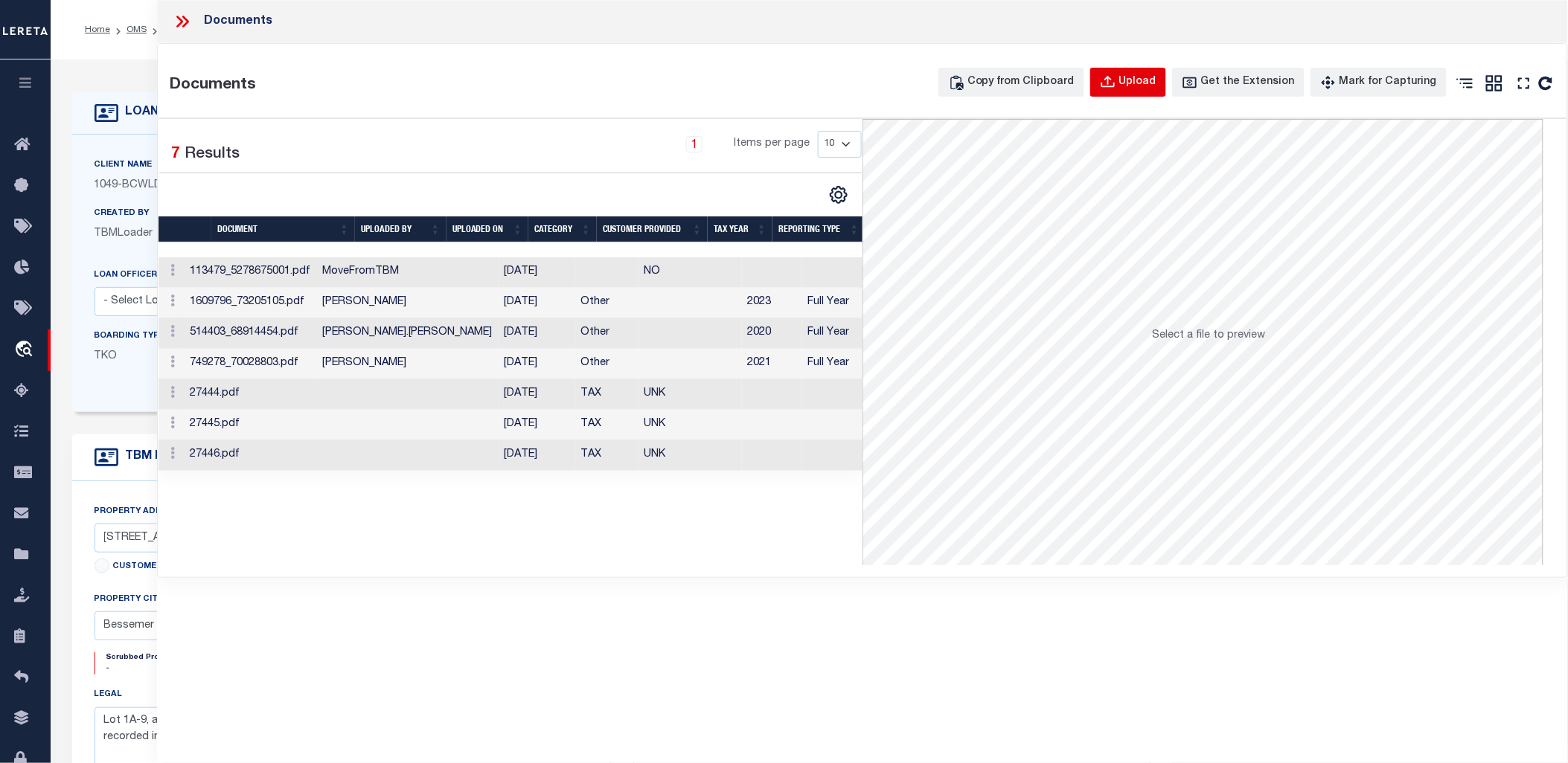
click at [1140, 75] on div "Upload" at bounding box center [1138, 82] width 38 height 17
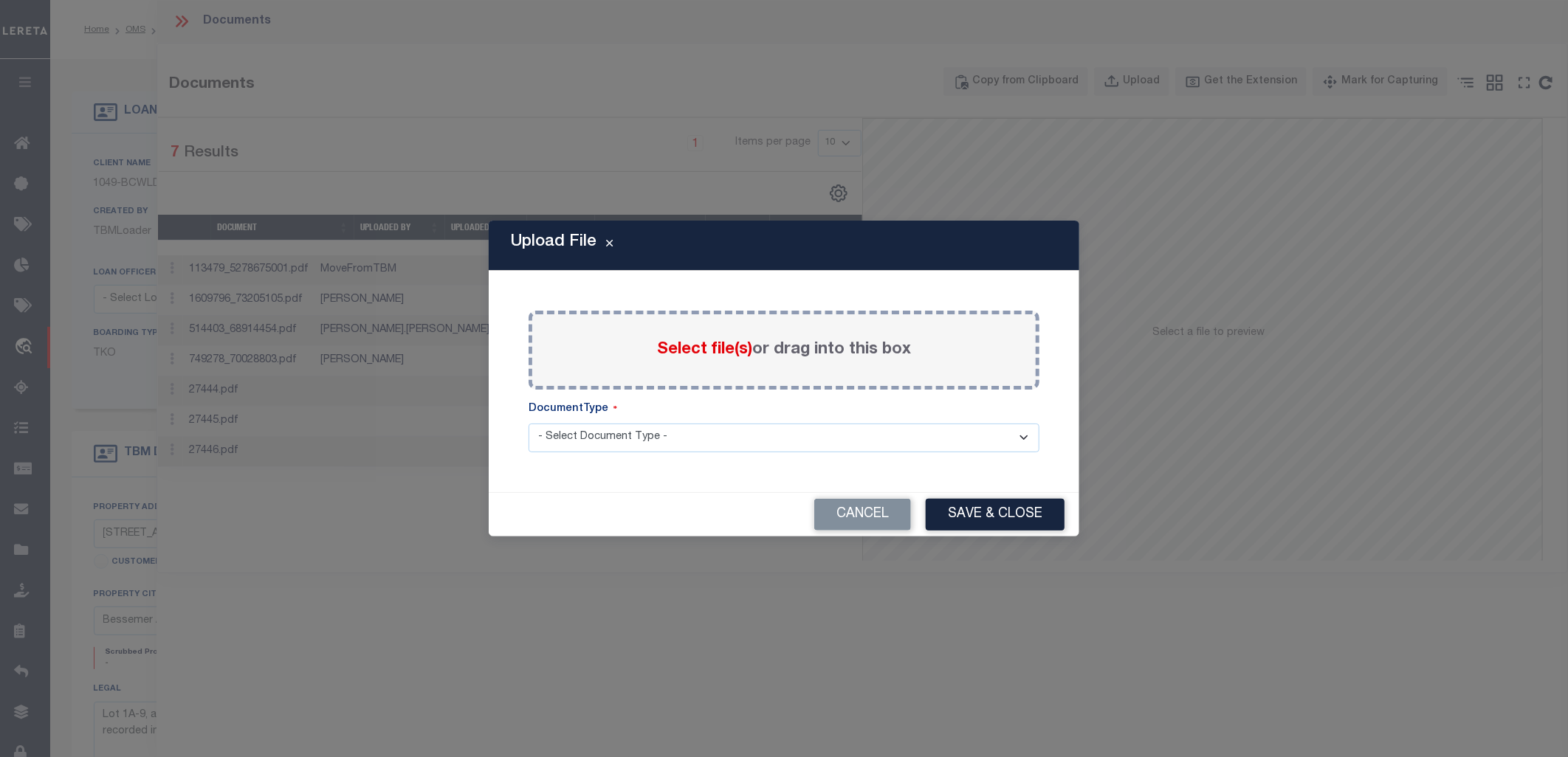
click at [694, 355] on span "Select file(s)" at bounding box center [704, 350] width 95 height 17
click at [0, 0] on input "Select file(s) or drag into this box" at bounding box center [0, 0] width 0 height 0
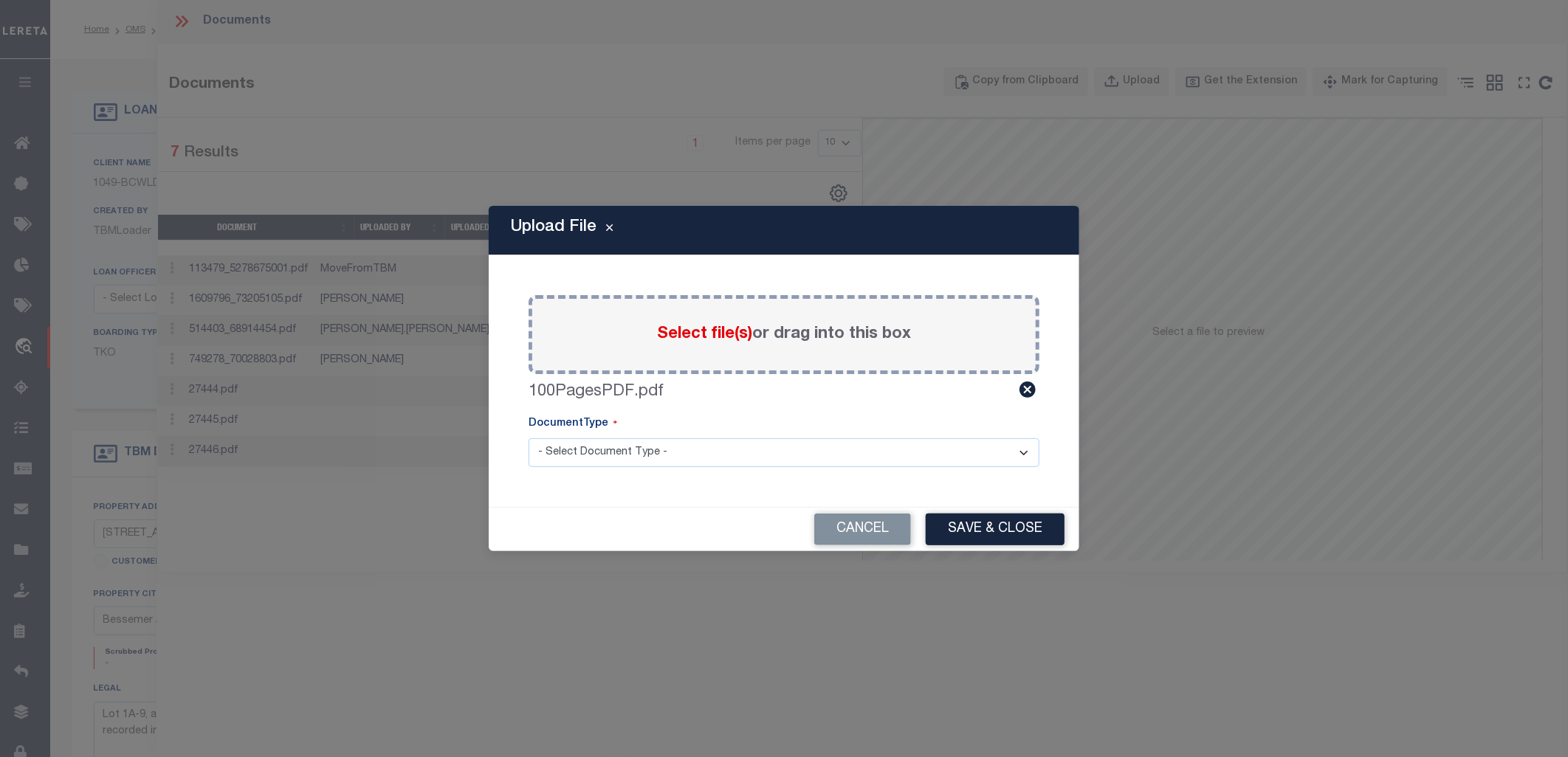
click at [650, 457] on select "- Select Document Type - Tax Service Documents" at bounding box center [784, 453] width 511 height 28
select select "TAX"
click at [528, 439] on select "- Select Document Type - Tax Service Documents" at bounding box center [784, 453] width 511 height 28
click at [984, 502] on button "Save & Close" at bounding box center [995, 529] width 138 height 31
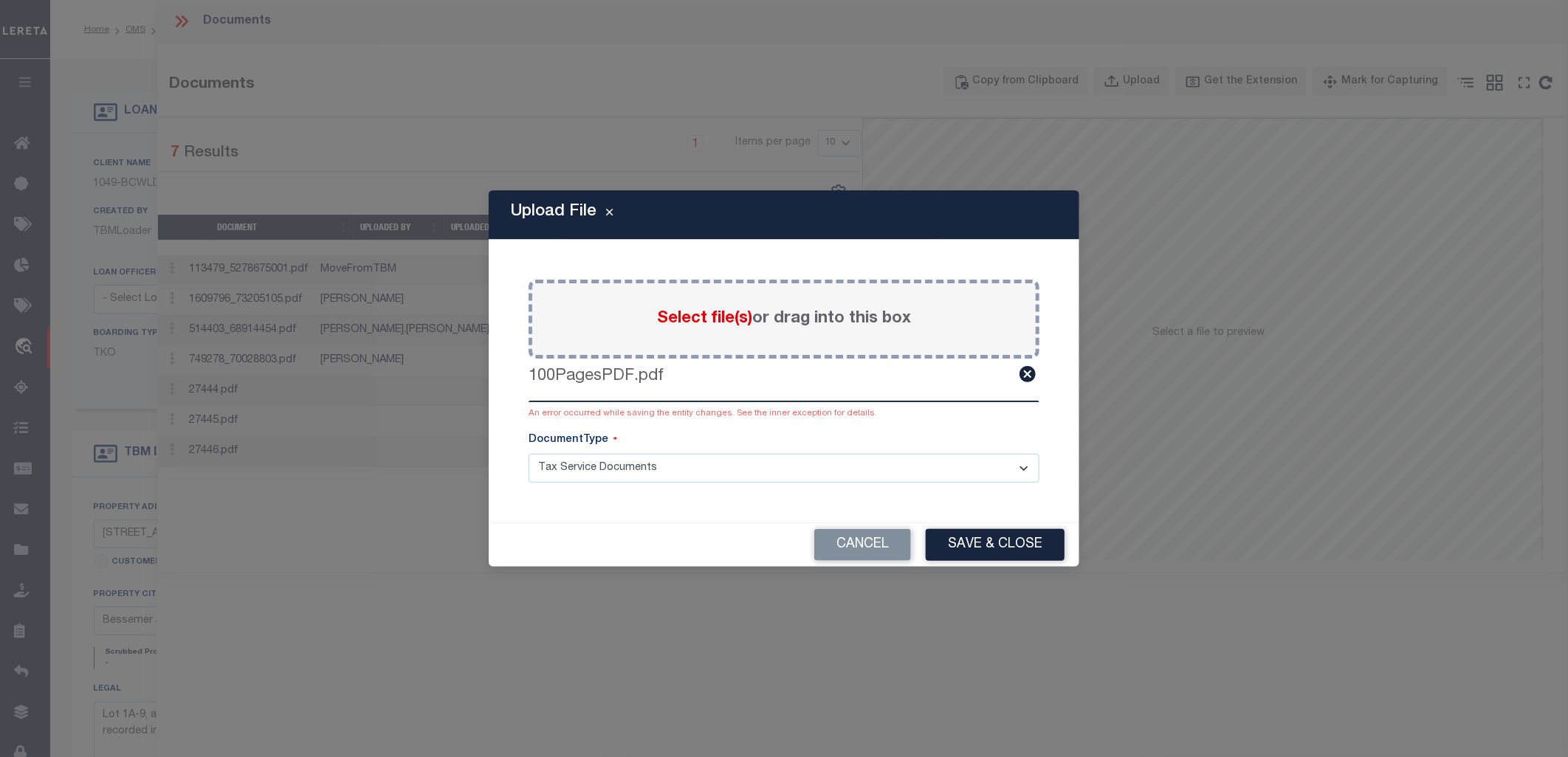
drag, startPoint x: 853, startPoint y: 549, endPoint x: 846, endPoint y: 543, distance: 9.2
click at [853, 502] on button "Cancel" at bounding box center [862, 545] width 96 height 31
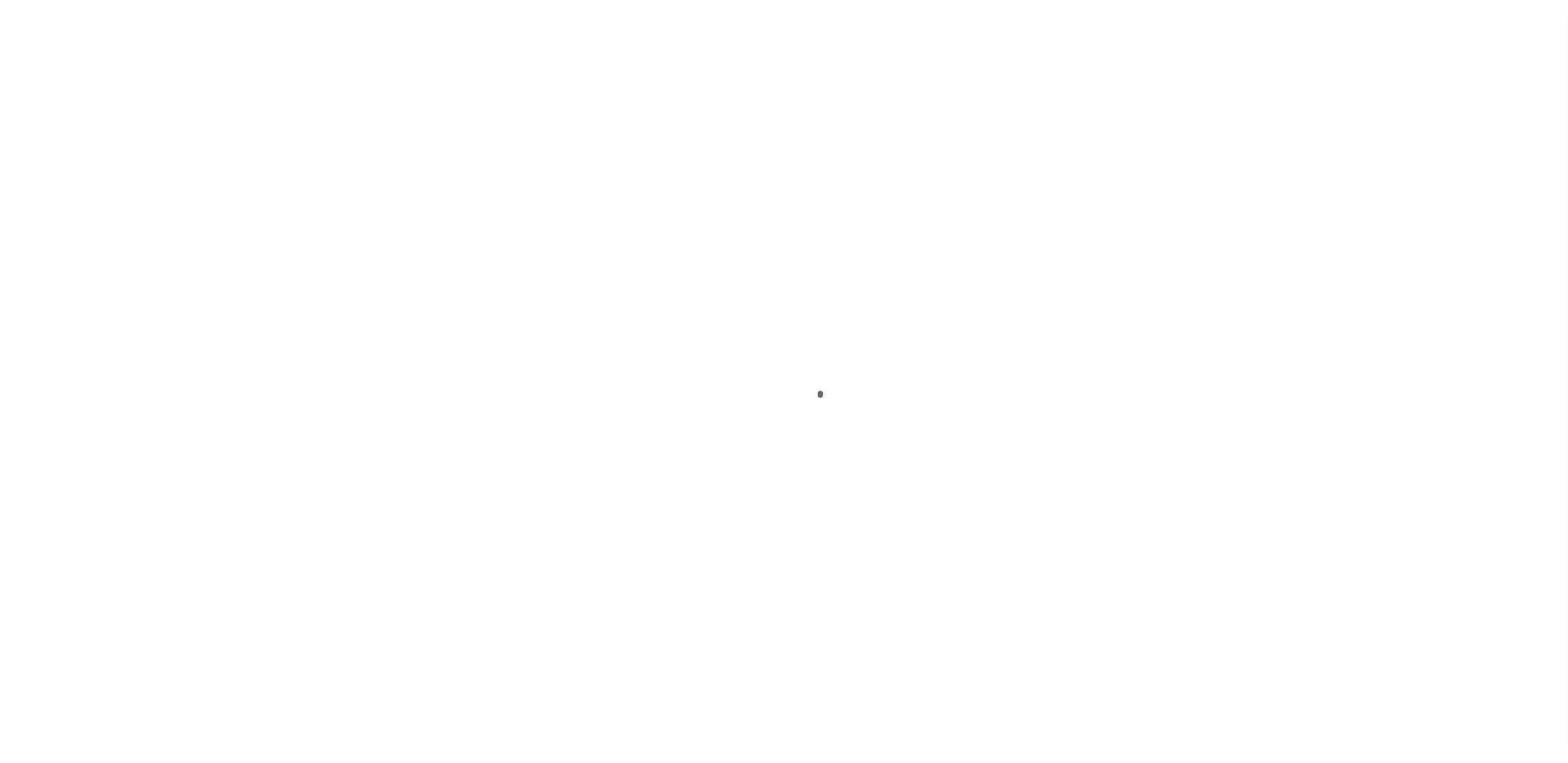
select select "1400"
select select "NonEscrow"
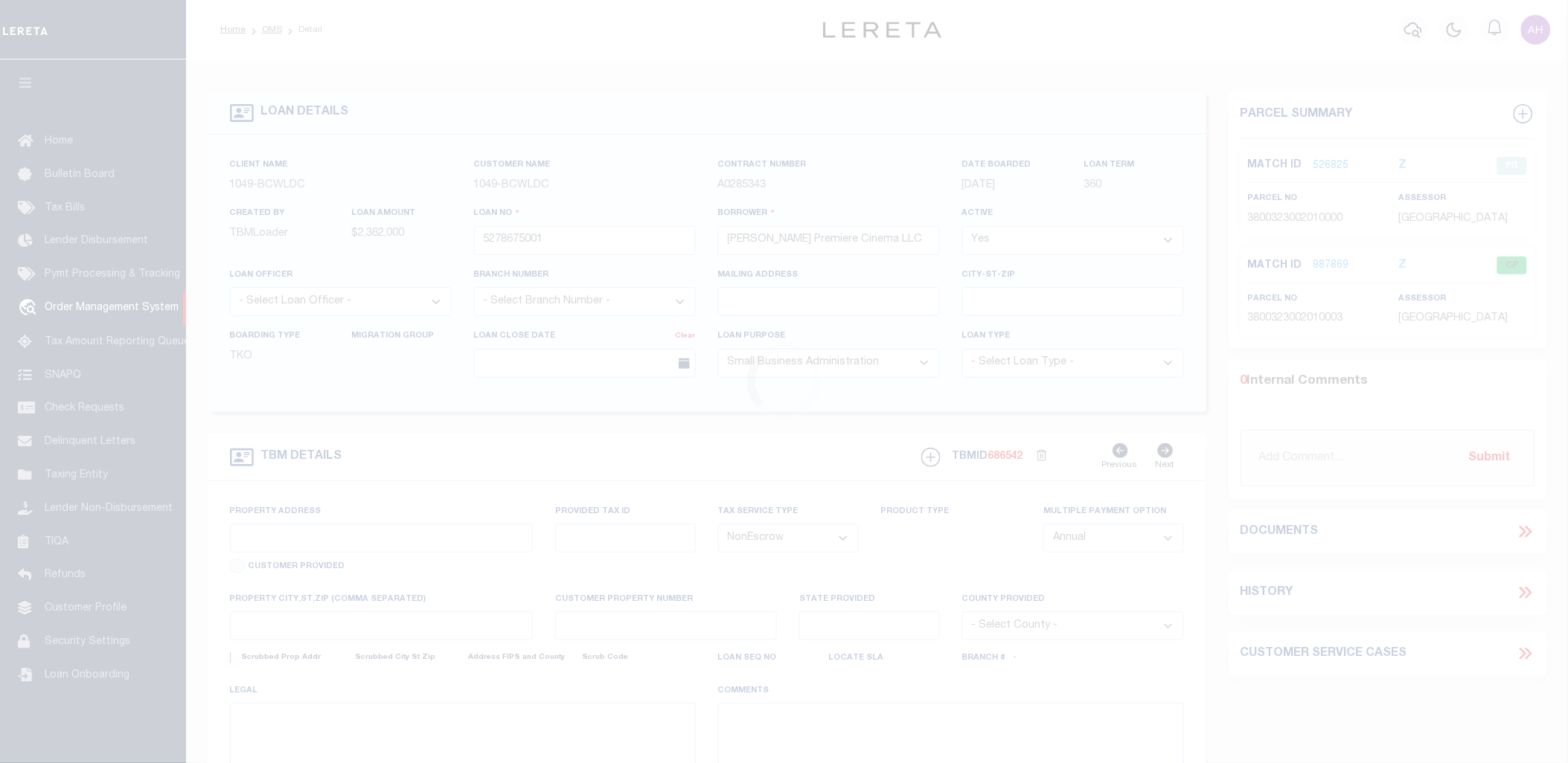
type input "[STREET_ADDRESS]"
type input "38-32-3-002-010.000"
select select
type input "Bessemer AL 35202"
type input "AL"
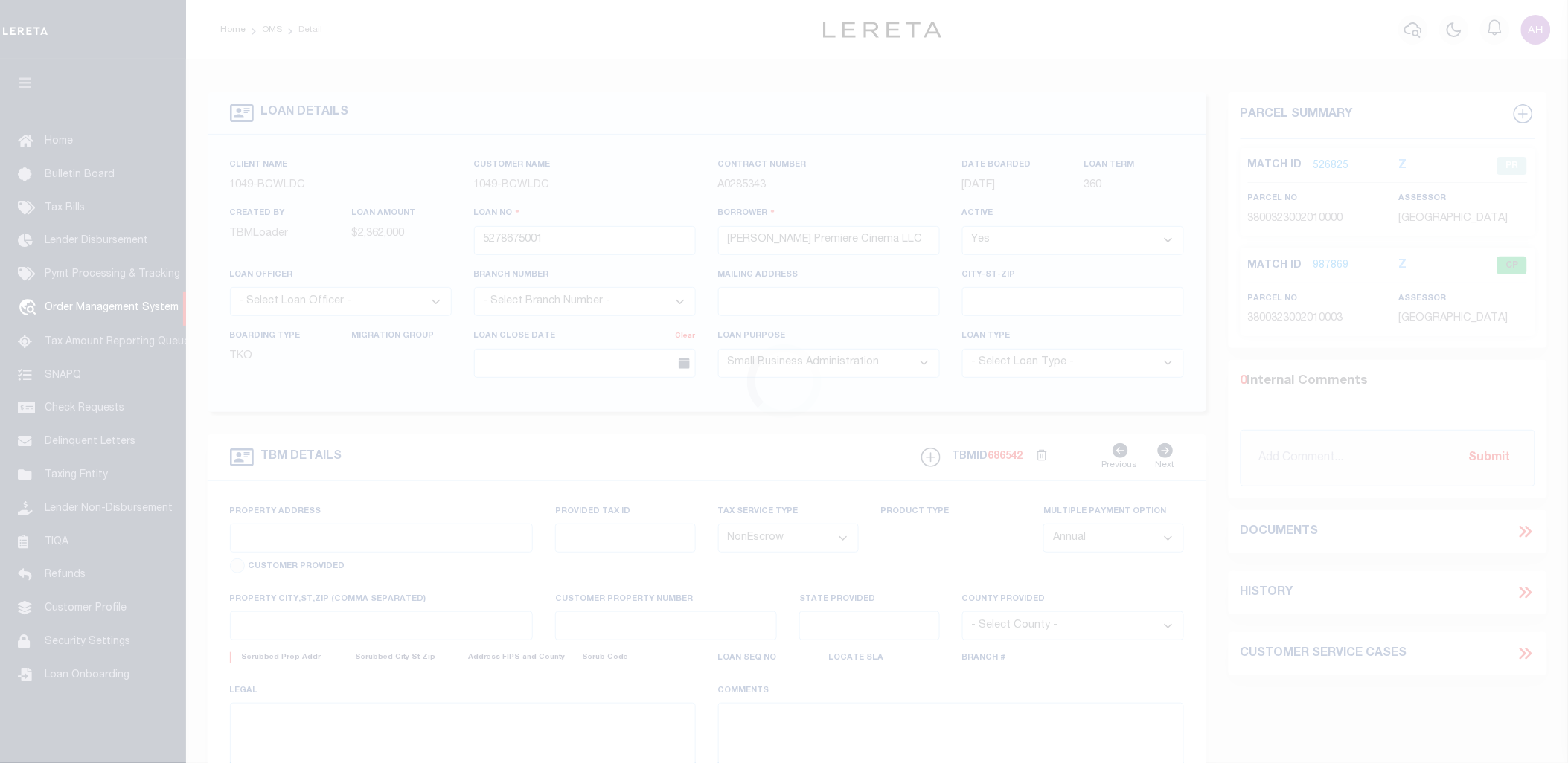
select select "Jefferson"
type textarea "Lot 1A-9, according to a Resurvey of Lot 1A, Colonial Promenade at [GEOGRAPHIC_…"
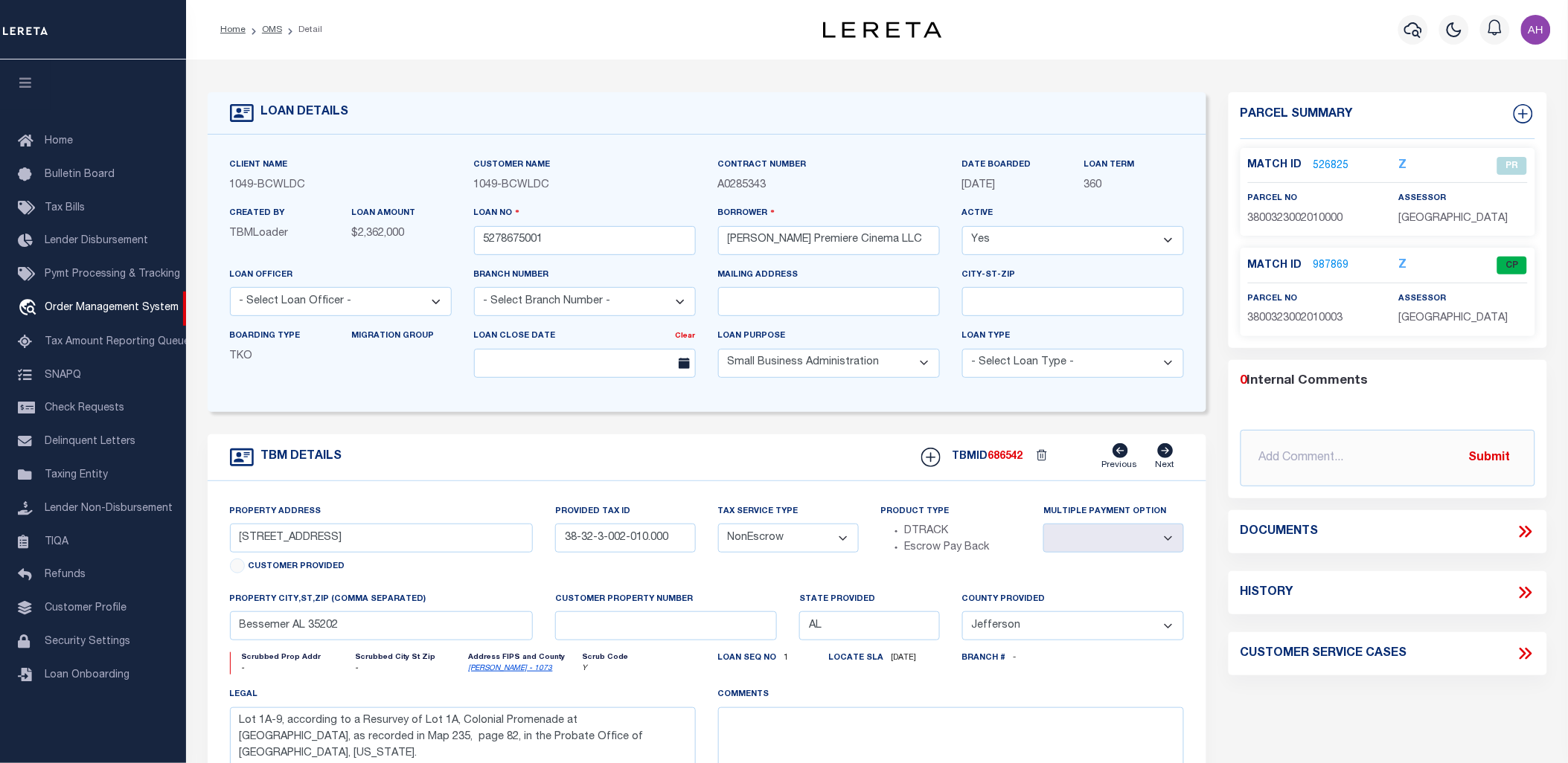
click at [1524, 529] on icon at bounding box center [1522, 532] width 7 height 12
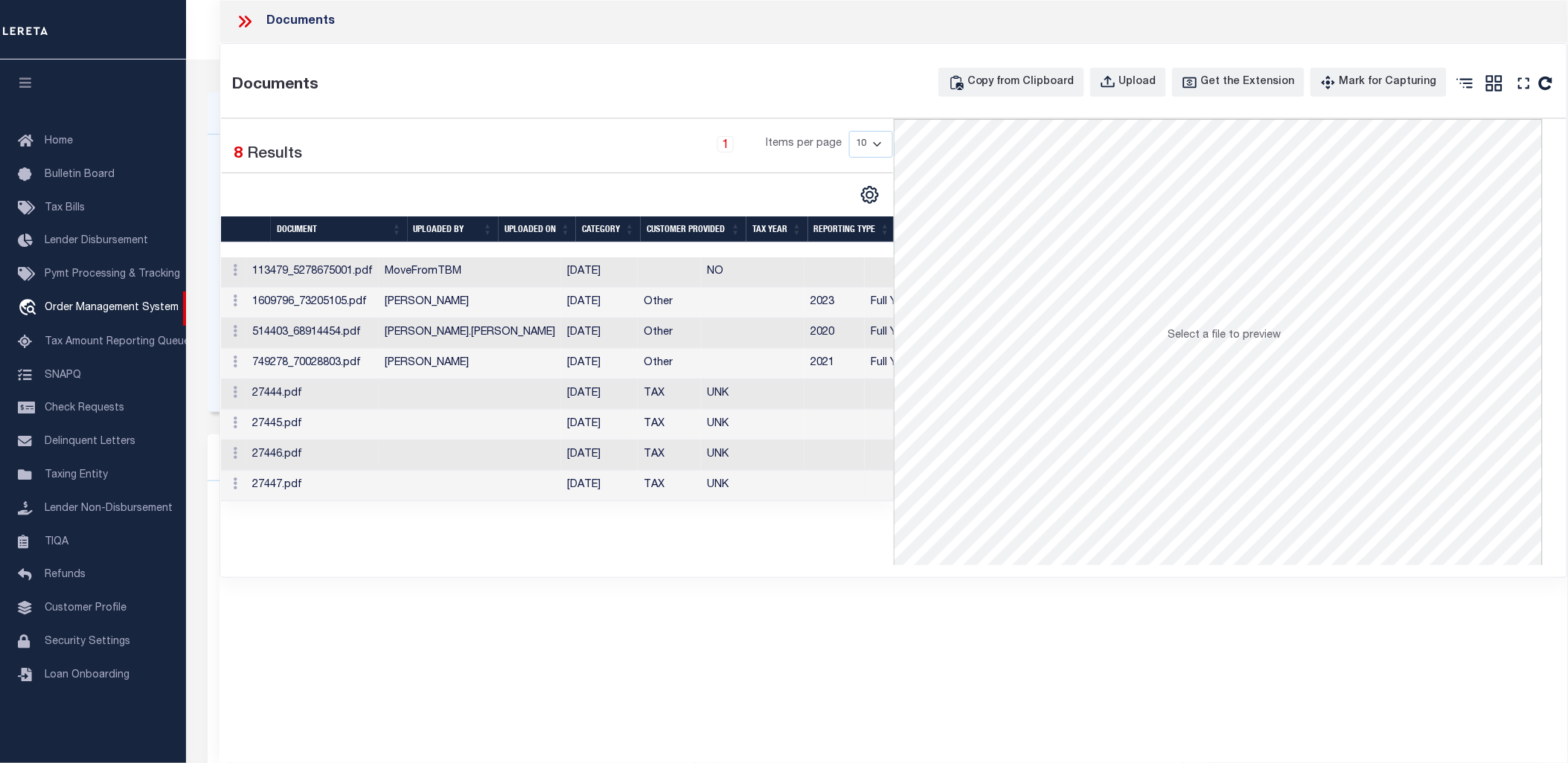
drag, startPoint x: 562, startPoint y: 487, endPoint x: 503, endPoint y: 484, distance: 59.1
click at [561, 484] on td "[DATE]" at bounding box center [599, 486] width 76 height 31
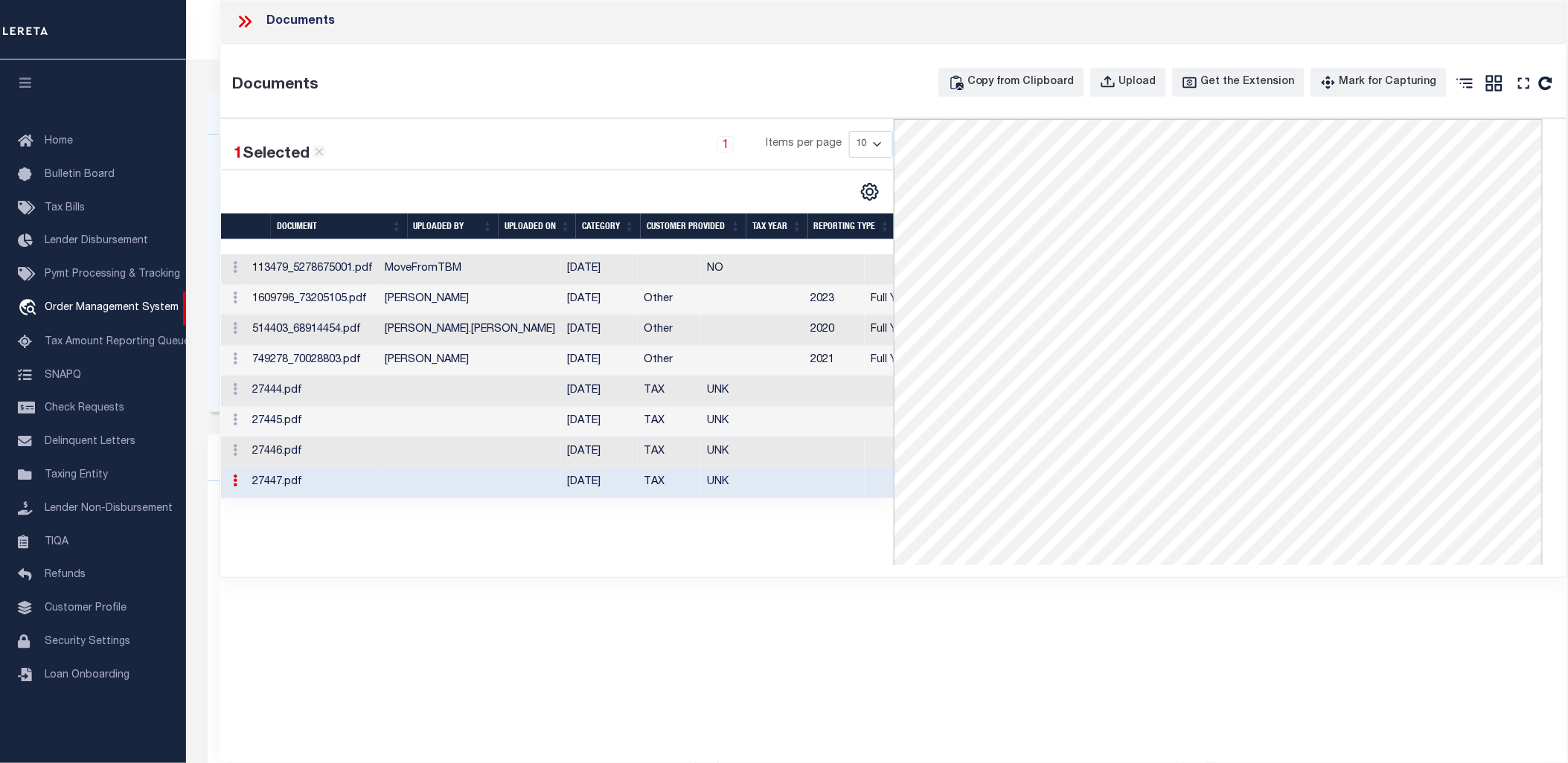
click at [415, 394] on td at bounding box center [470, 391] width 182 height 31
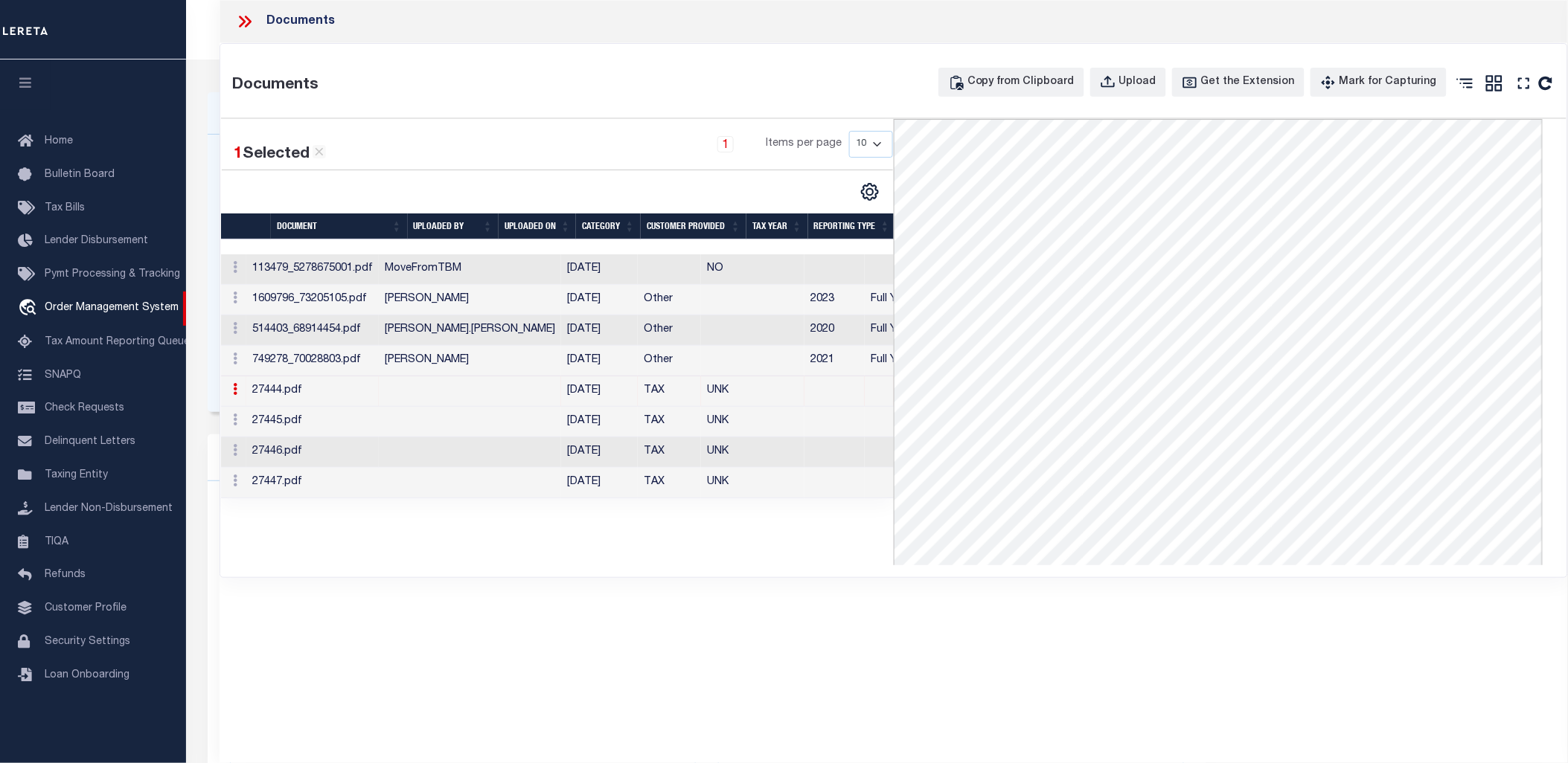
click at [247, 23] on icon at bounding box center [245, 22] width 20 height 20
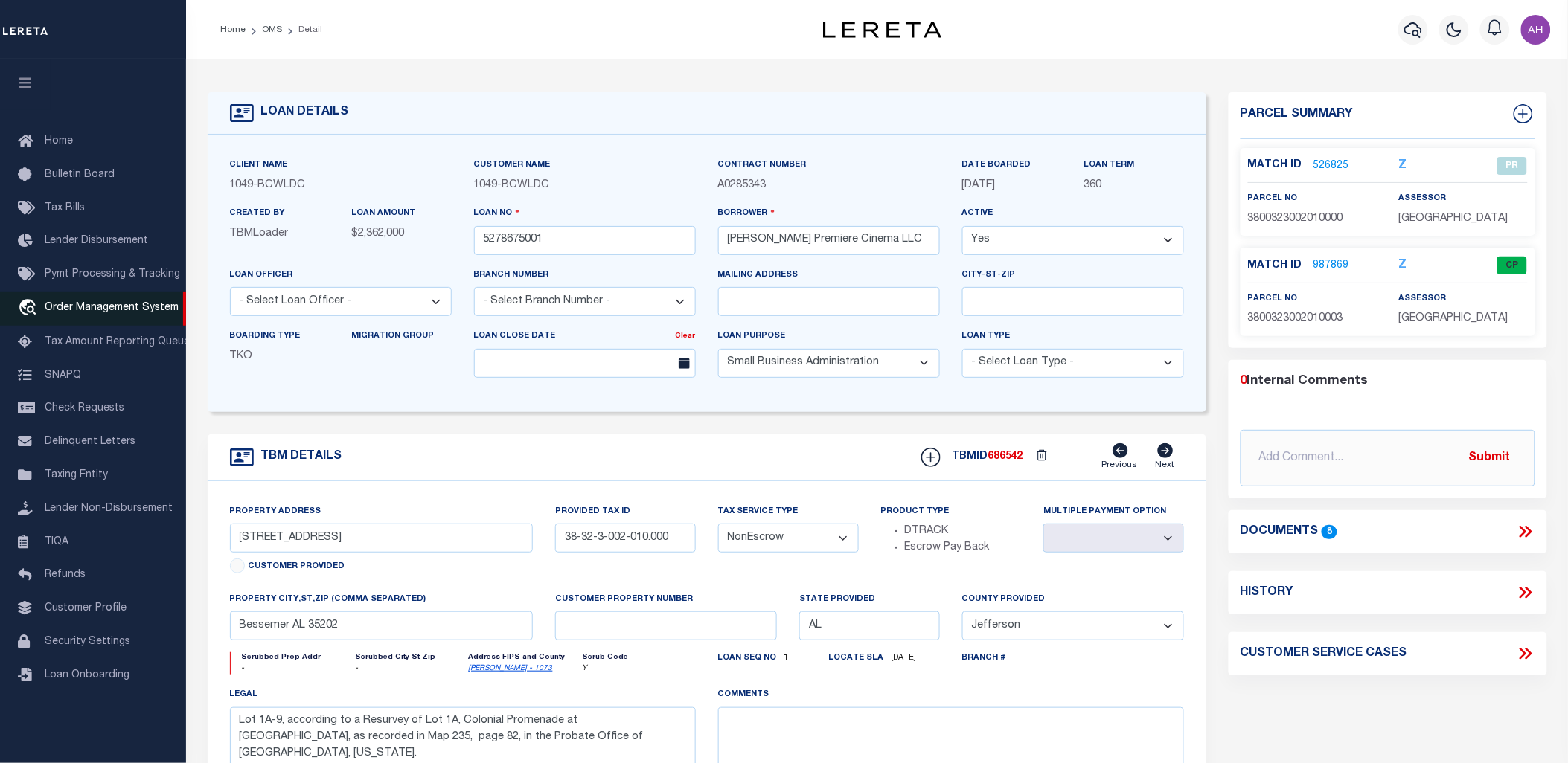
click at [128, 301] on link "travel_explore Order Management System" at bounding box center [93, 309] width 186 height 35
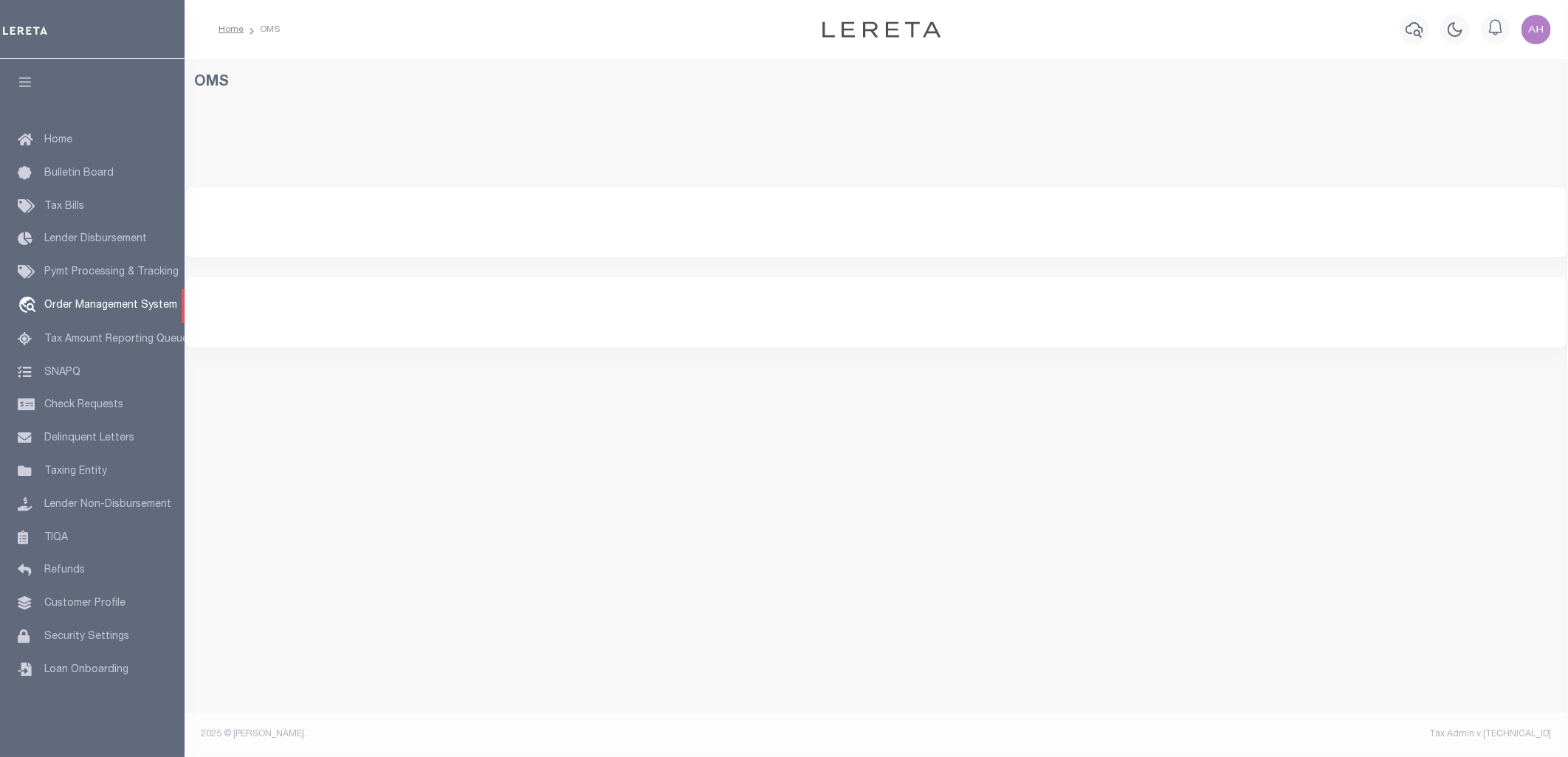
select select "1049"
select select
select select "200"
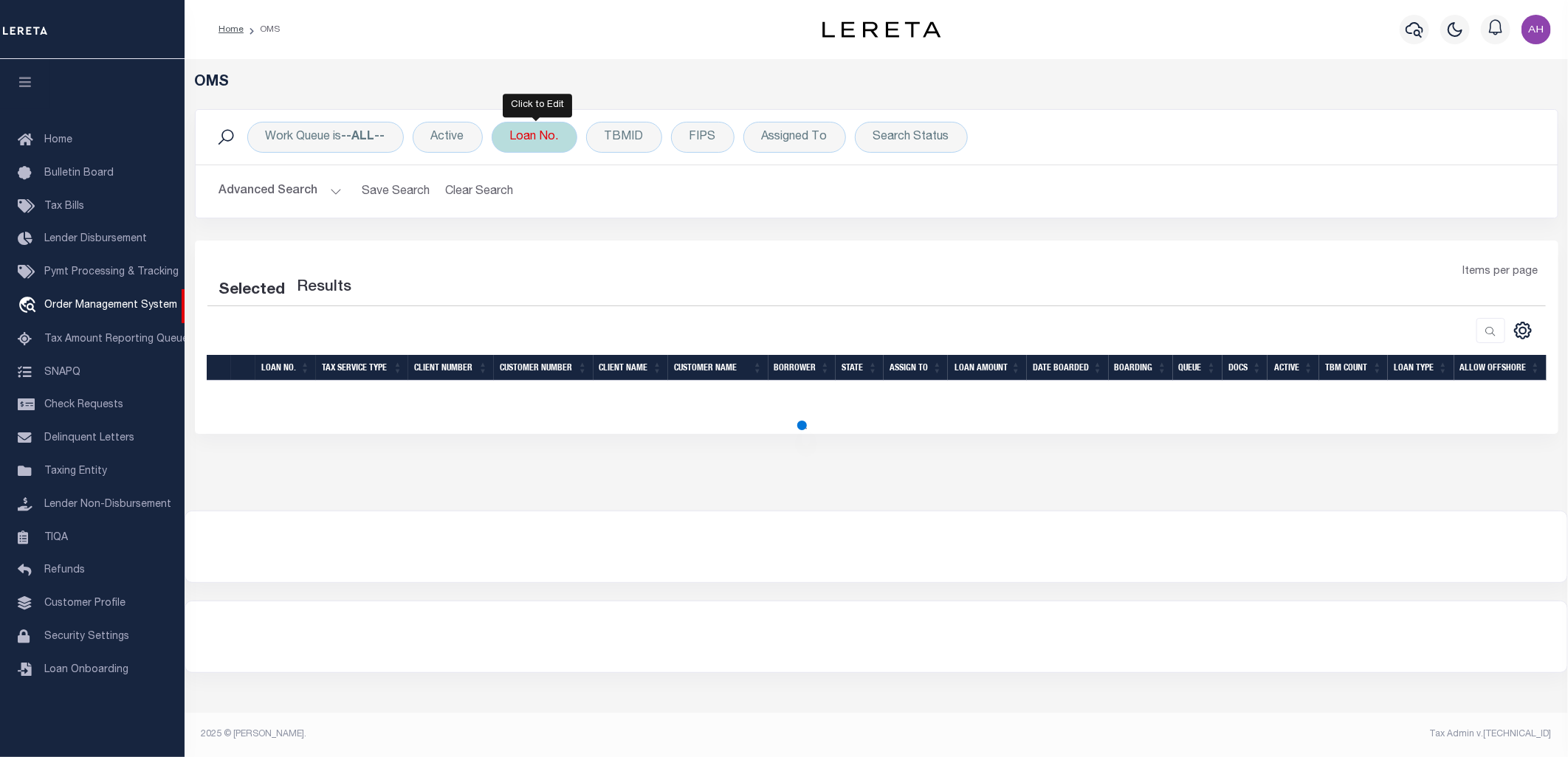
click at [528, 132] on div "Loan No." at bounding box center [534, 137] width 85 height 31
select select "200"
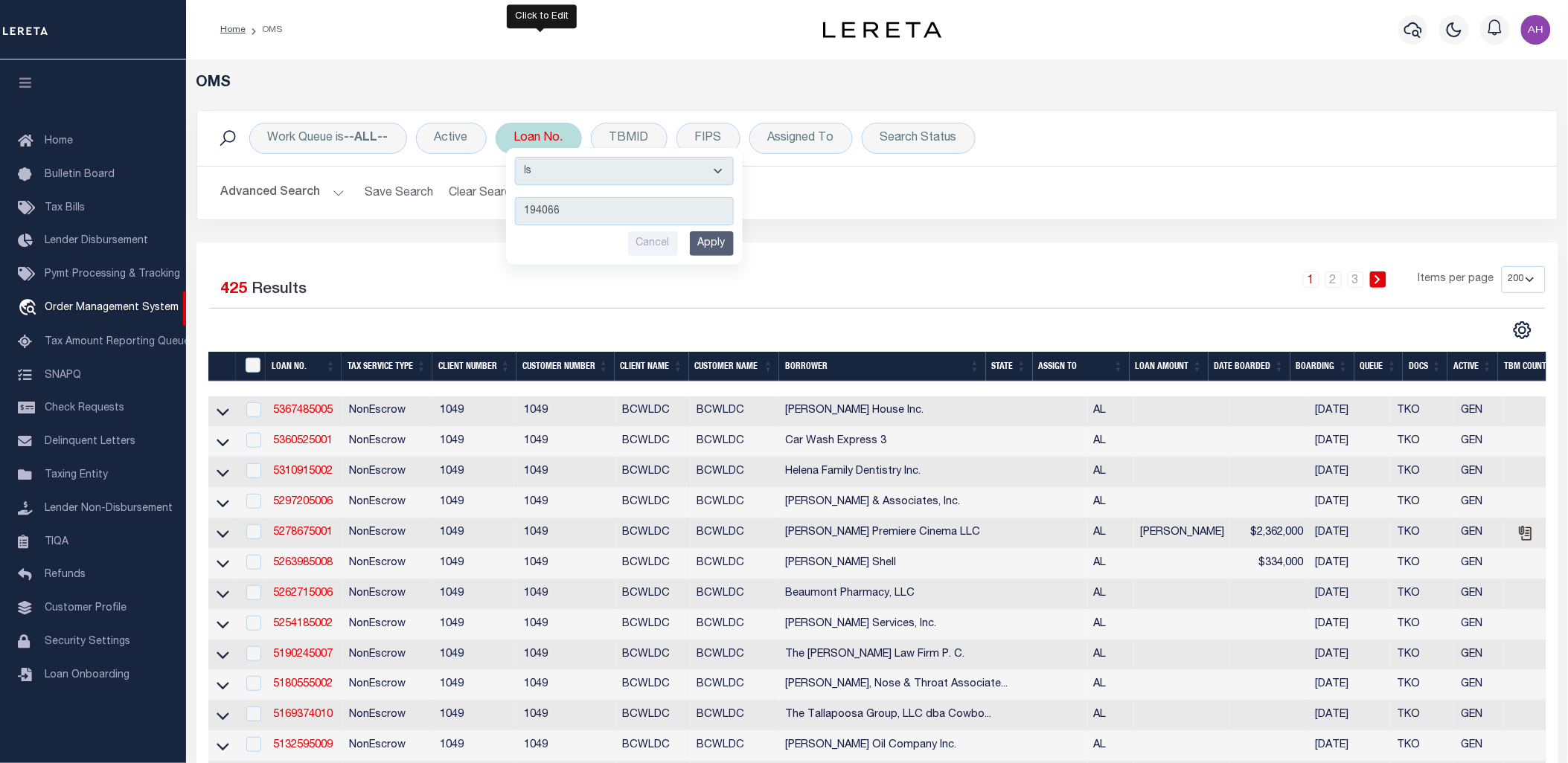
type input "194066"
click at [733, 242] on input "Apply" at bounding box center [712, 243] width 44 height 25
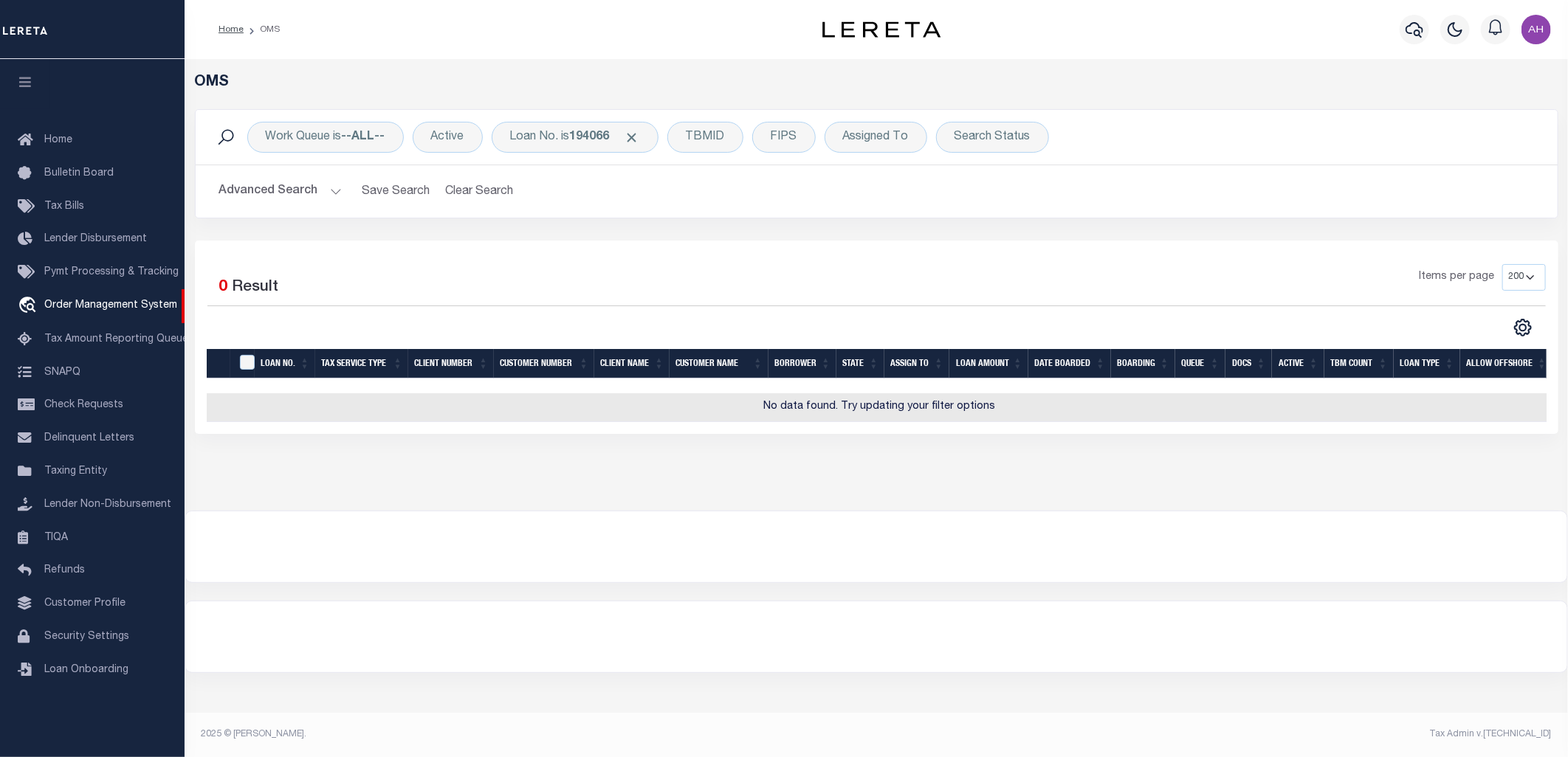
click at [262, 188] on button "Advanced Search" at bounding box center [280, 190] width 123 height 28
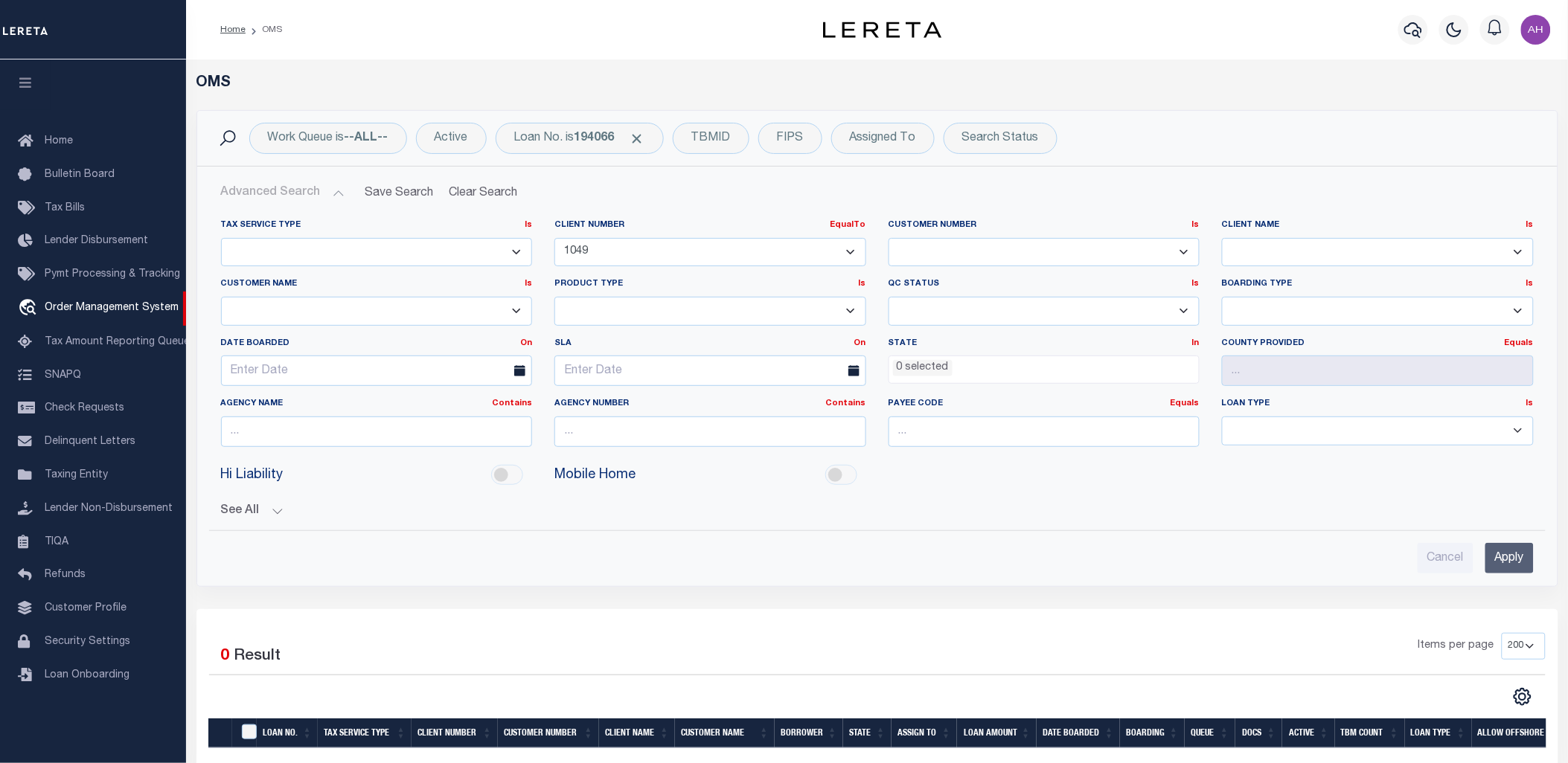
click at [611, 253] on select "0 1011 1012 1013 1014 1019 1042 1049 1052 1053 1055 1058 1061 1063 1064 1065 10…" at bounding box center [710, 252] width 312 height 29
select select "2141"
click at [554, 238] on select "0 1011 1012 1013 1014 1019 1042 1049 1052 1053 1055 1058 1061 1063 1064 1065 10…" at bounding box center [710, 252] width 312 height 29
click at [1509, 556] on input "Apply" at bounding box center [1509, 558] width 49 height 31
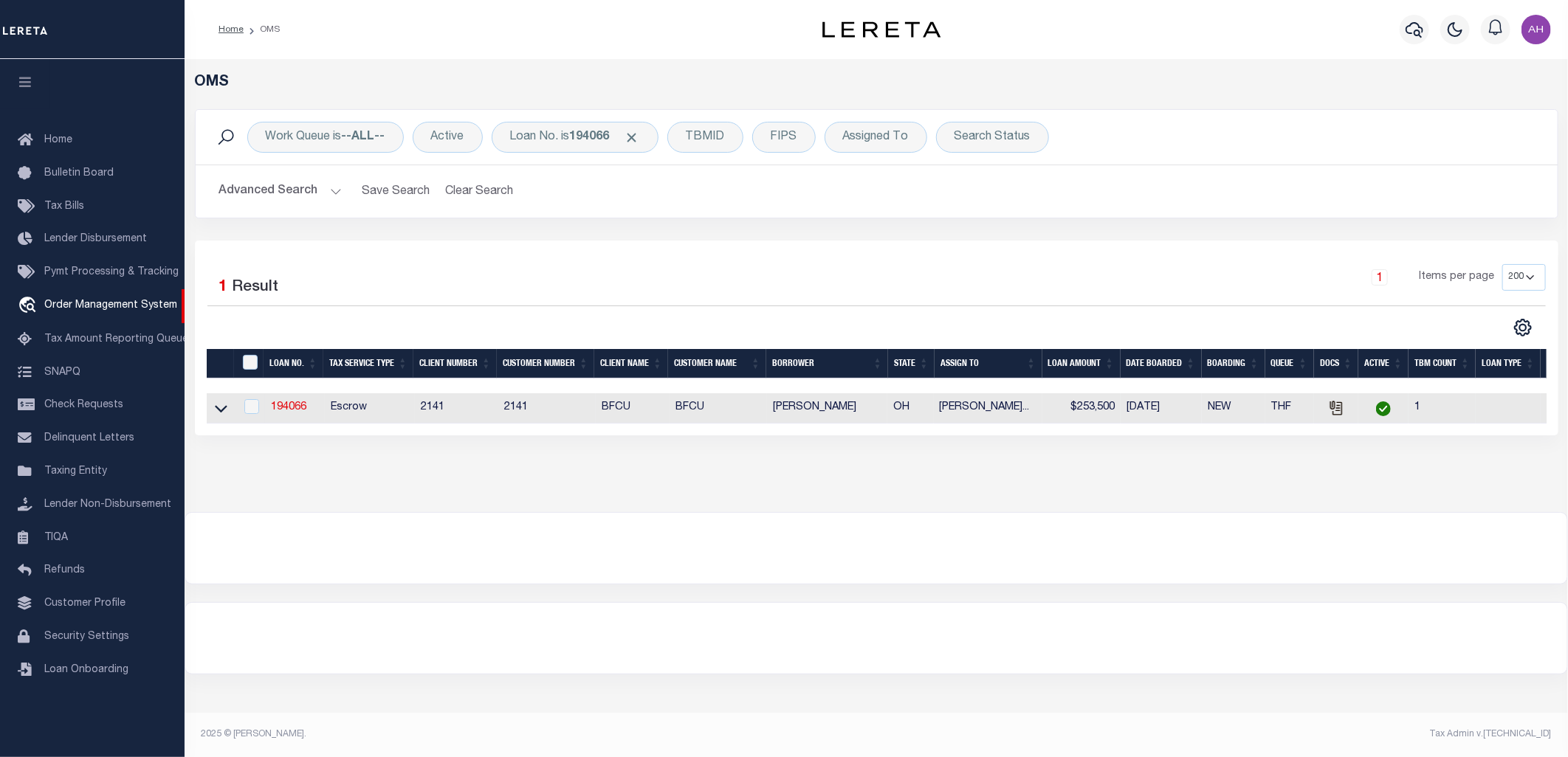
click at [282, 399] on td "194066" at bounding box center [295, 408] width 60 height 30
checkbox input "true"
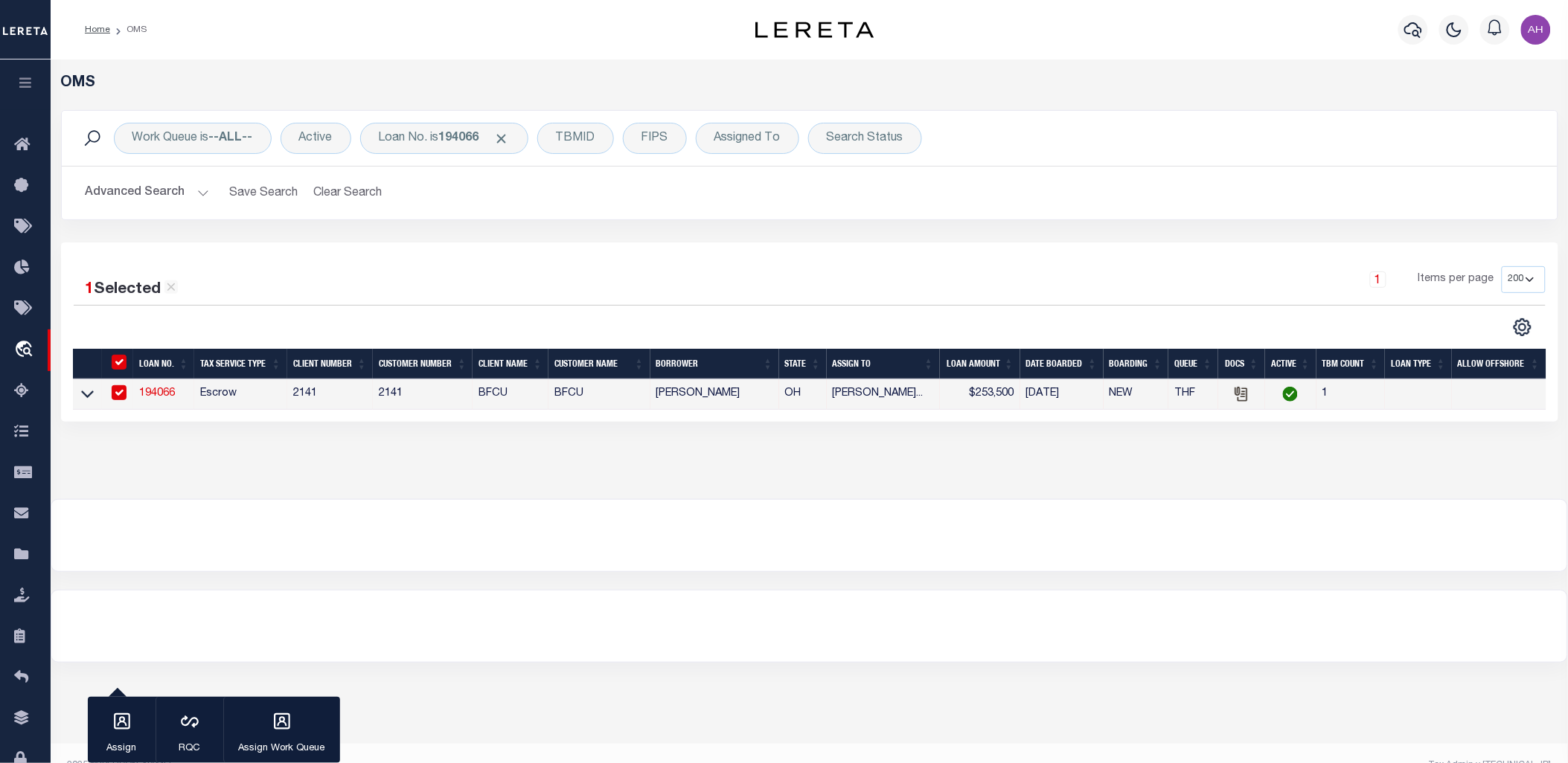
click at [156, 395] on link "194066" at bounding box center [157, 393] width 36 height 11
type input "194066"
type input "EUGENIO CERVANTEZ"
select select
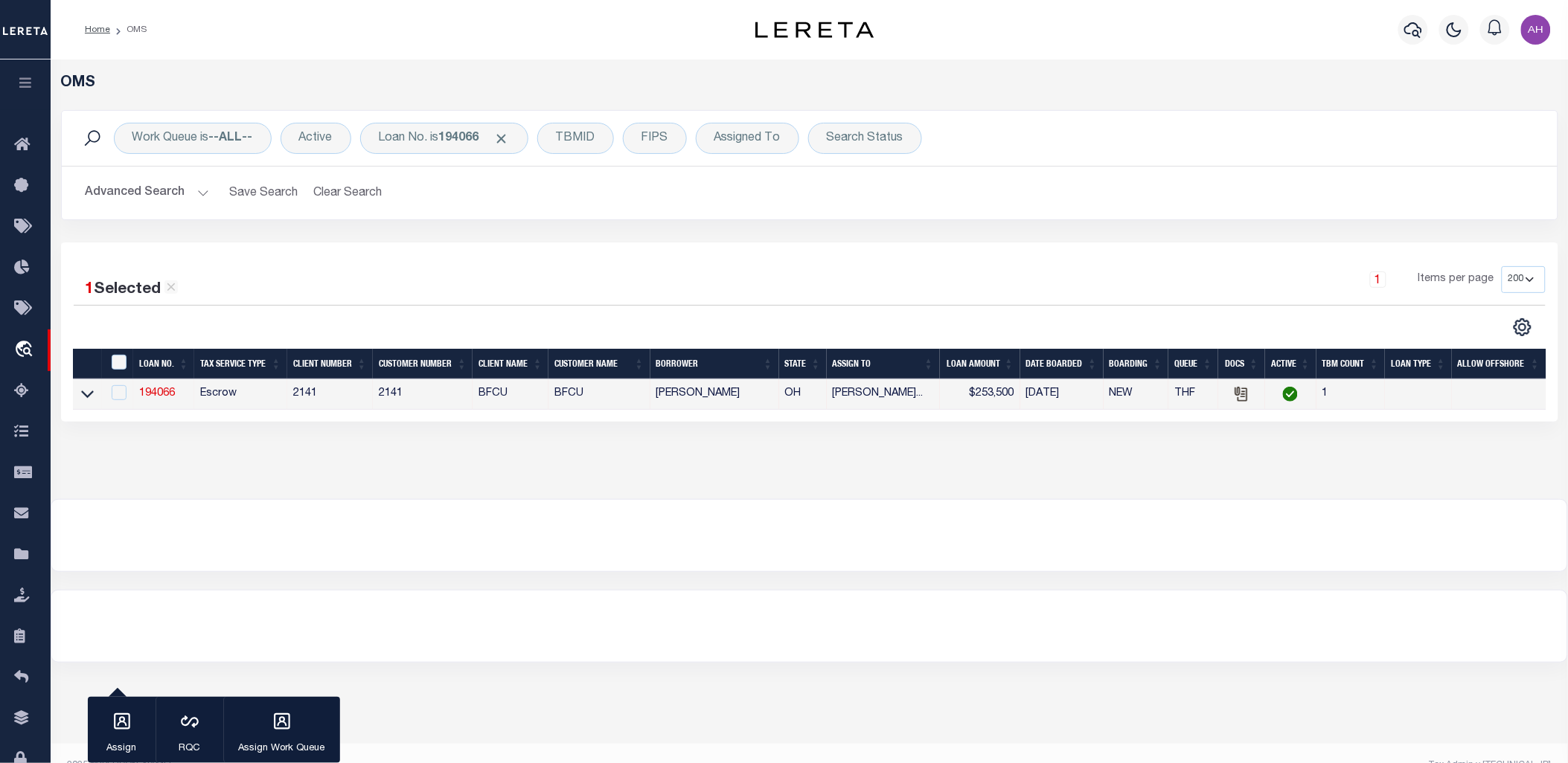
select select "100"
select select "Escrow"
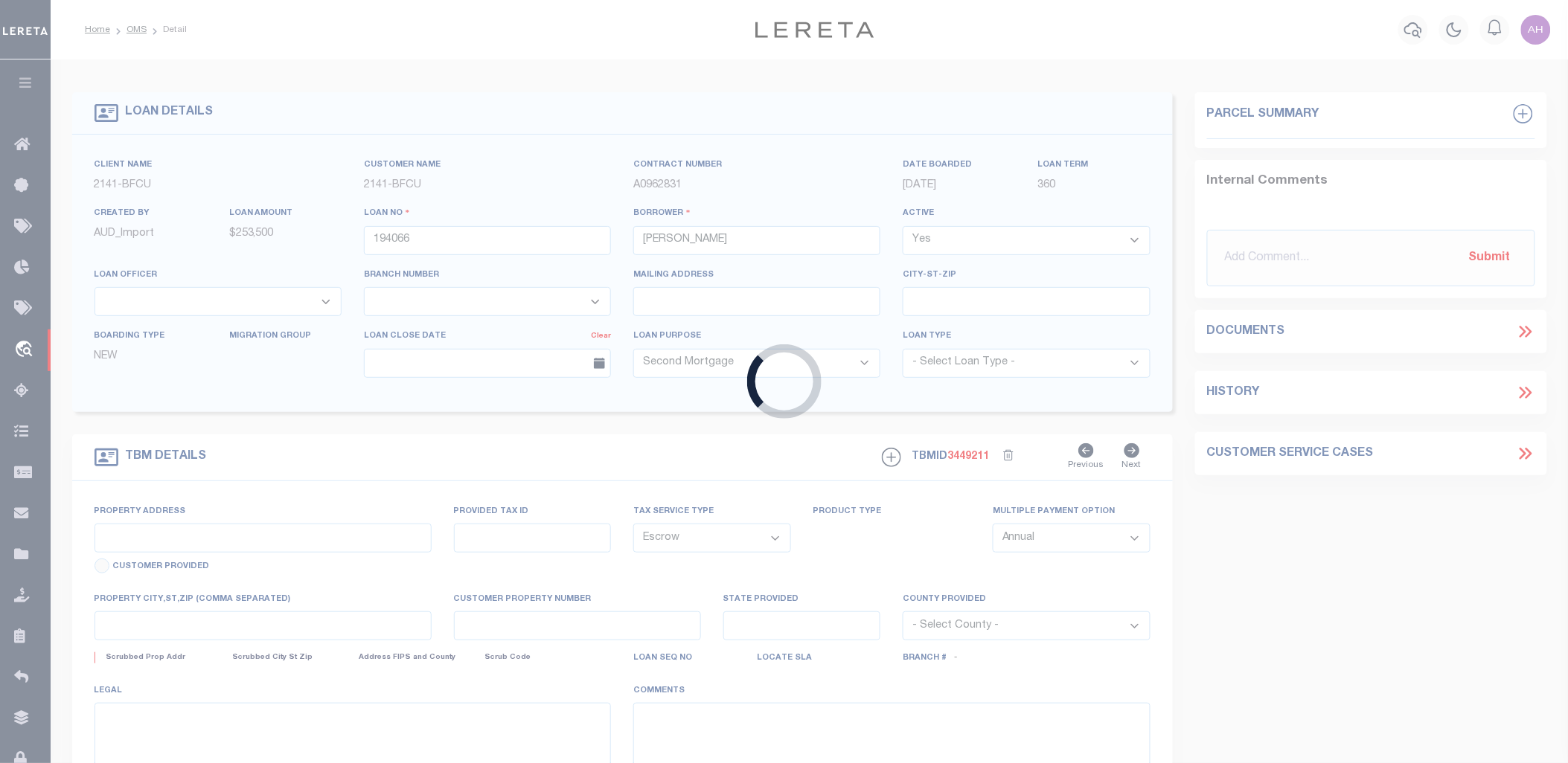
type input "106 N HIGH ST"
type input "010284830"
select select
type input "COLUMBUS OH 43215"
type input "OH"
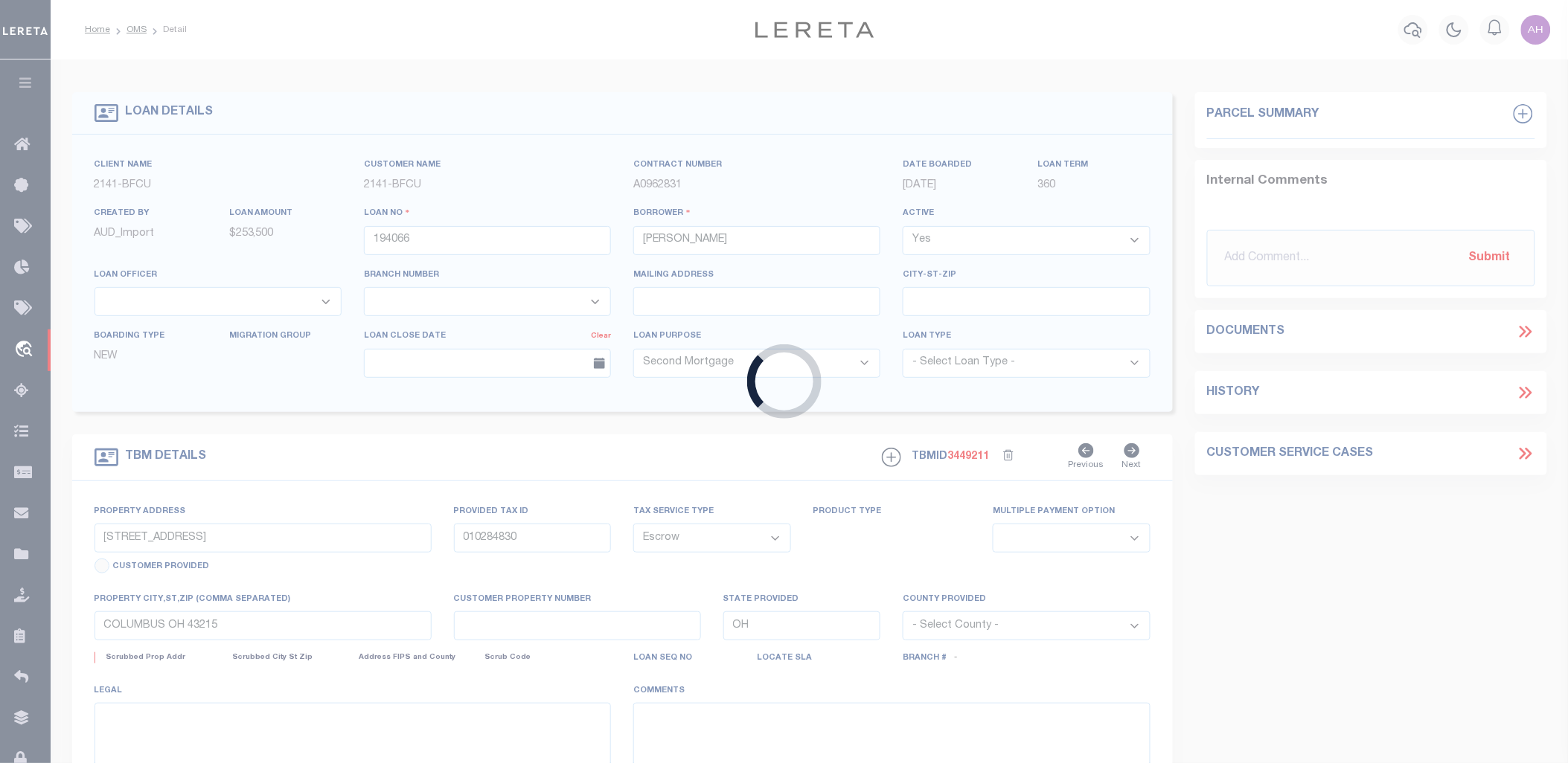
select select
select select "3700"
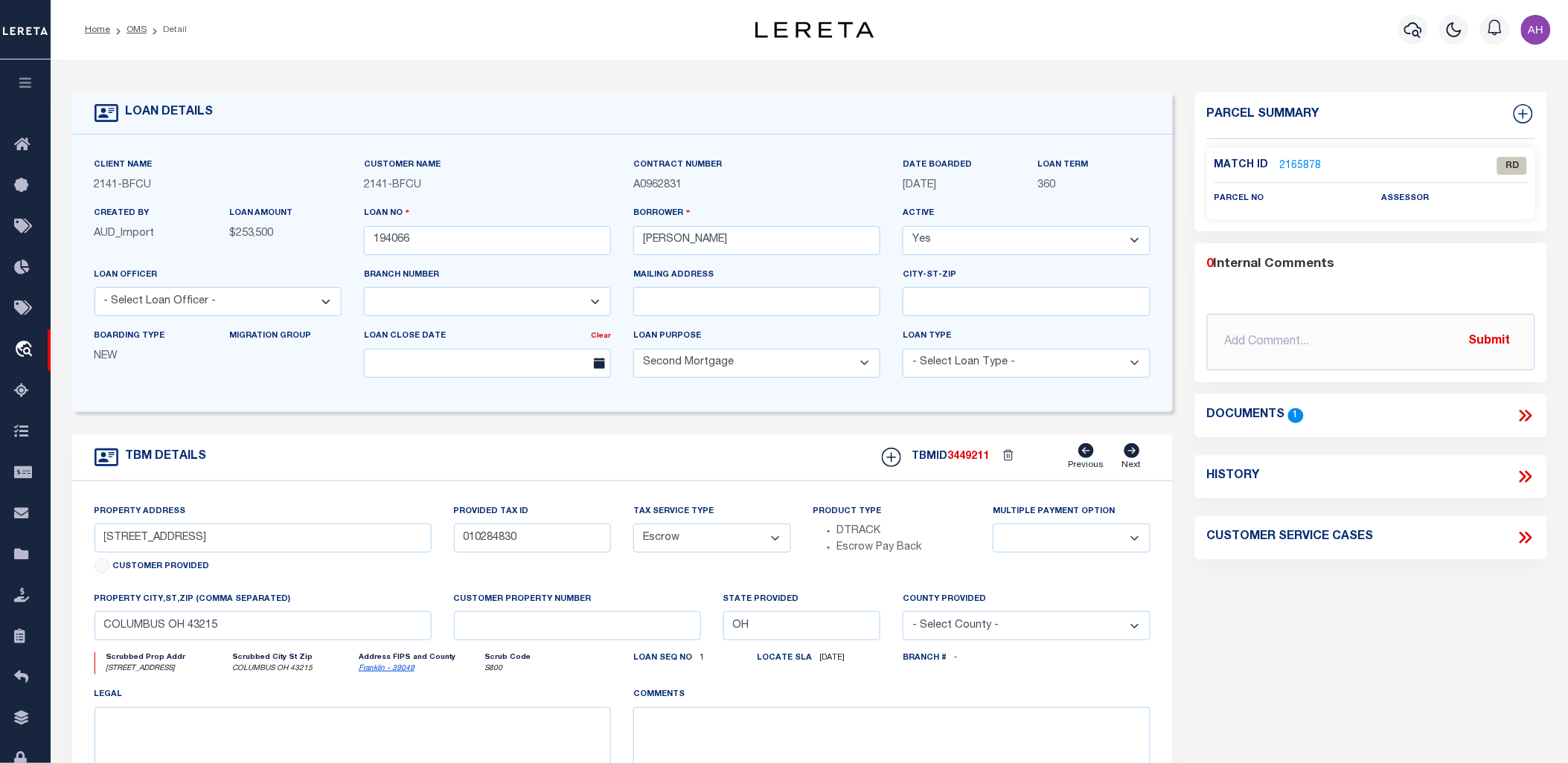
click at [1523, 418] on icon at bounding box center [1525, 416] width 20 height 20
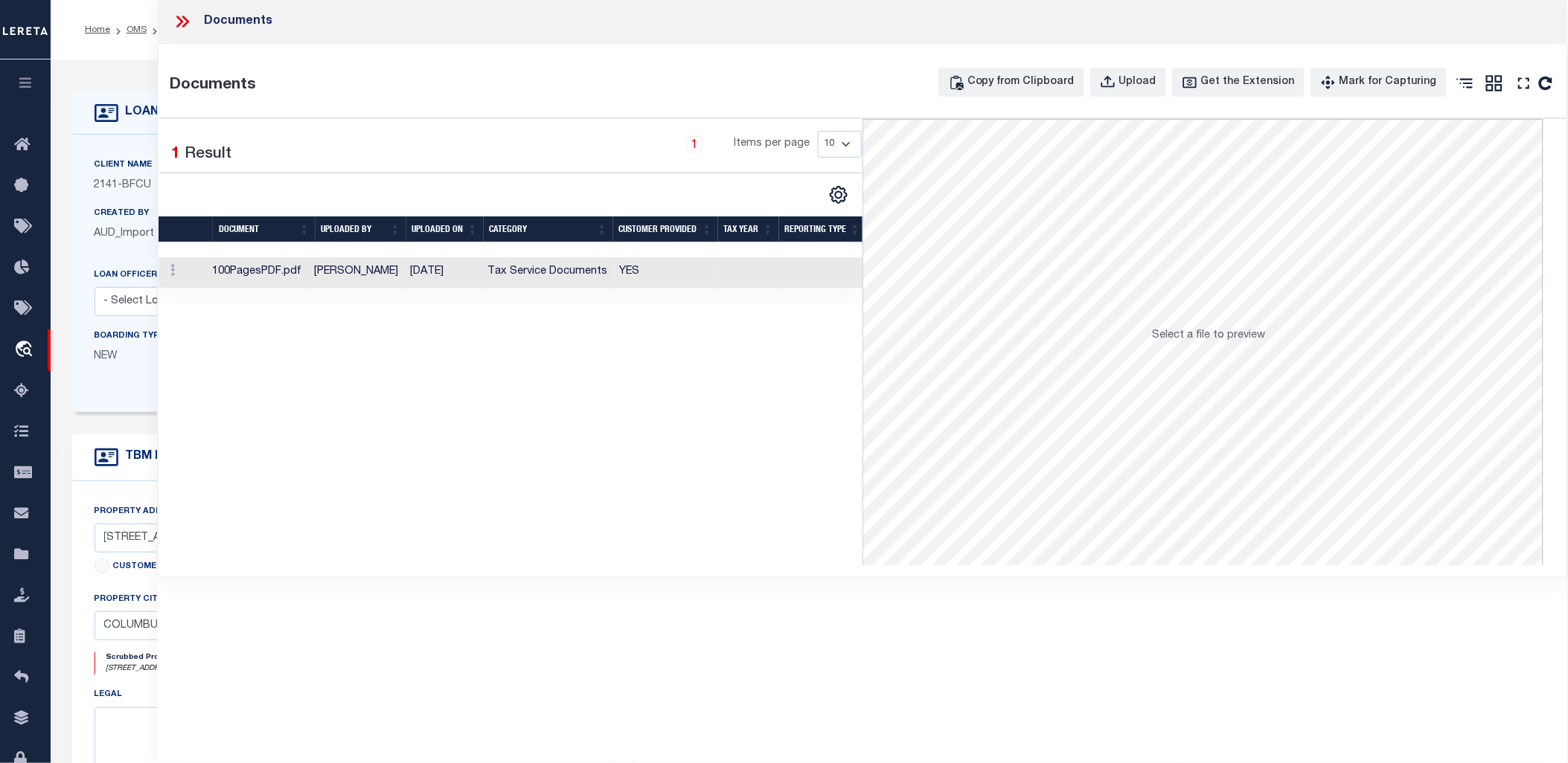
click at [472, 279] on td "10/02/2025" at bounding box center [443, 272] width 77 height 31
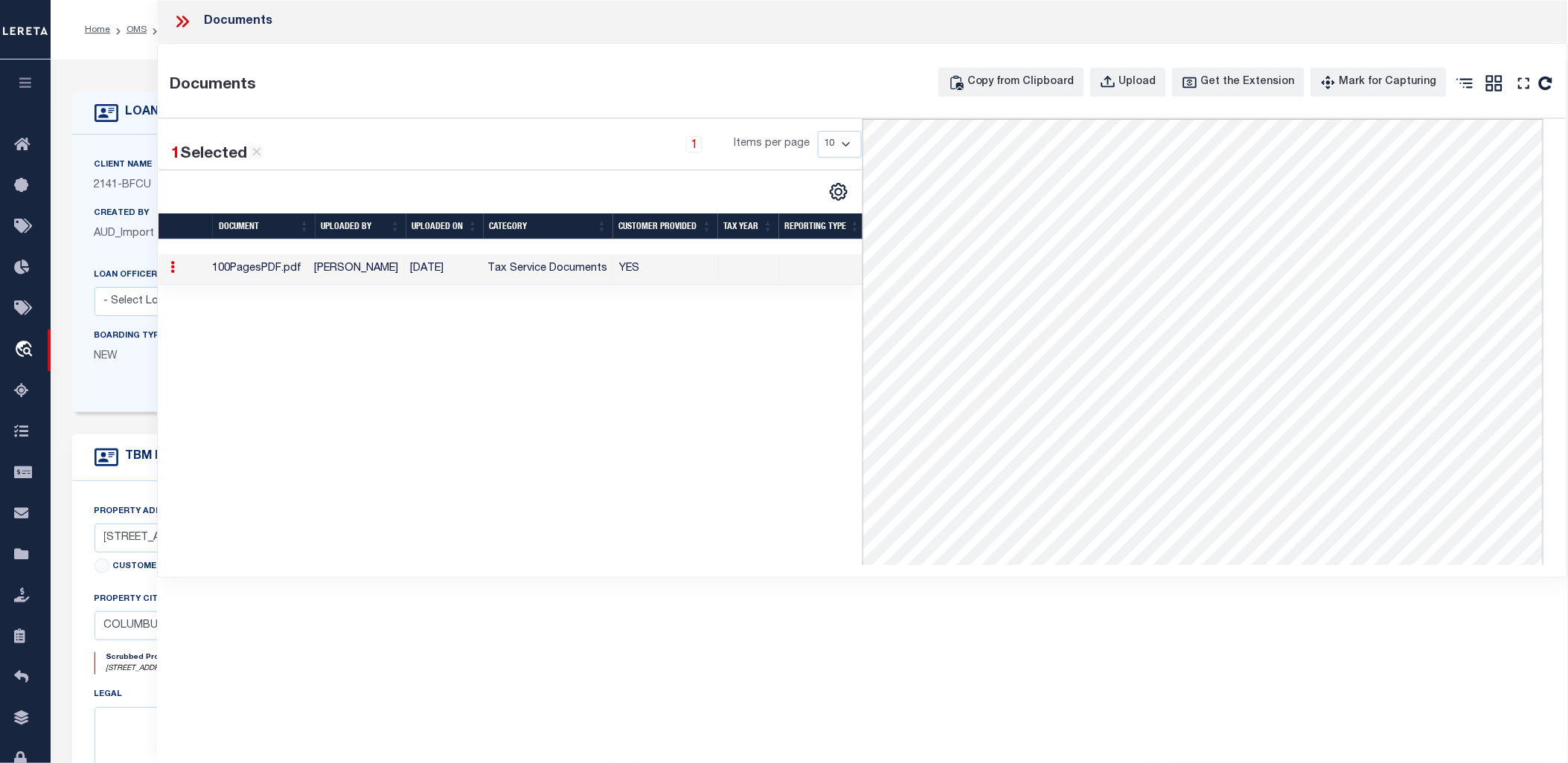
click at [177, 15] on icon at bounding box center [182, 22] width 20 height 20
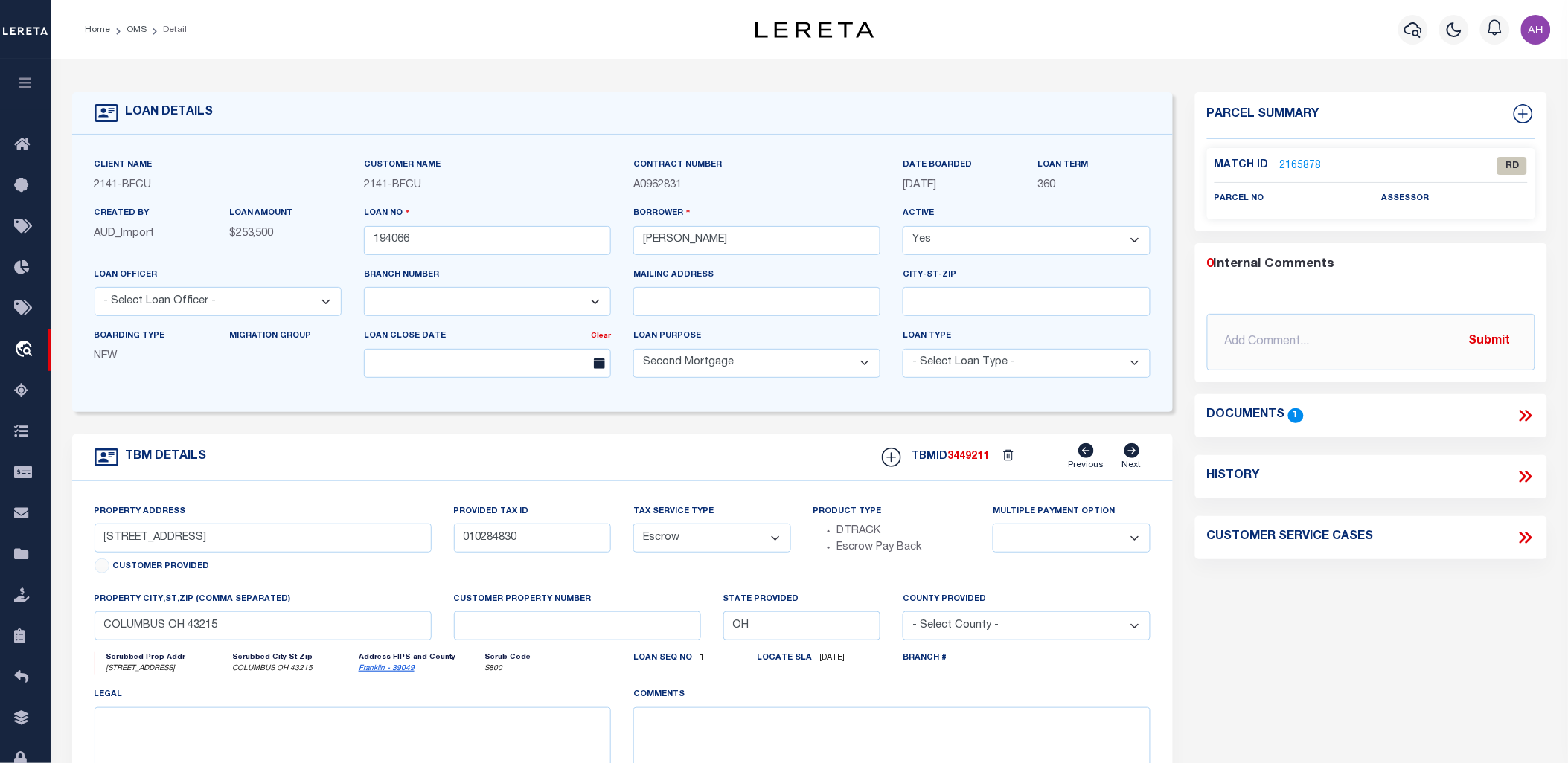
click at [1305, 160] on link "2165878" at bounding box center [1301, 166] width 42 height 16
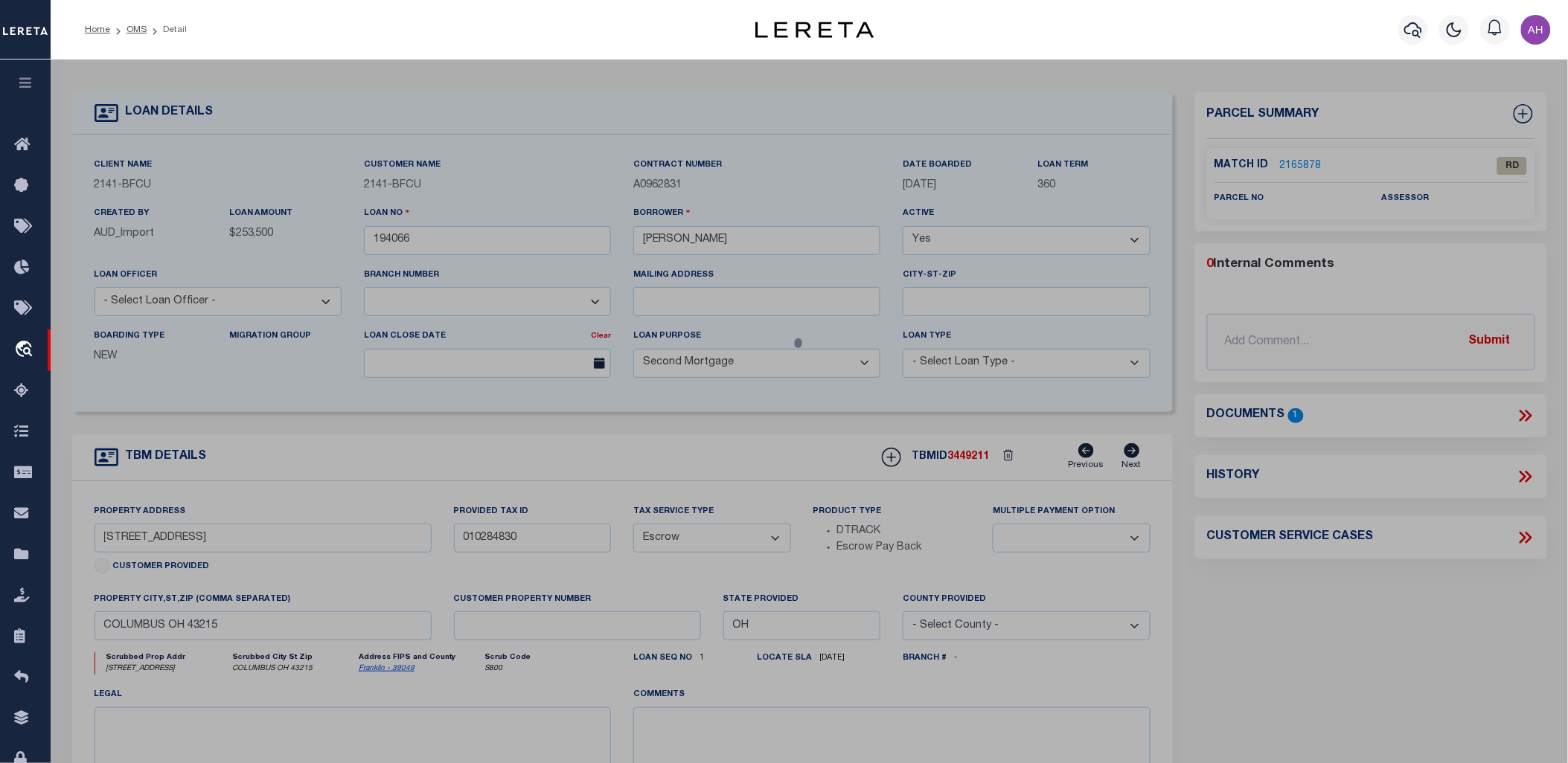
checkbox input "false"
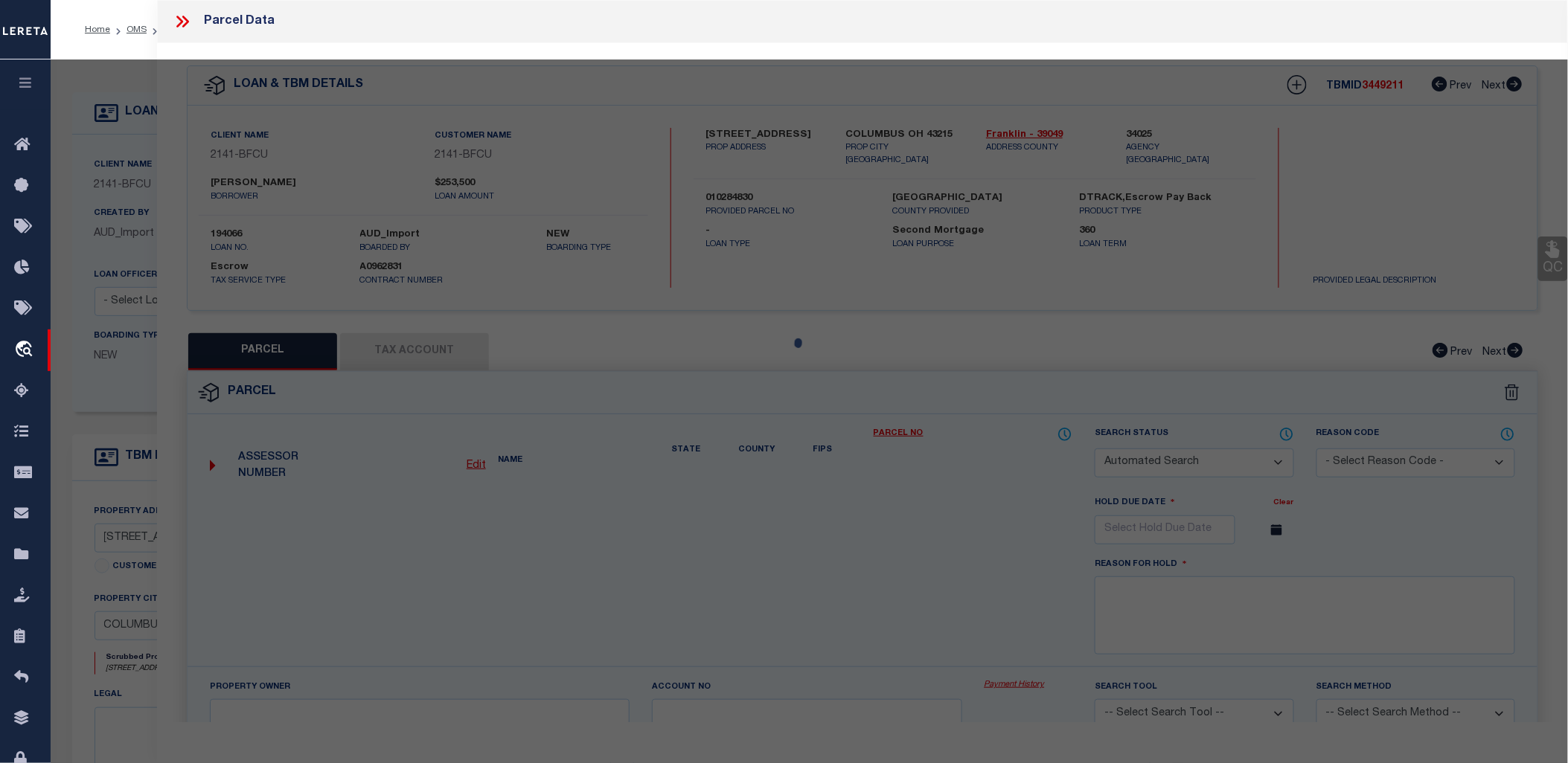
select select "RD"
checkbox input "false"
type textarea "Document uploaded that satisfies a legal requirement, changing from ND to RD"
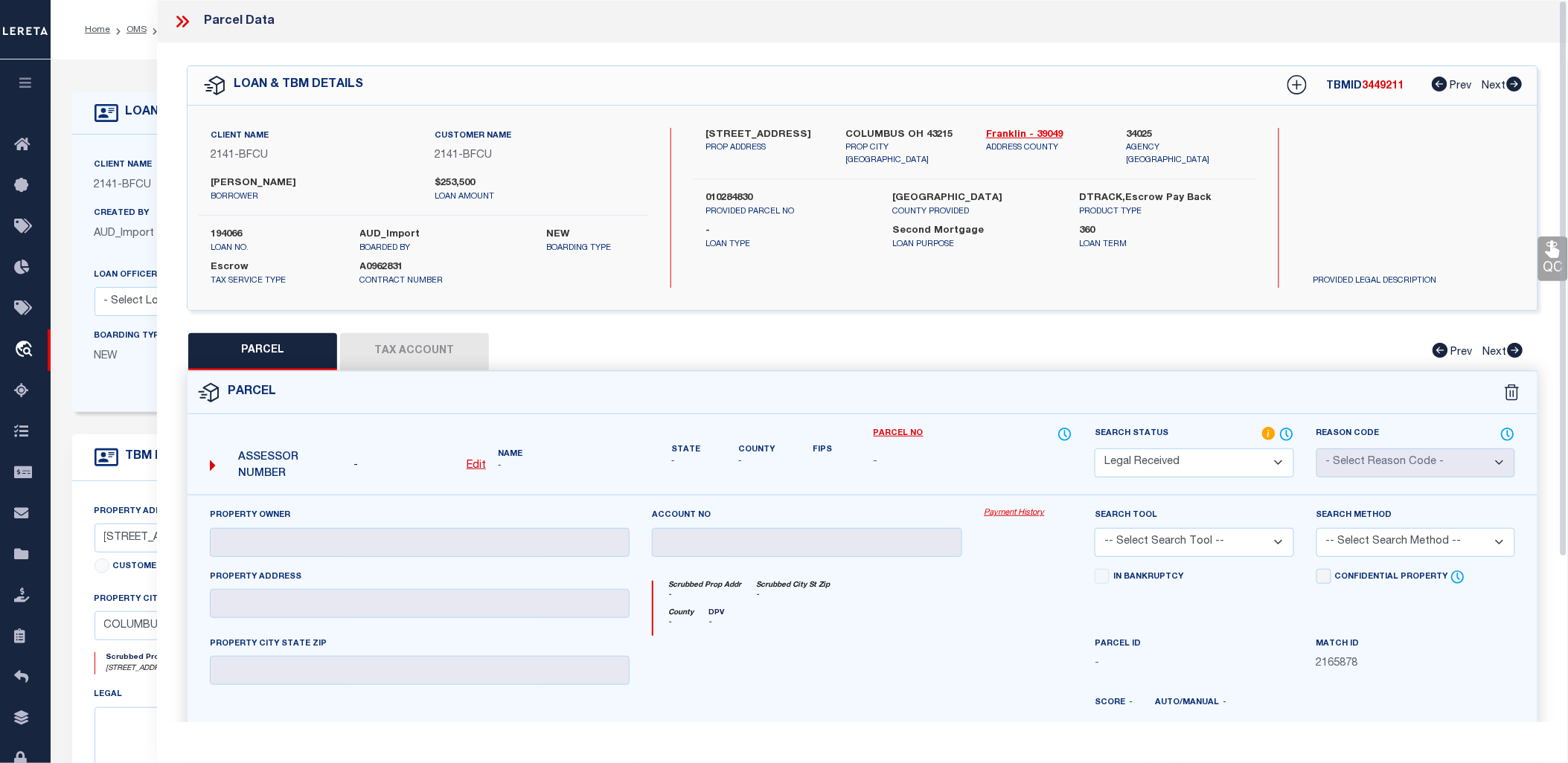
click at [191, 28] on icon at bounding box center [182, 22] width 20 height 20
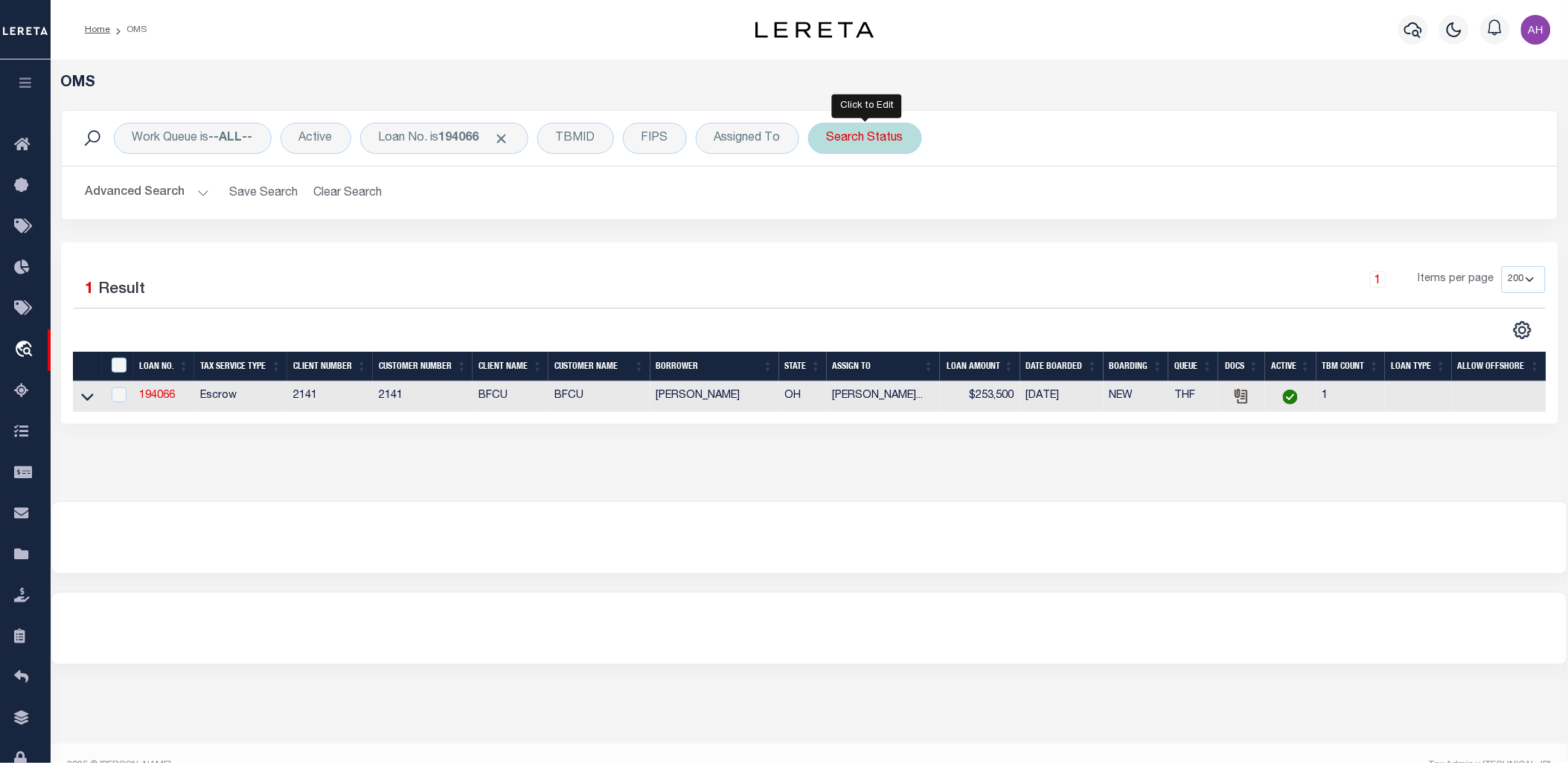
click at [883, 132] on div "Search Status" at bounding box center [864, 139] width 114 height 32
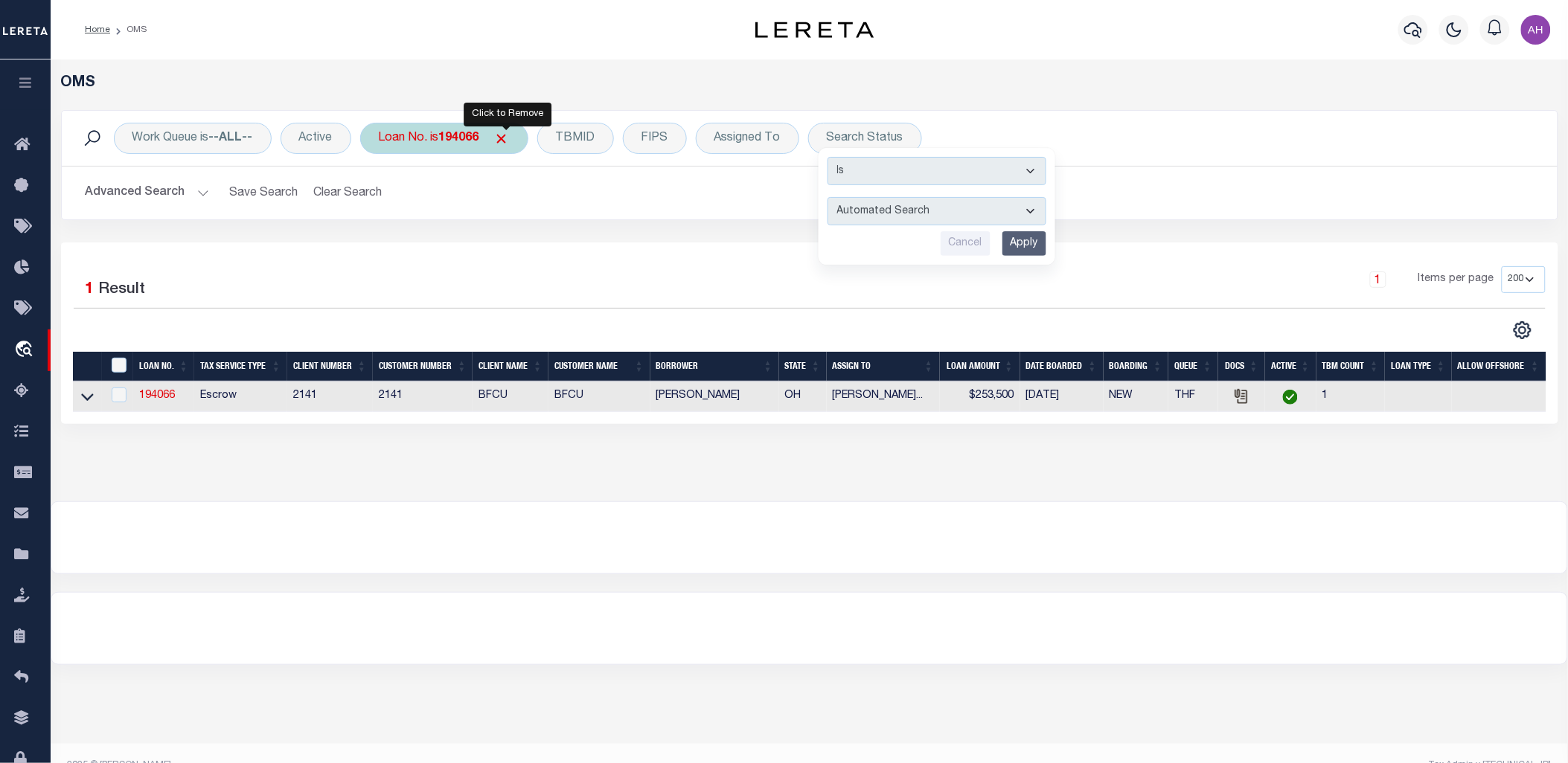
click at [506, 135] on span "Click to Remove" at bounding box center [502, 139] width 16 height 16
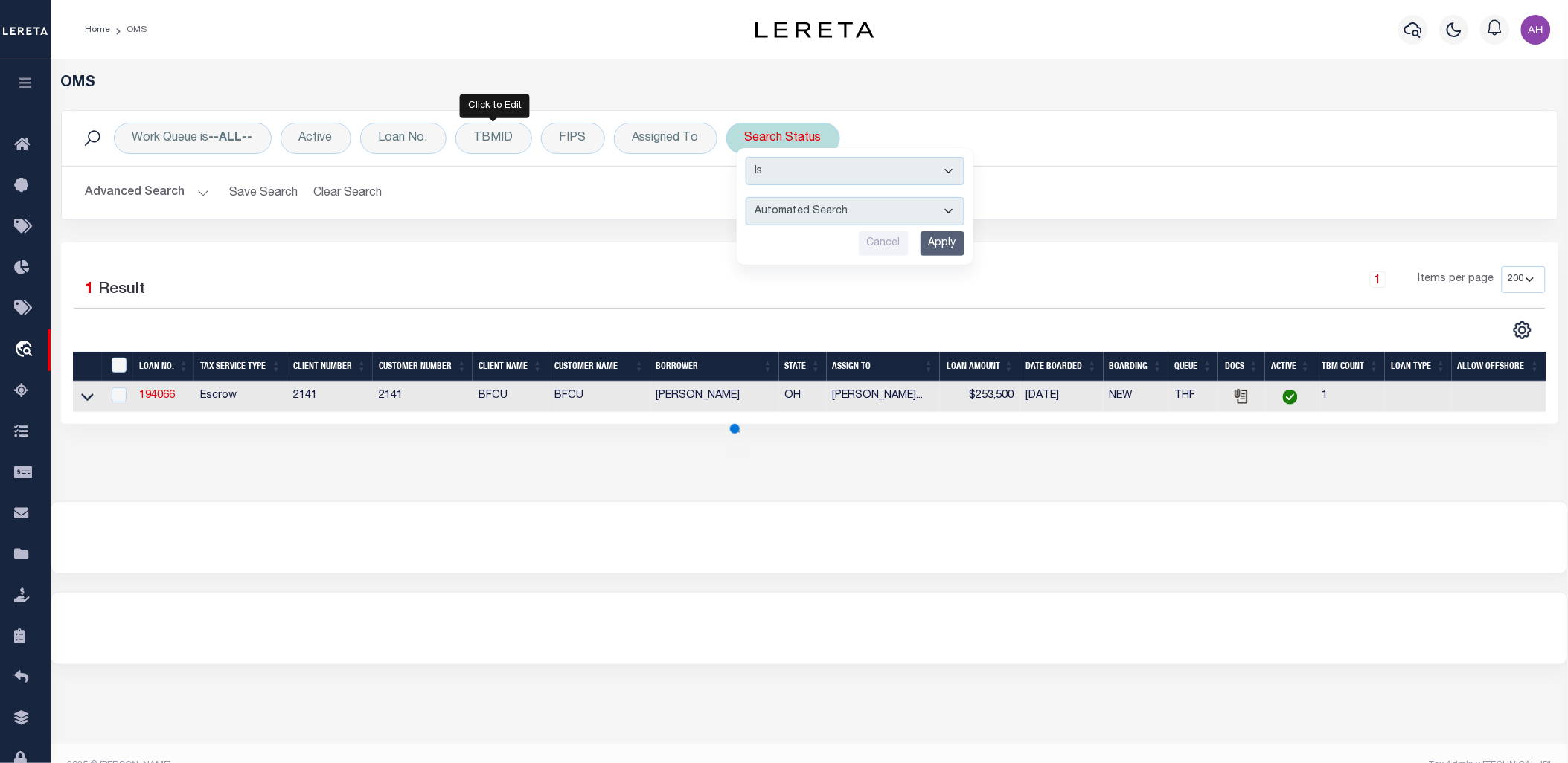
click at [898, 219] on select "Automated Search Bad Parcel Complete Duplicate Parcel High Dollar Reporting In …" at bounding box center [854, 211] width 219 height 29
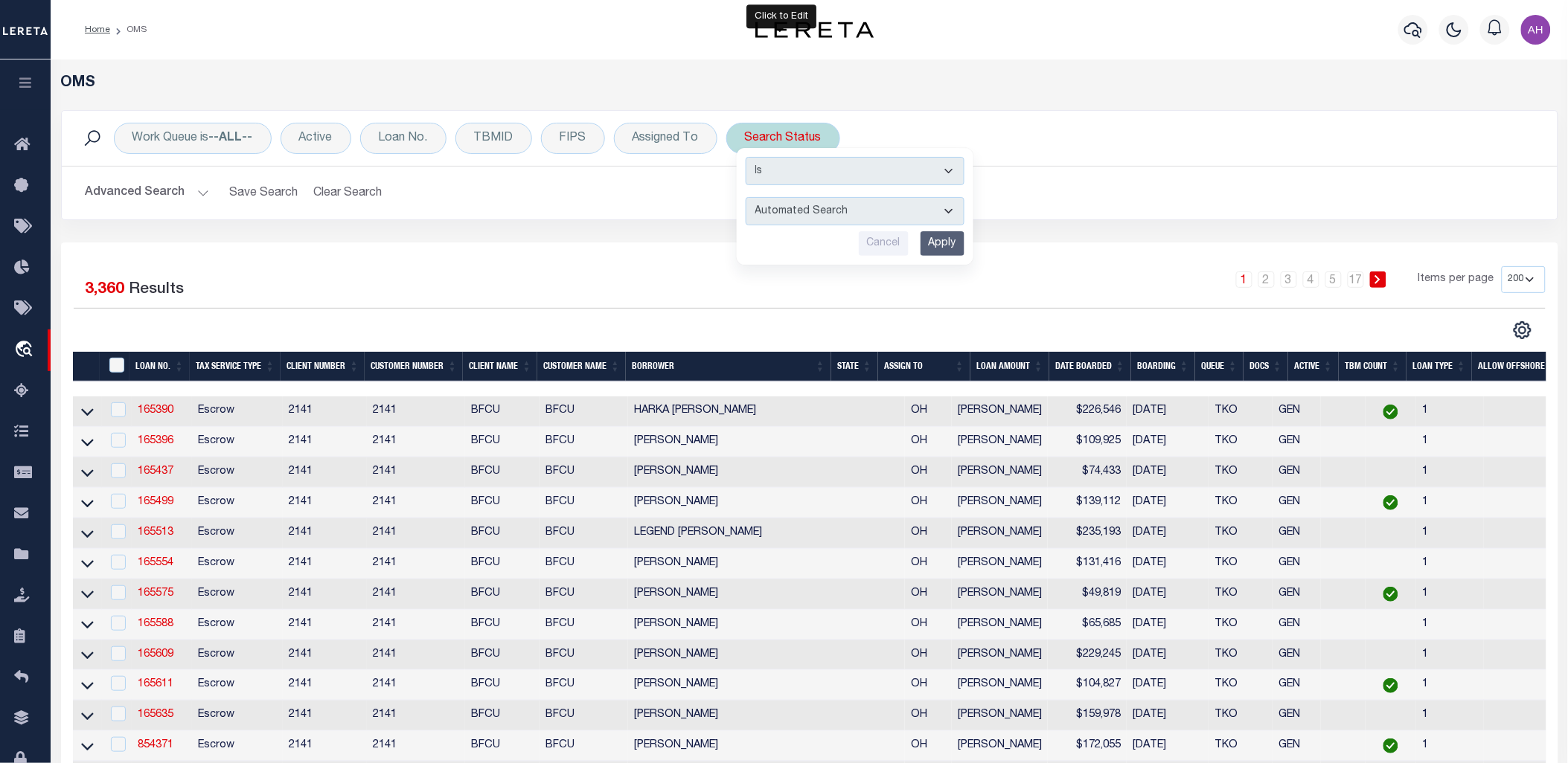
select select "CP"
click at [745, 197] on select "Automated Search Bad Parcel Complete Duplicate Parcel High Dollar Reporting In …" at bounding box center [854, 211] width 219 height 29
click at [943, 235] on input "Apply" at bounding box center [942, 243] width 44 height 25
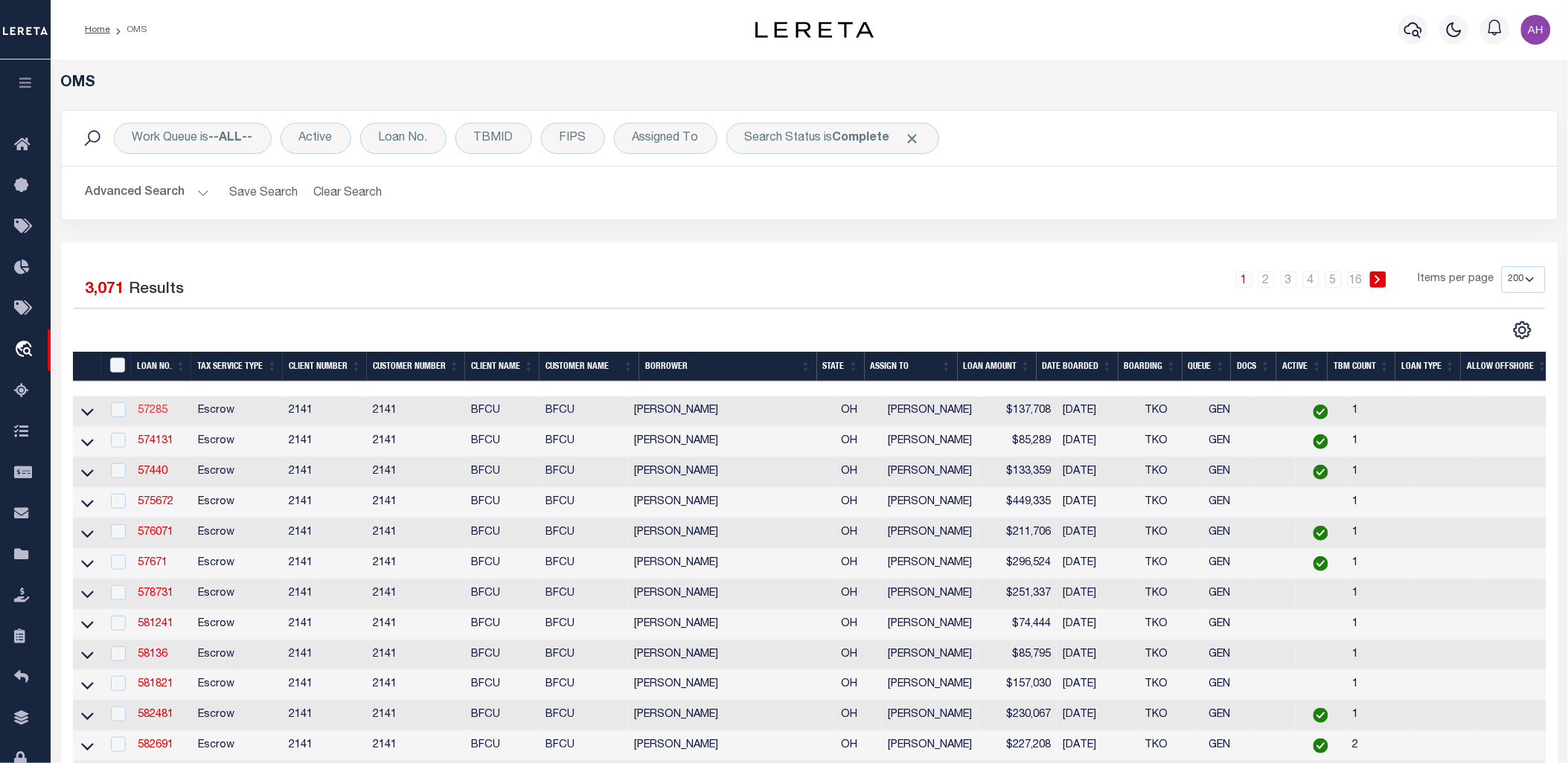
click at [156, 408] on link "57285" at bounding box center [152, 411] width 30 height 11
type input "57285"
type input "[PERSON_NAME]"
select select "3190"
type input "[STREET_ADDRESS] NW"
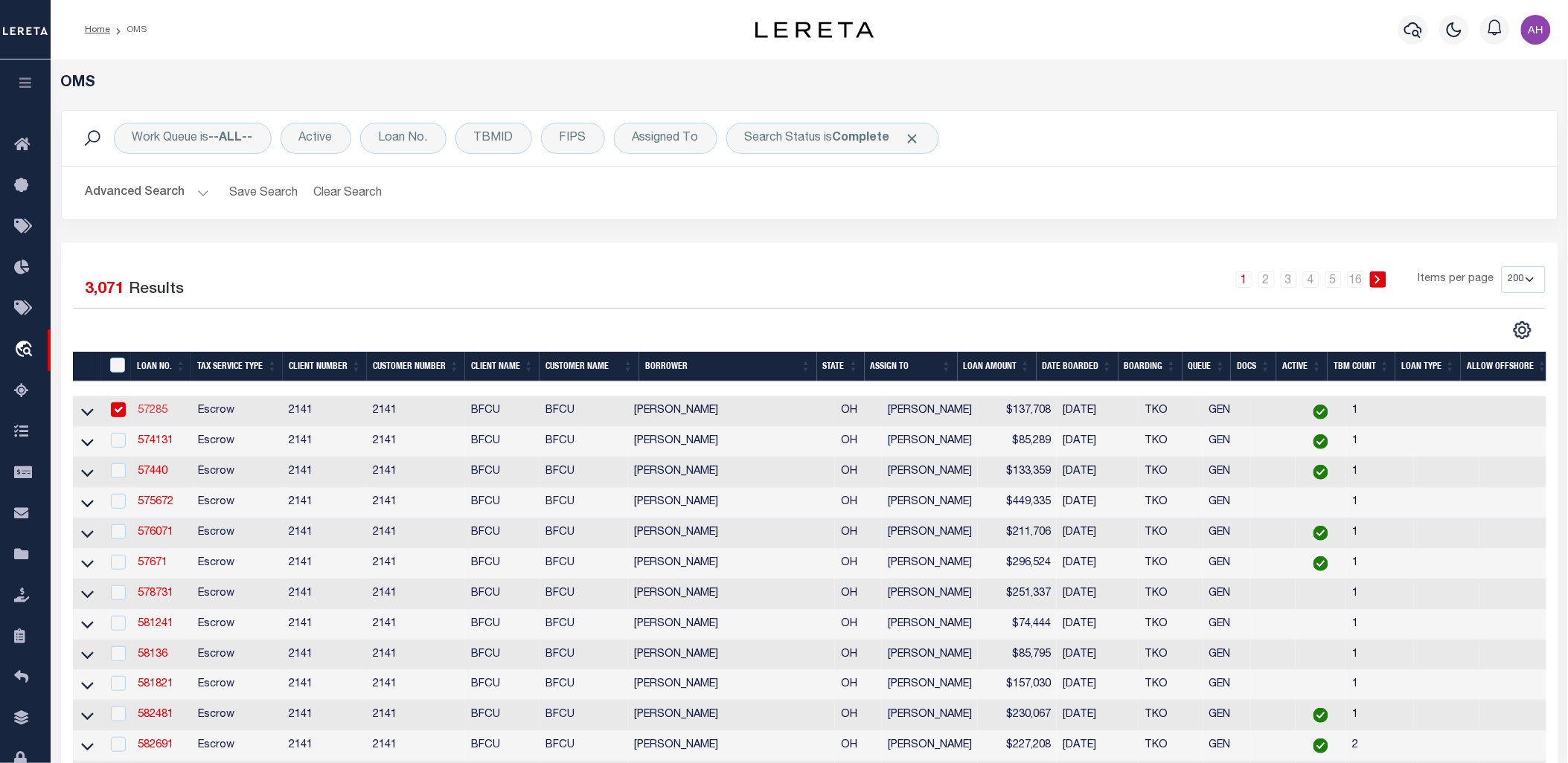
type input "[GEOGRAPHIC_DATA]"
select select
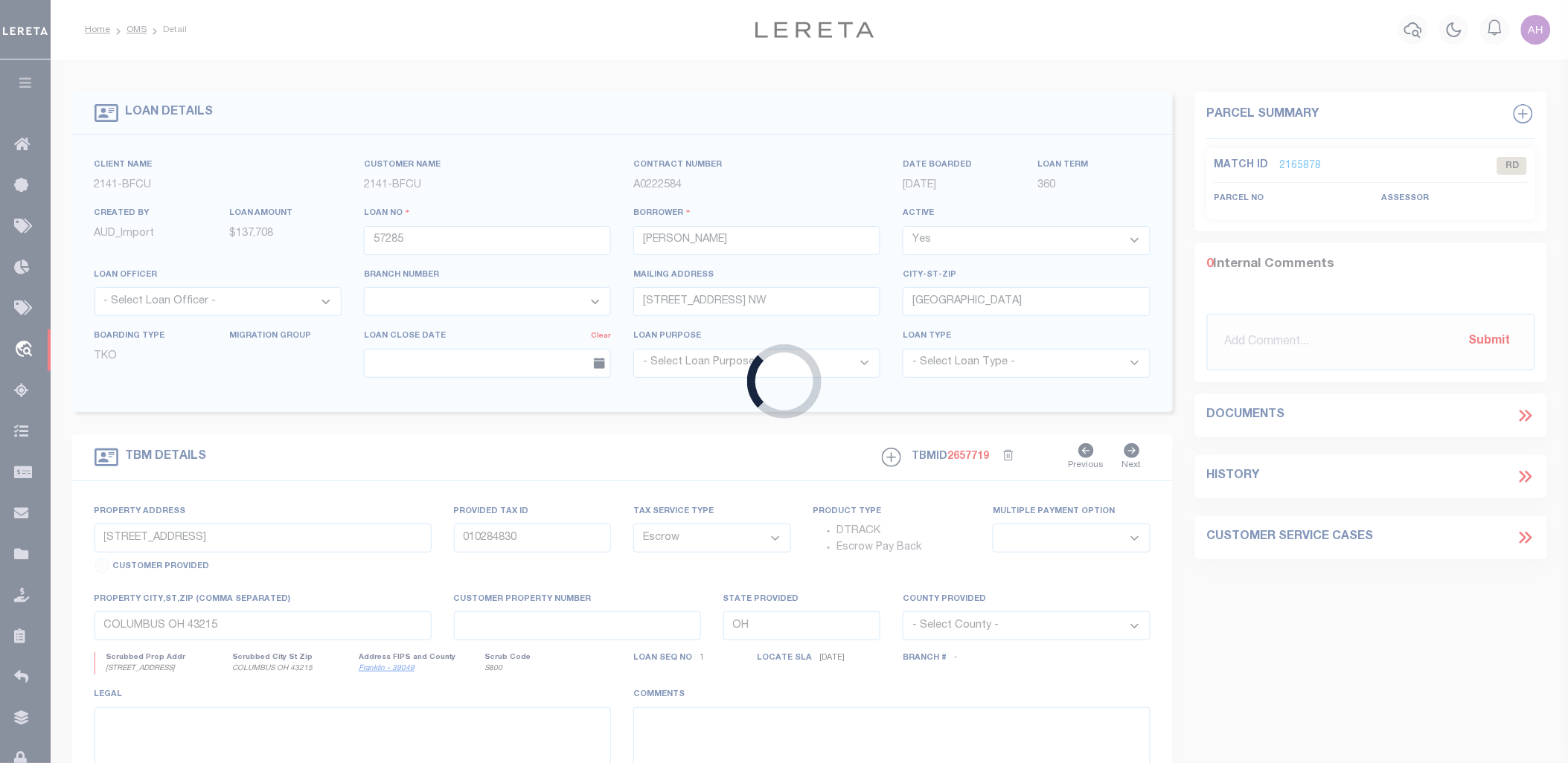
type input "[STREET_ADDRESS] NW"
type input "0360166400"
select select
type input "[GEOGRAPHIC_DATA]"
select select
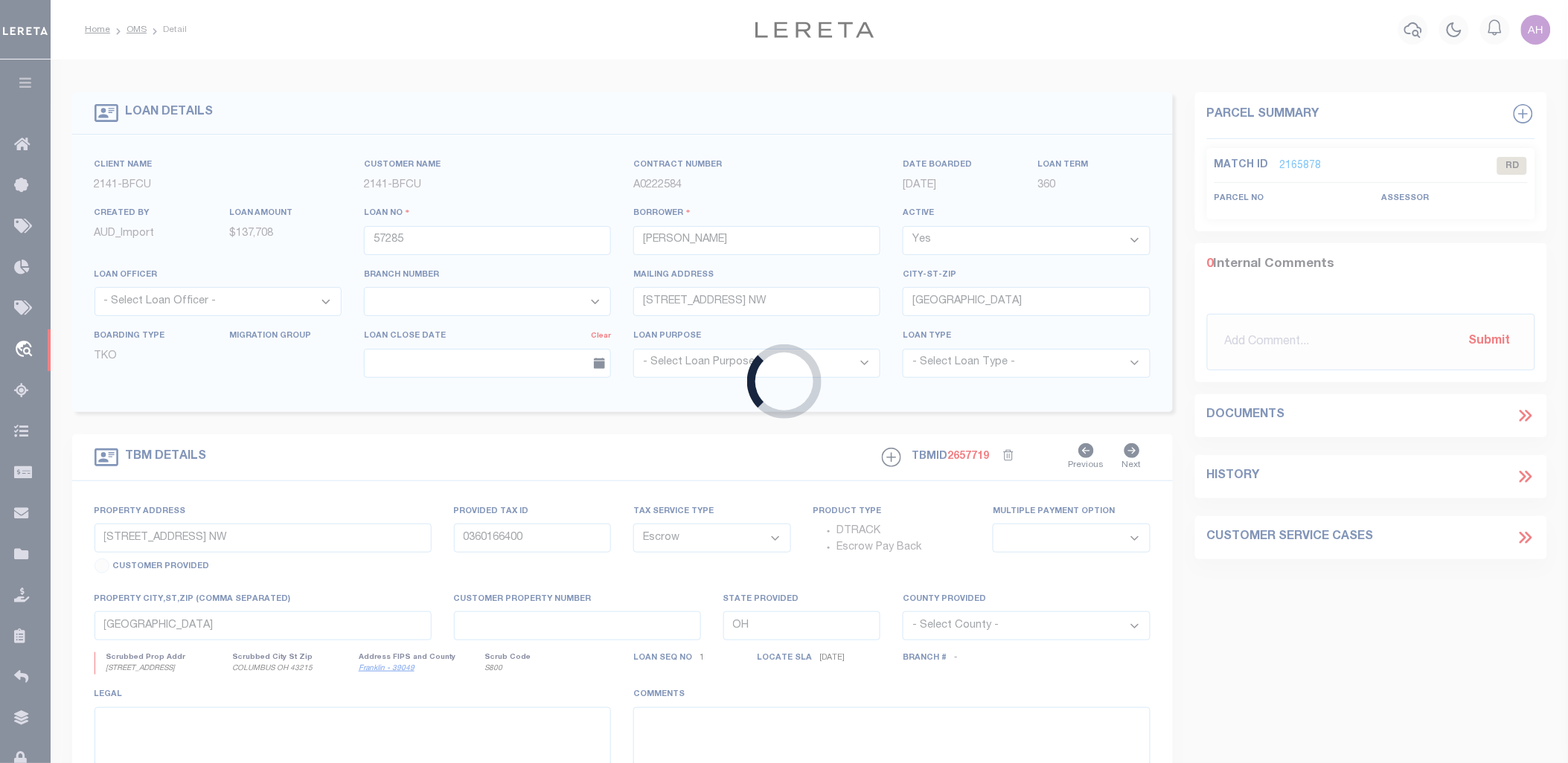
type textarea "360166400"
select select "3190"
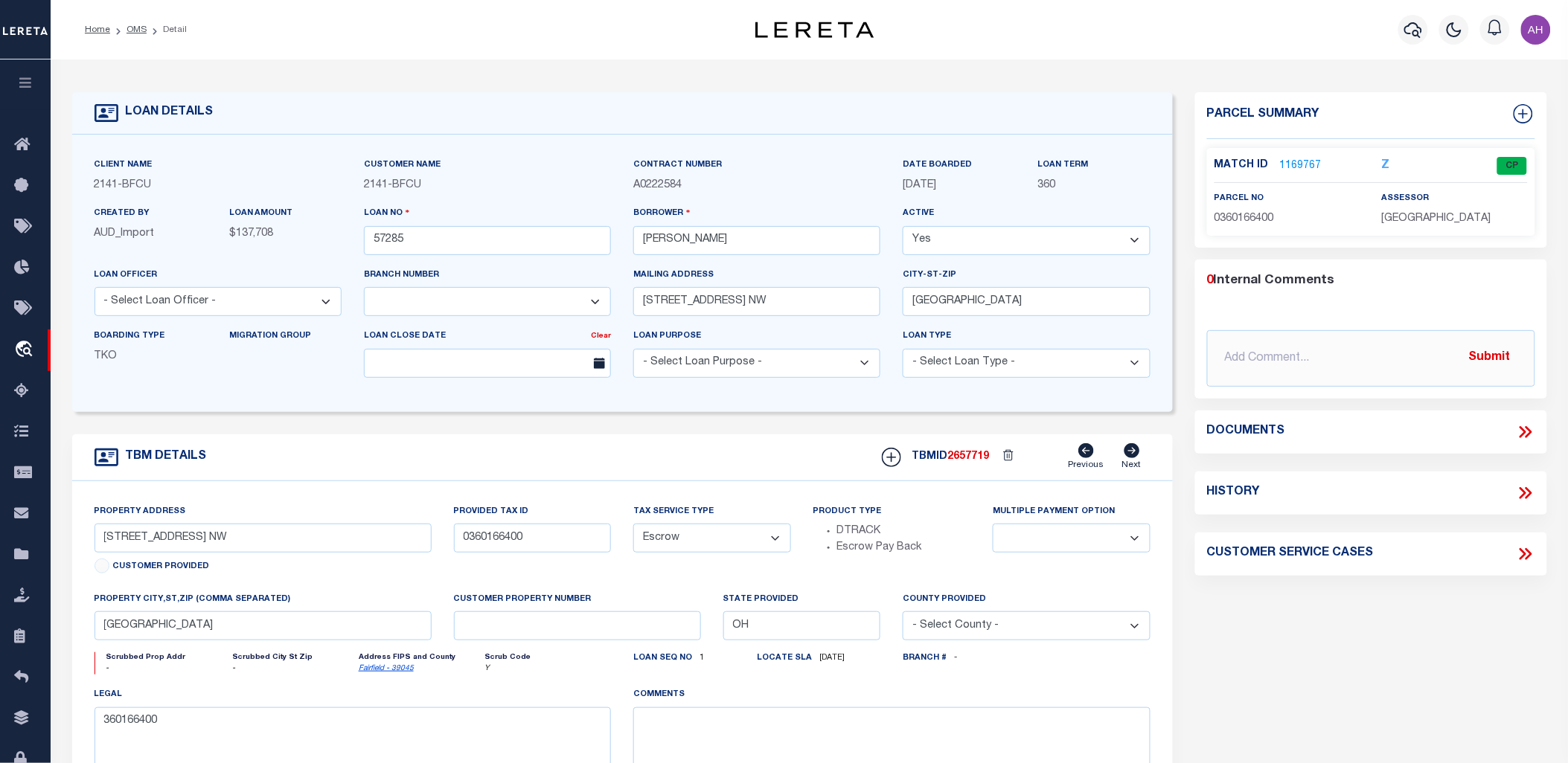
click at [1290, 157] on p "1169767" at bounding box center [1301, 165] width 42 height 17
click at [1295, 160] on link "1169767" at bounding box center [1301, 166] width 42 height 16
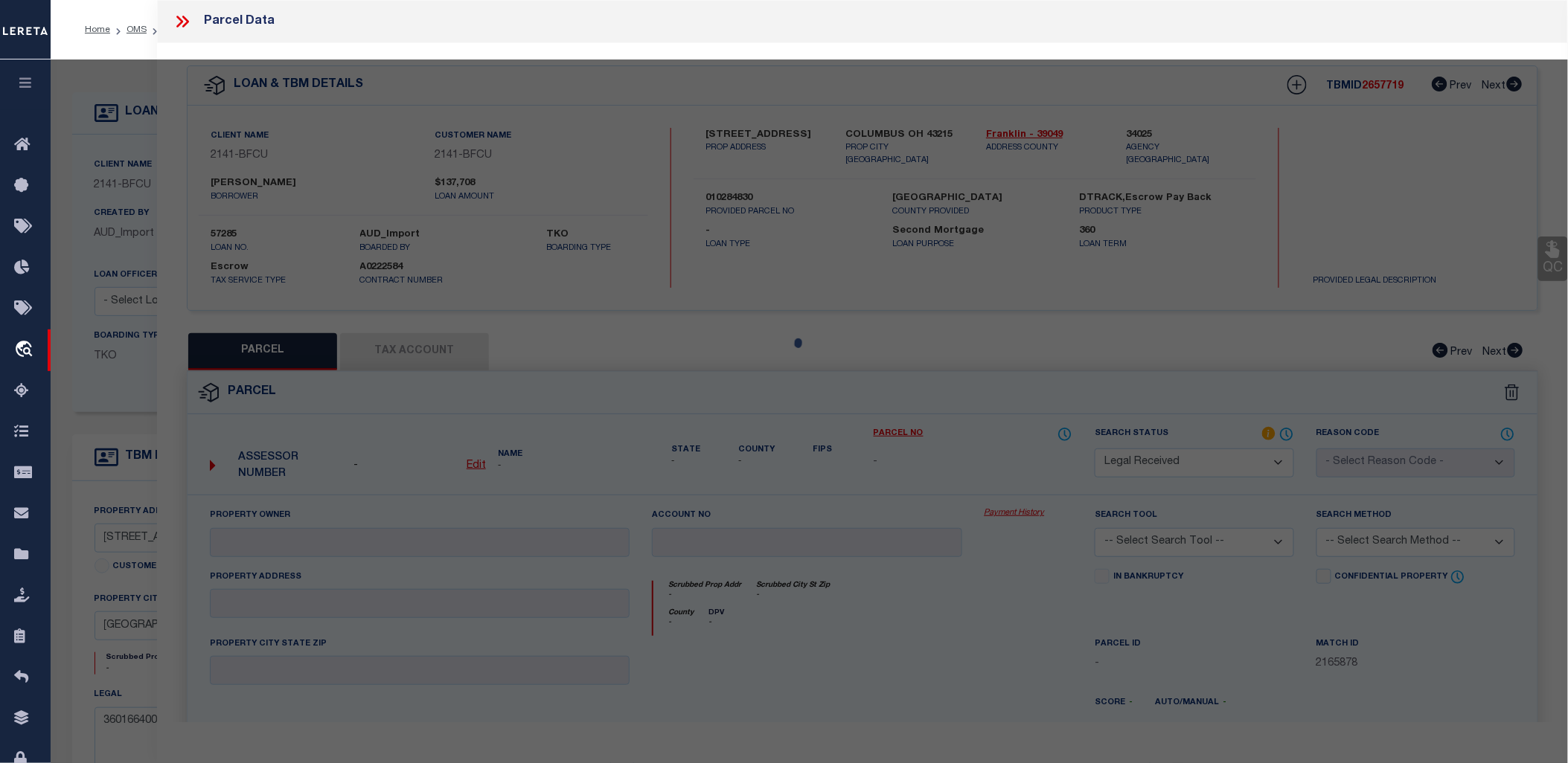
select select "AS"
checkbox input "false"
select select "CP"
type input "CHUTE HEATHER J & SPARROW SCOTT G SURV"
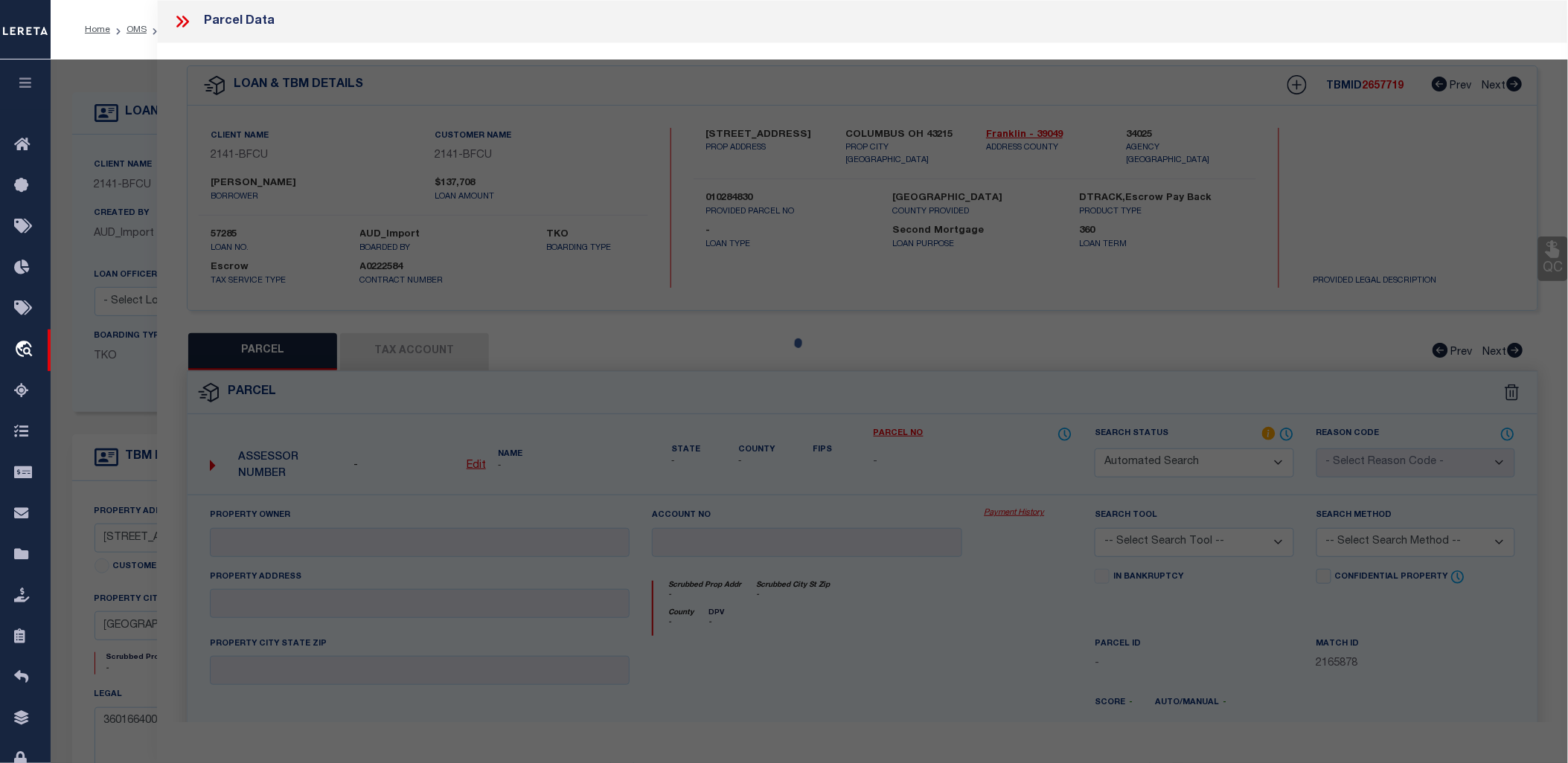
select select
type input "7822 ASHLAND CT NW"
checkbox input "false"
type input "OH"
type textarea "[PERSON_NAME] SEC 2 LOT 16"
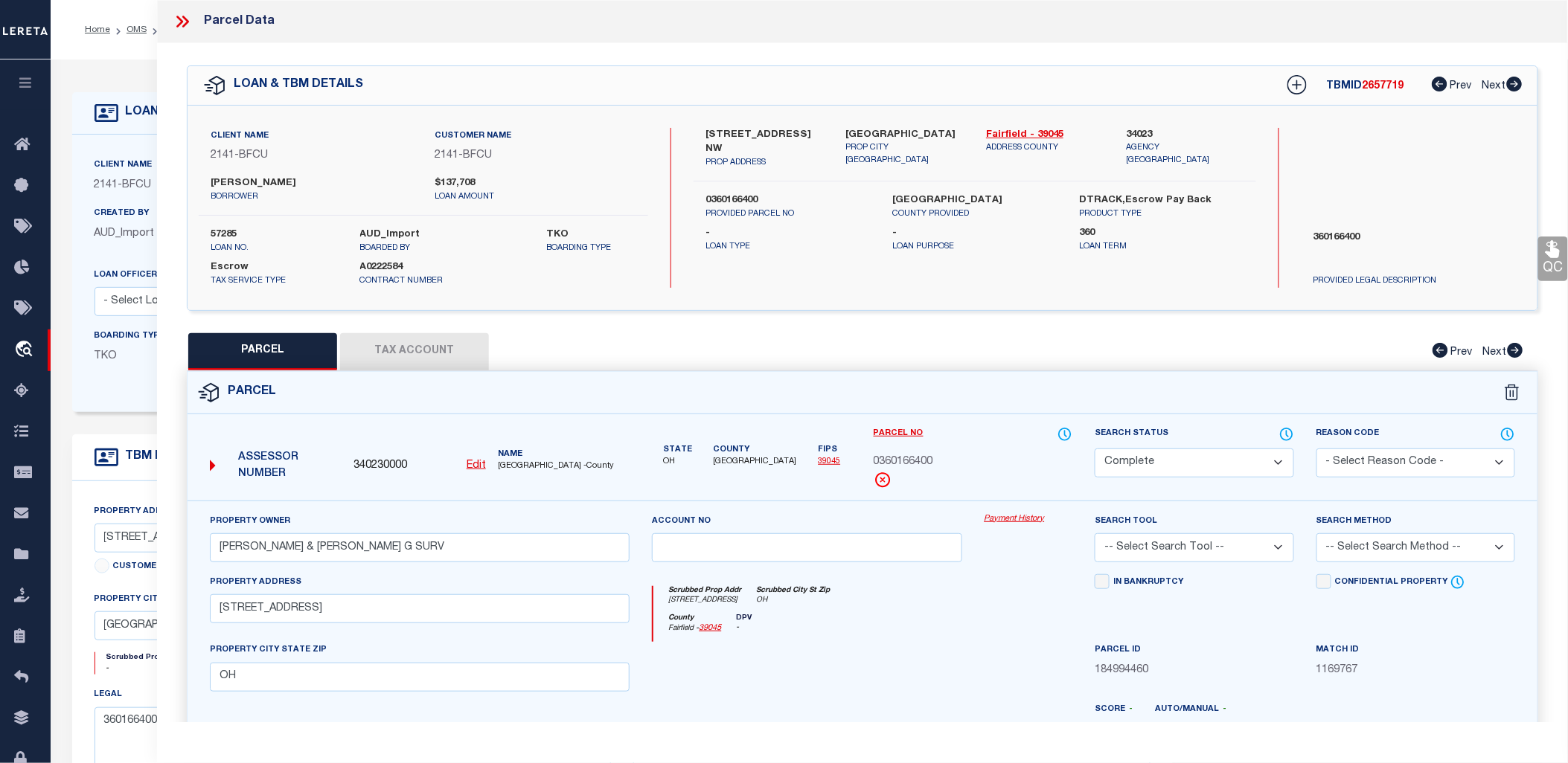
click at [1010, 514] on link "Payment History" at bounding box center [1029, 520] width 88 height 13
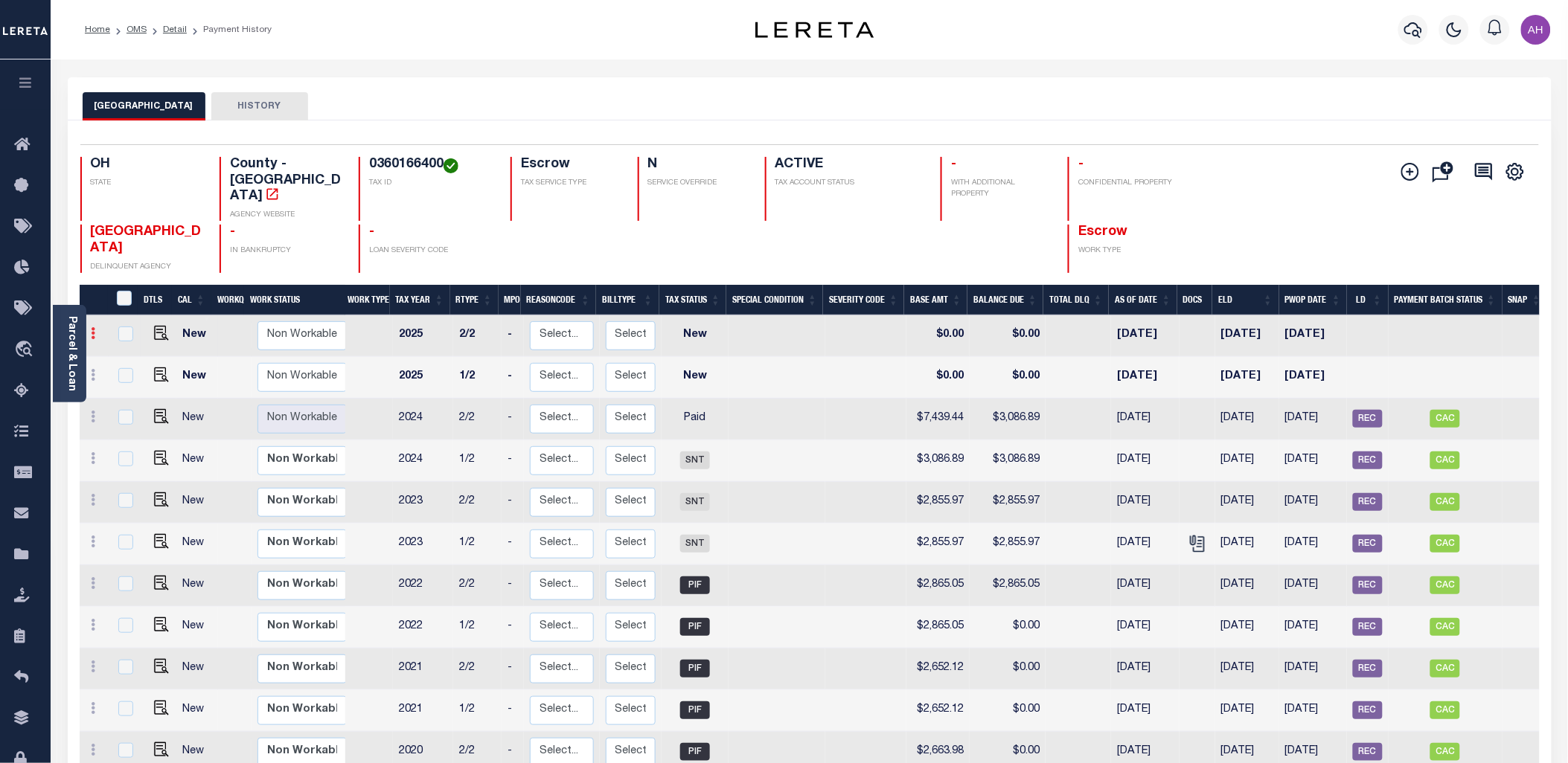
click at [94, 328] on icon at bounding box center [93, 334] width 5 height 12
click at [95, 330] on link at bounding box center [93, 335] width 17 height 12
click at [94, 328] on icon at bounding box center [93, 334] width 5 height 12
